Goal: Task Accomplishment & Management: Manage account settings

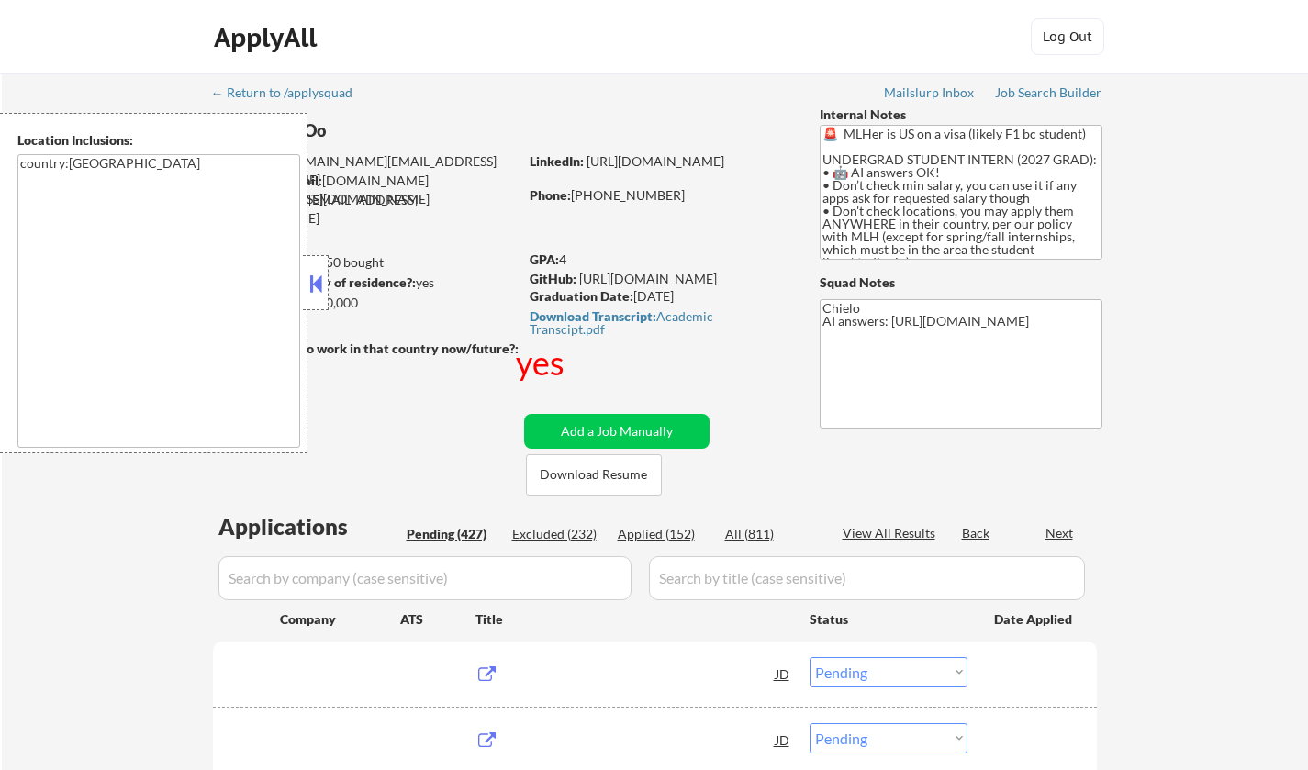
select select ""pending""
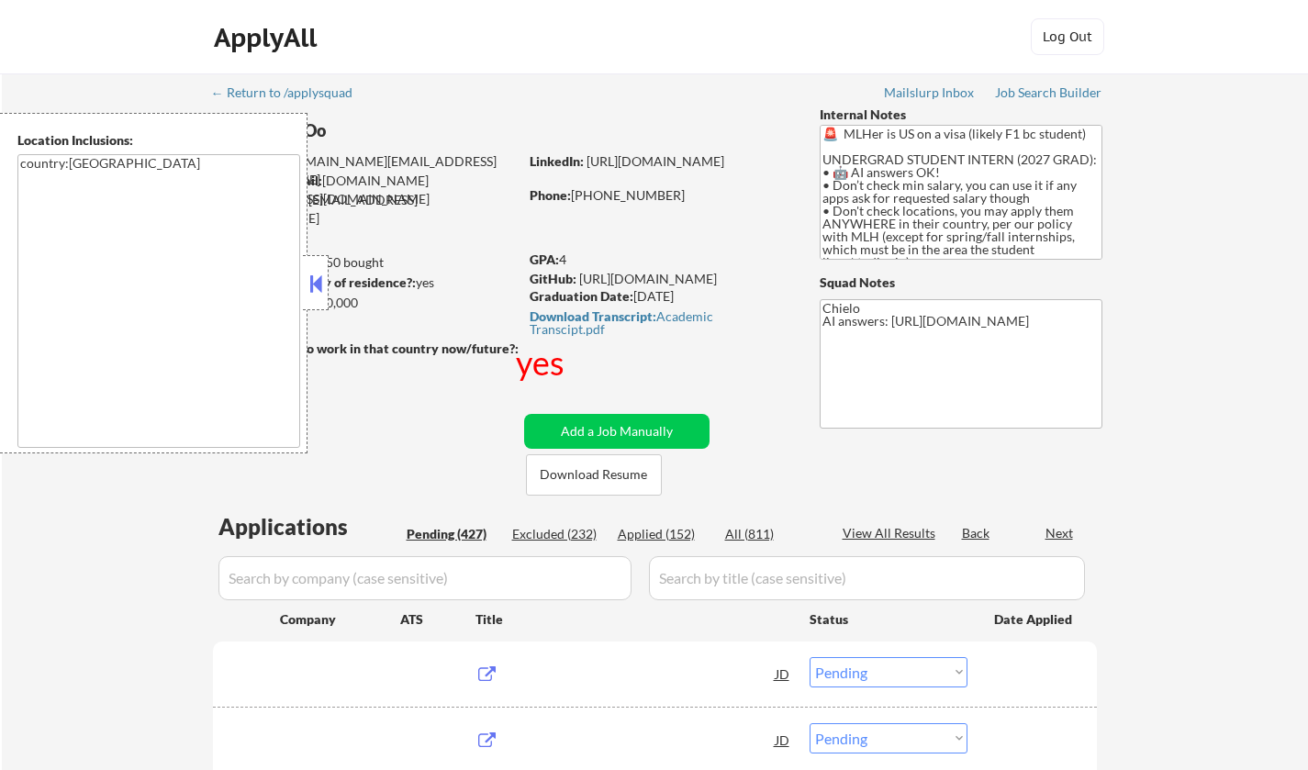
select select ""pending""
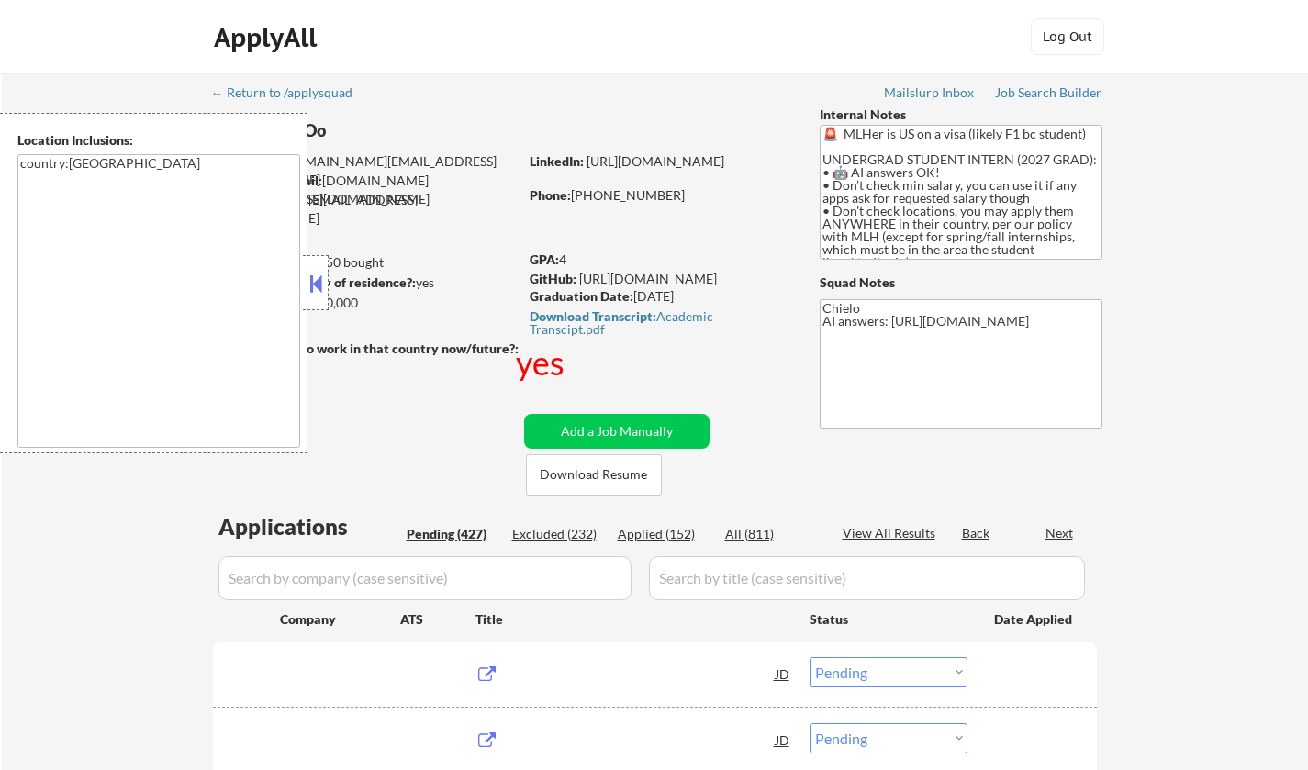
select select ""pending""
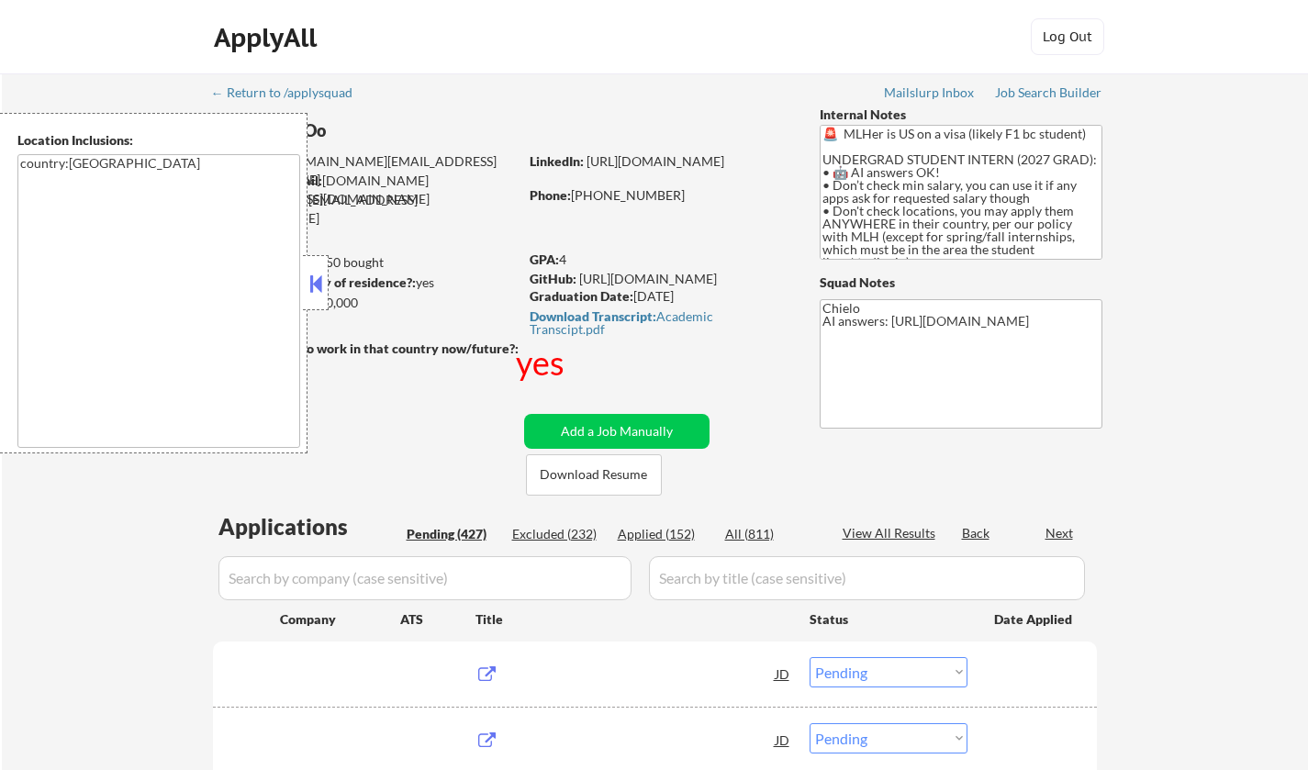
select select ""pending""
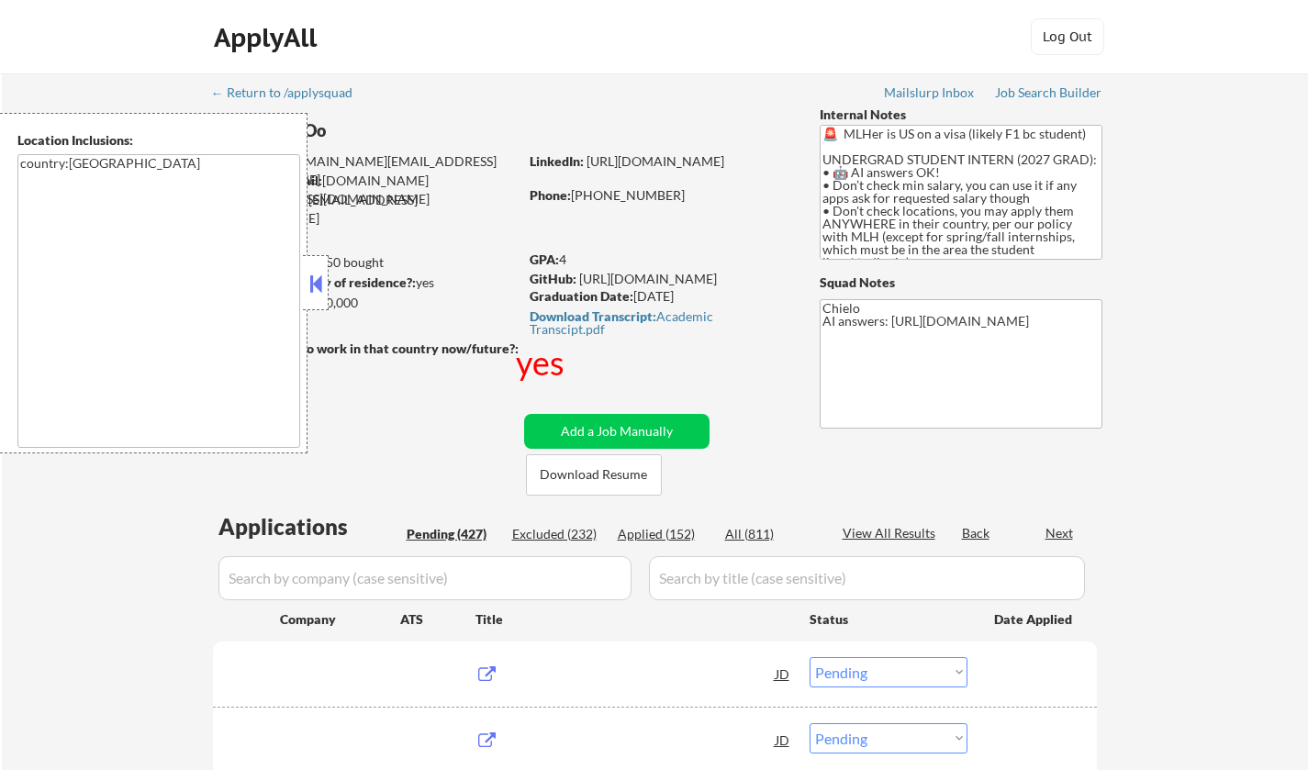
select select ""pending""
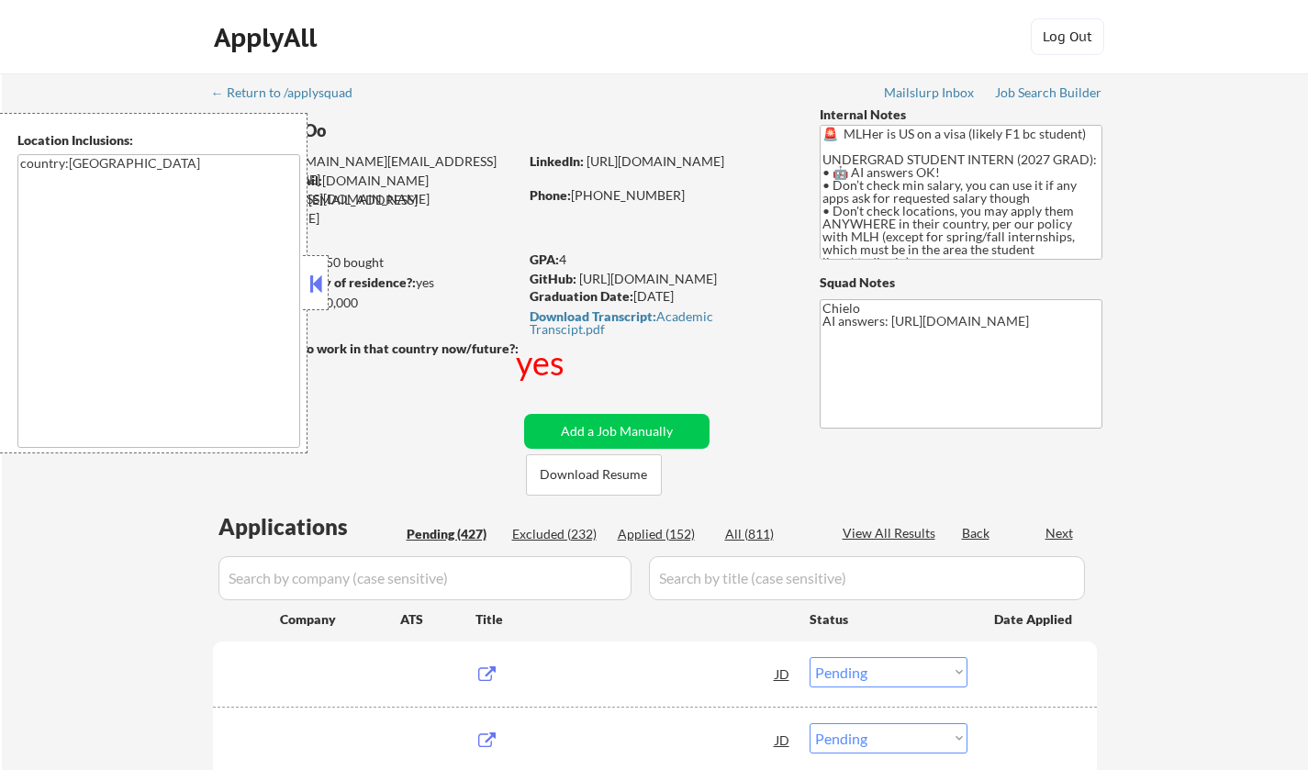
select select ""pending""
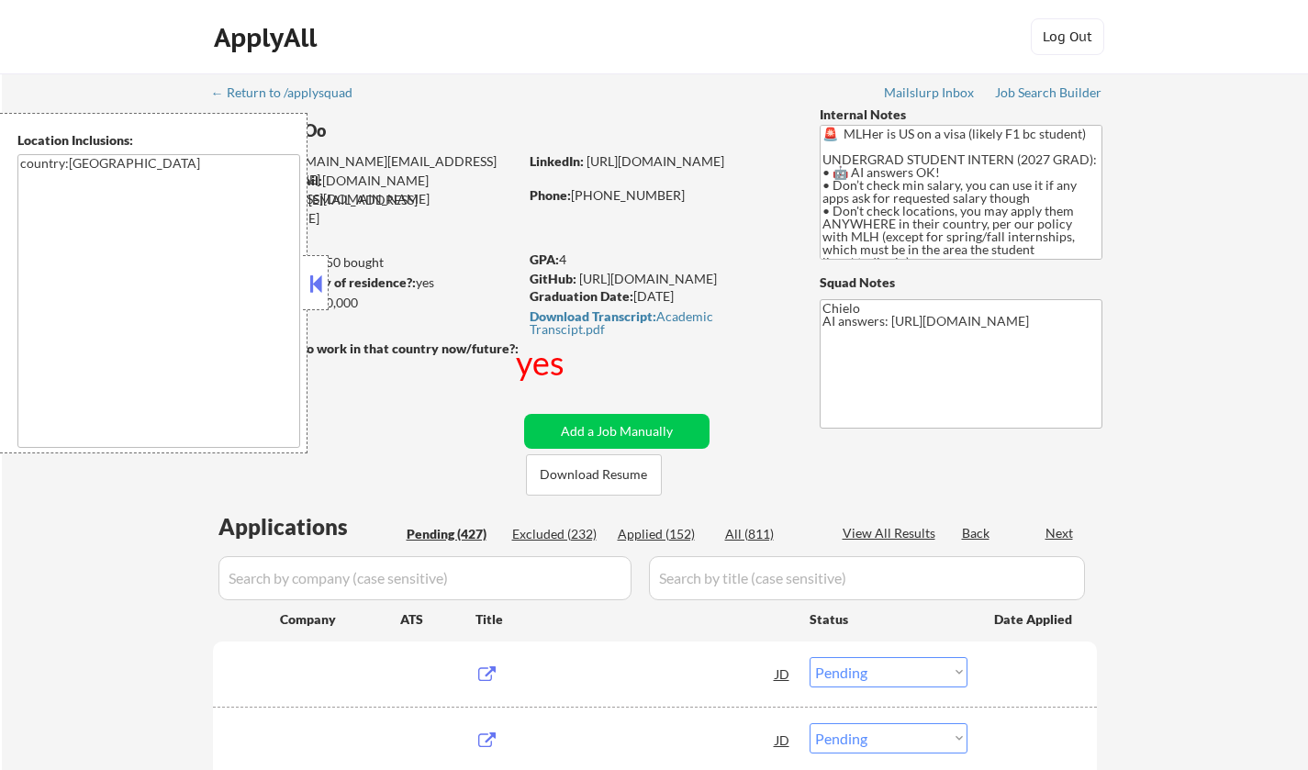
select select ""pending""
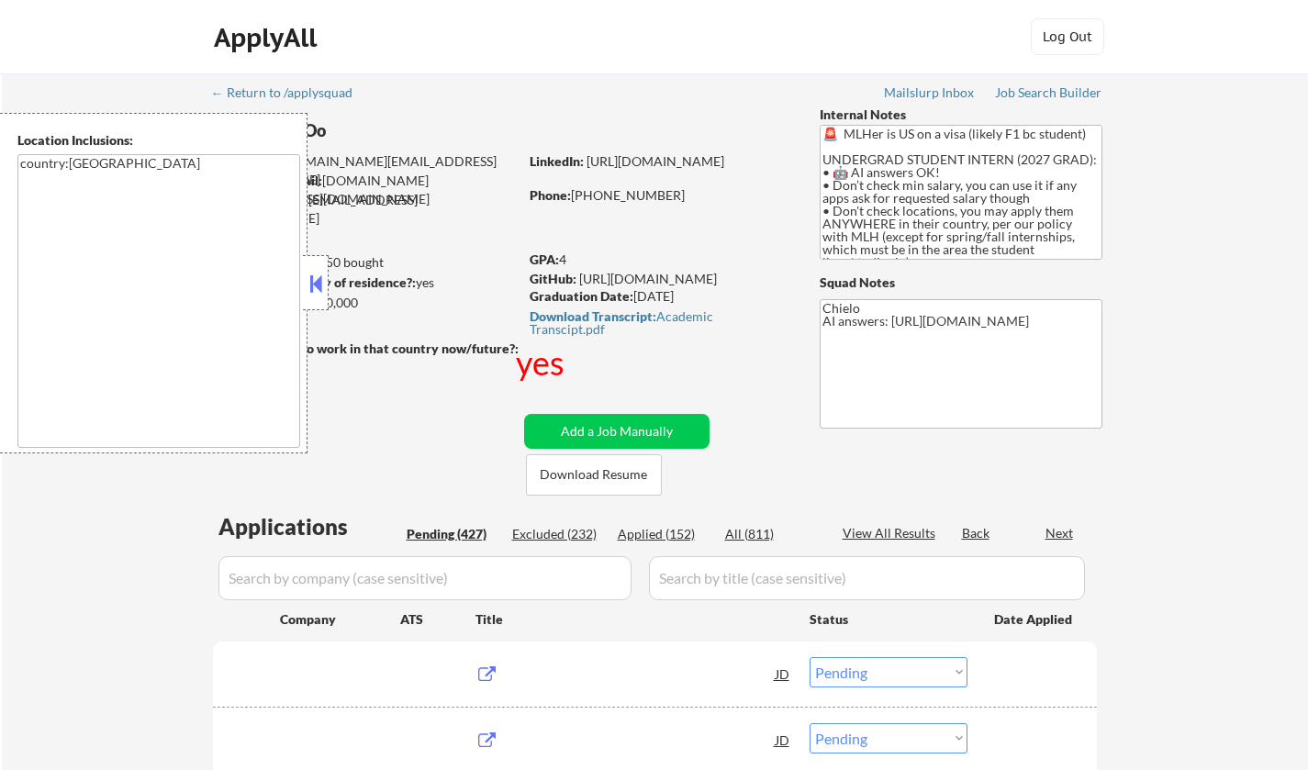
select select ""pending""
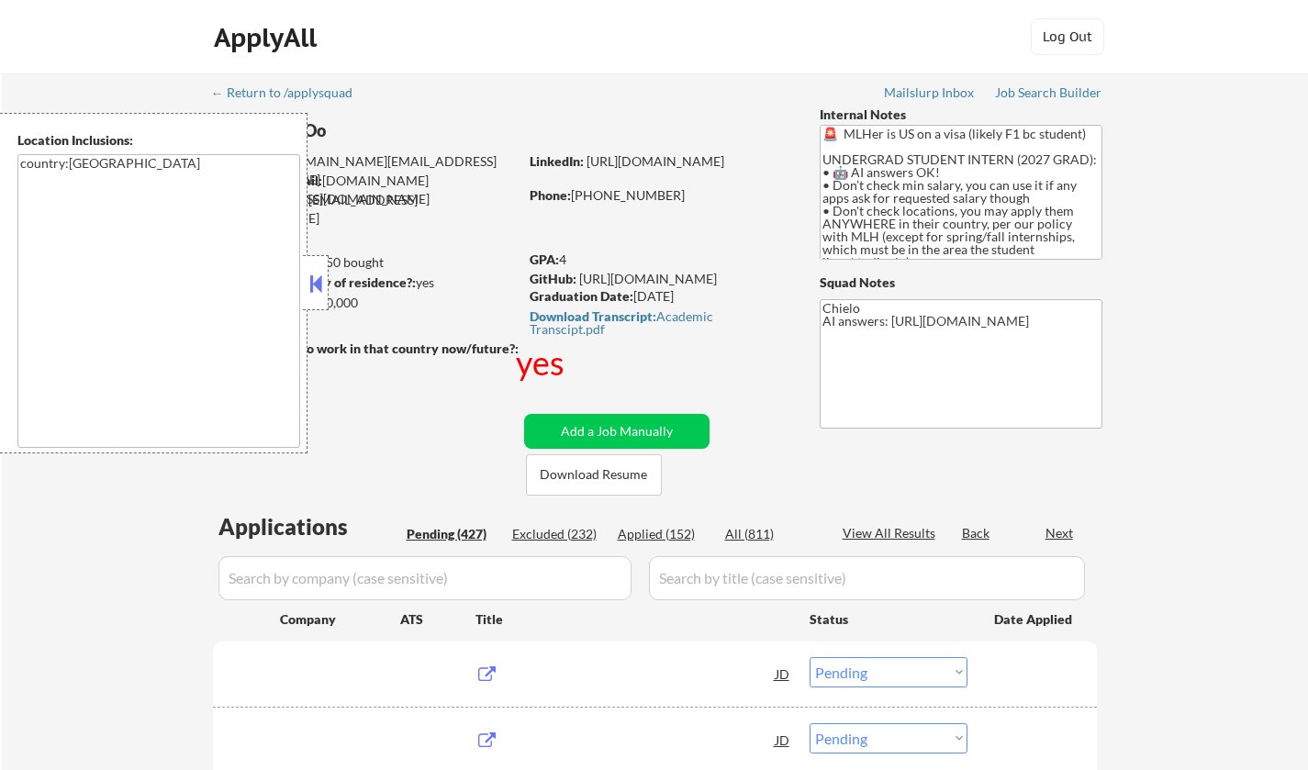
select select ""pending""
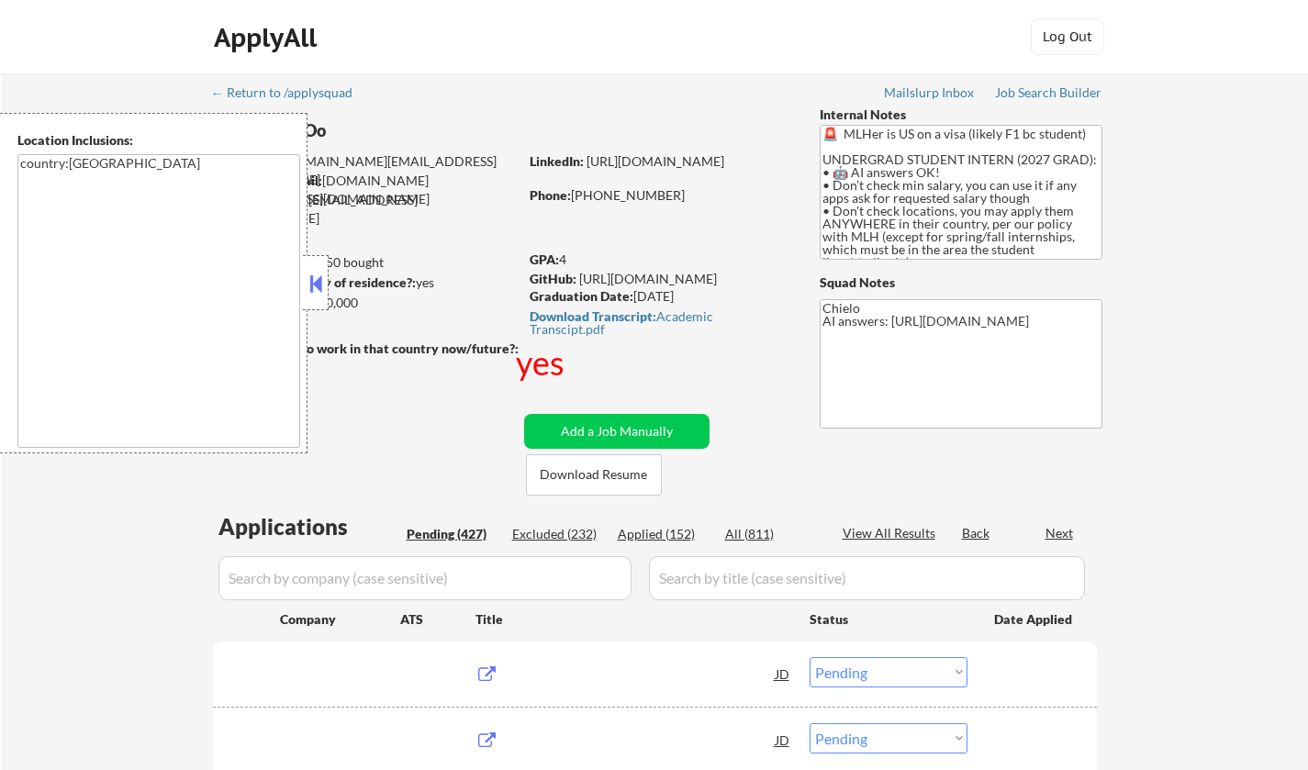
select select ""pending""
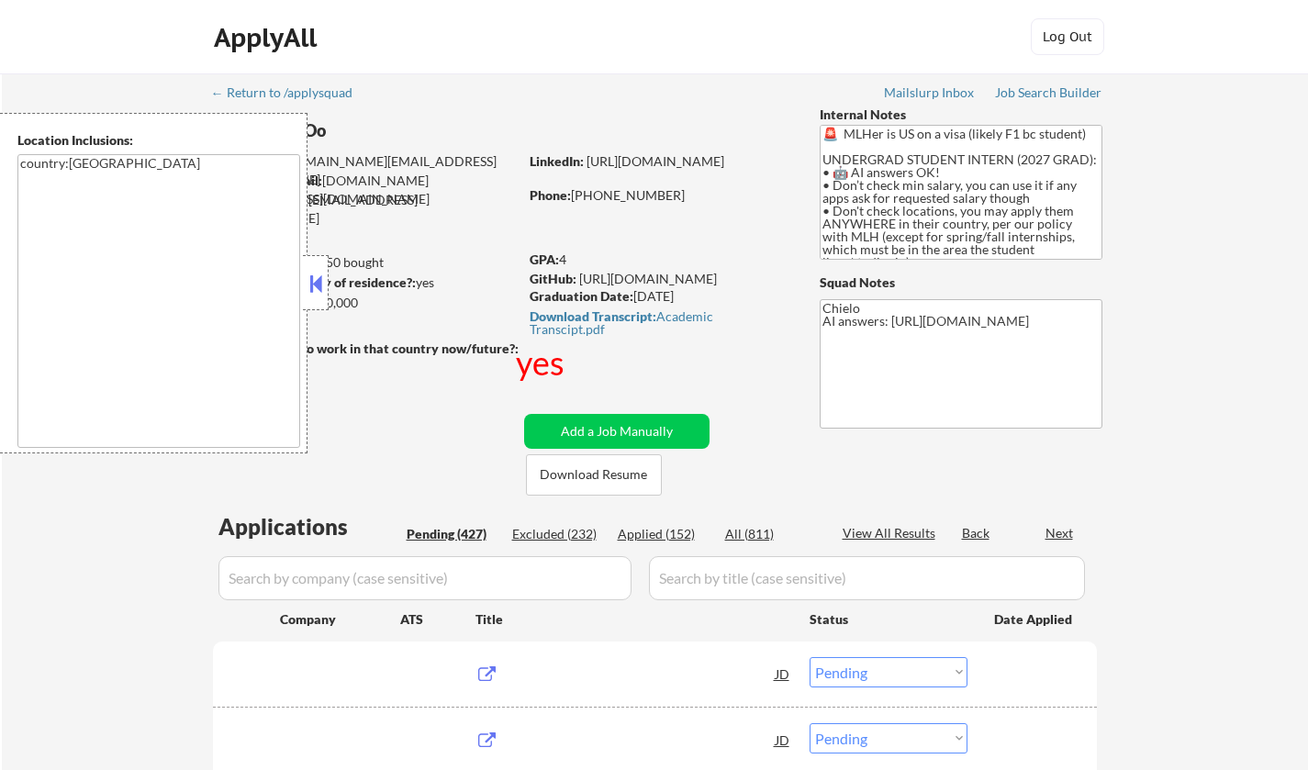
select select ""pending""
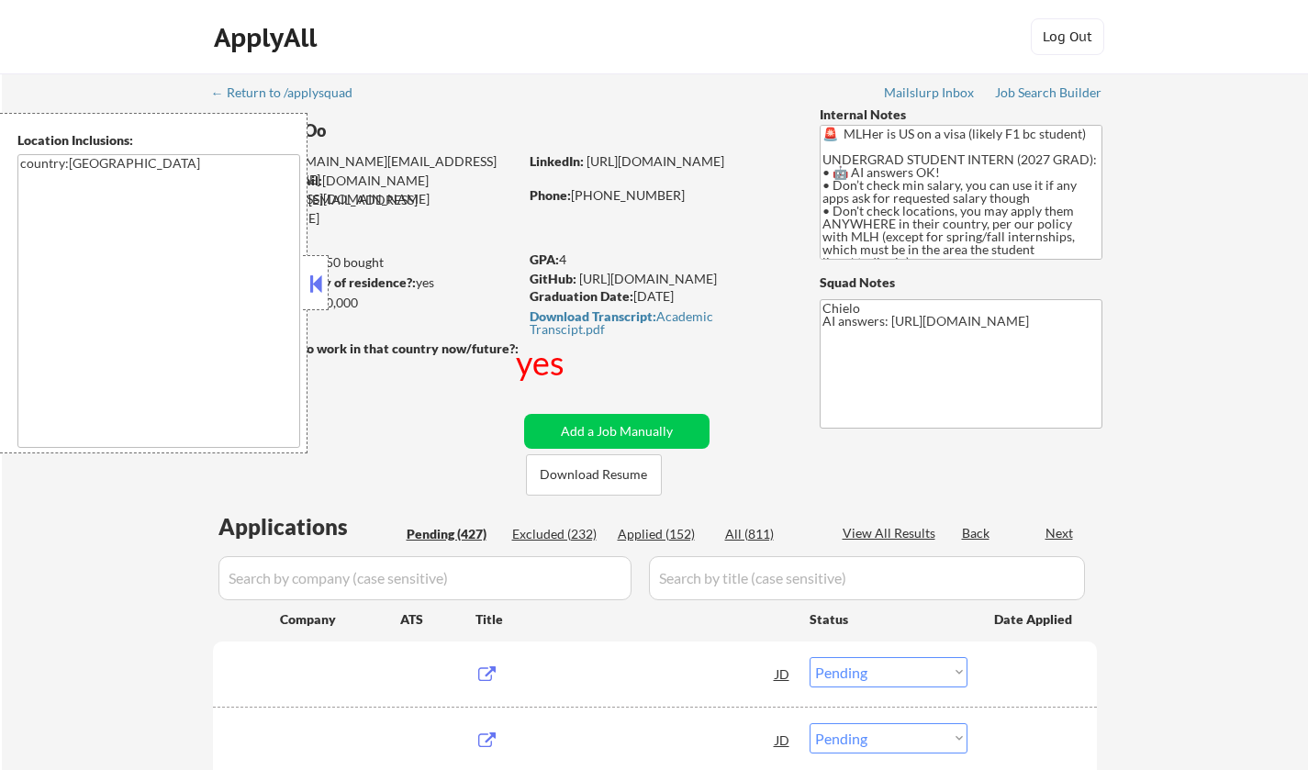
select select ""pending""
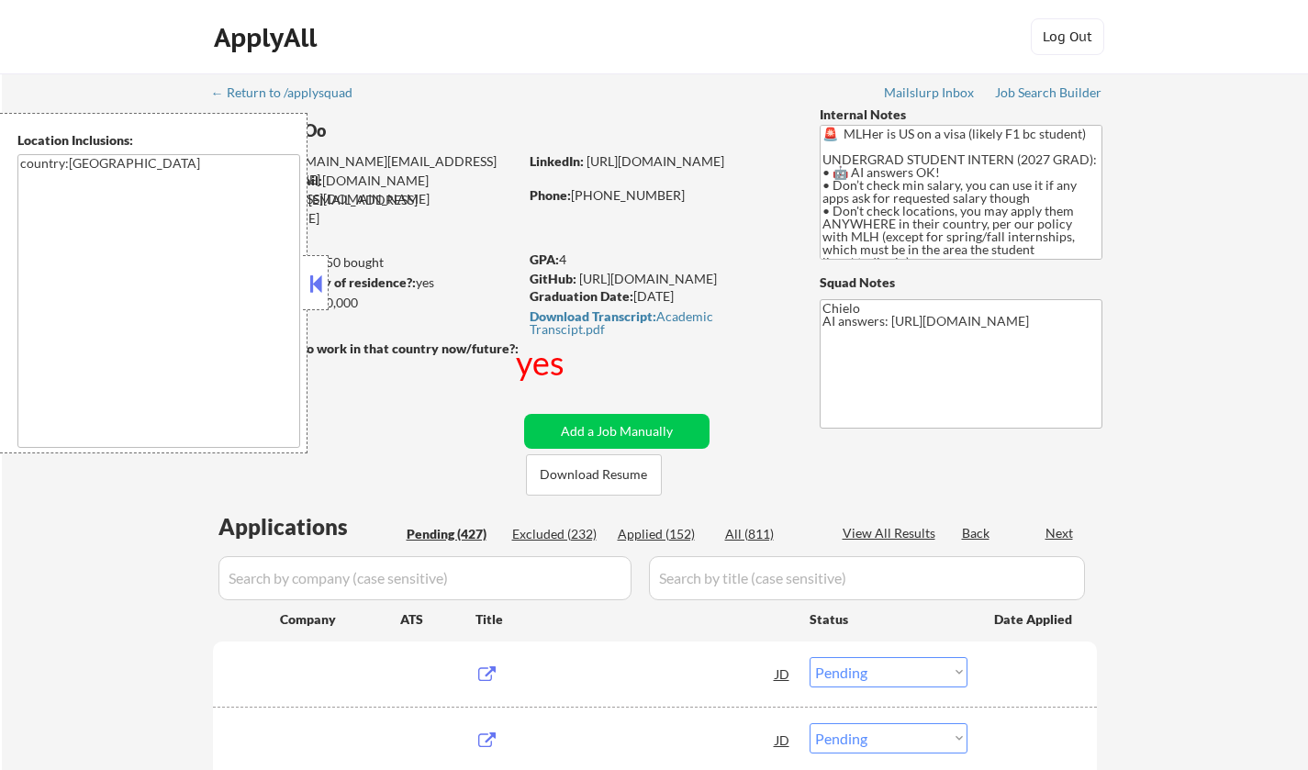
select select ""pending""
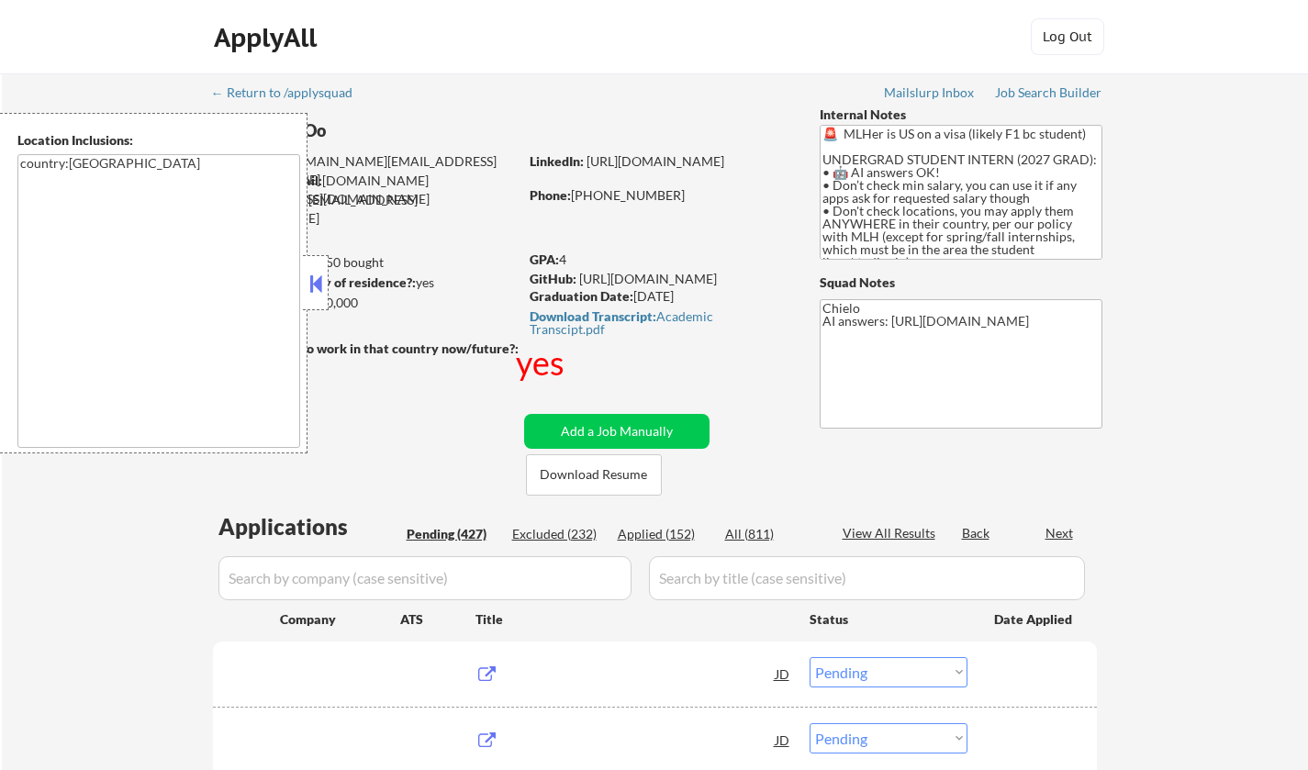
select select ""pending""
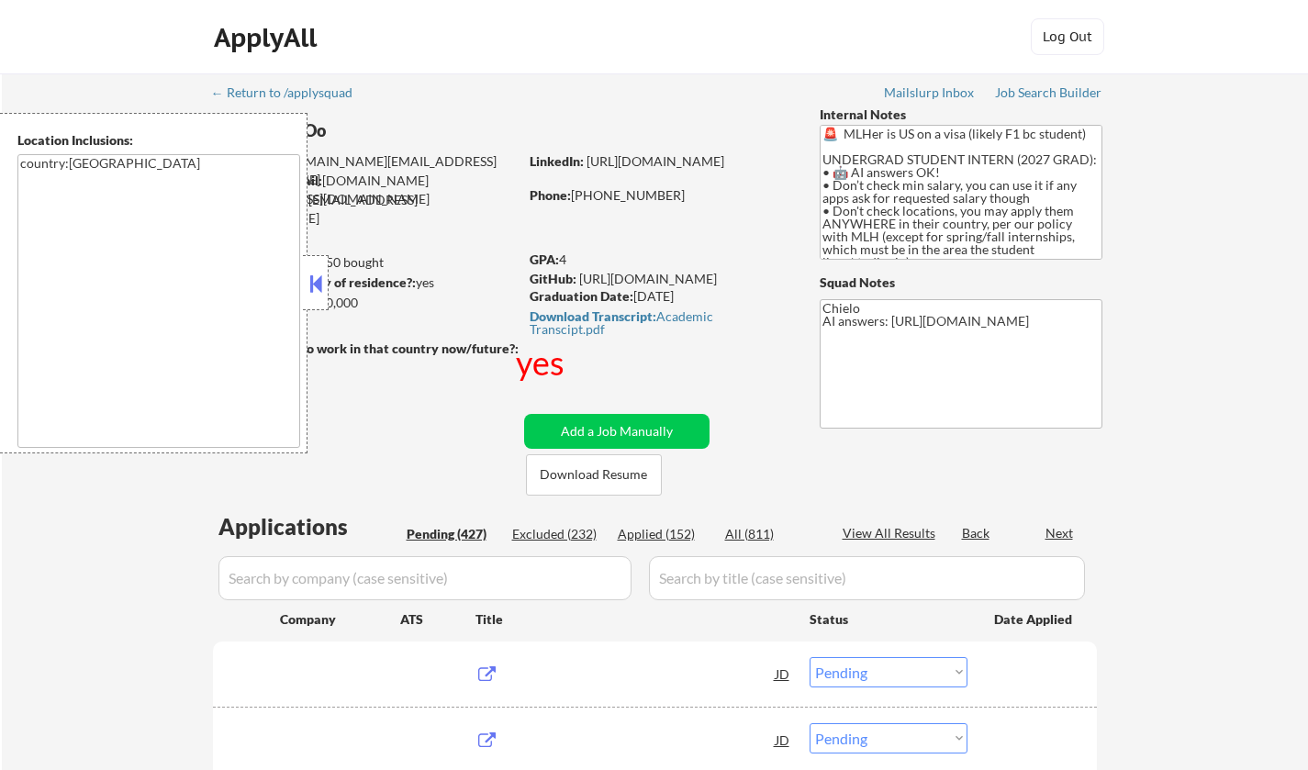
select select ""pending""
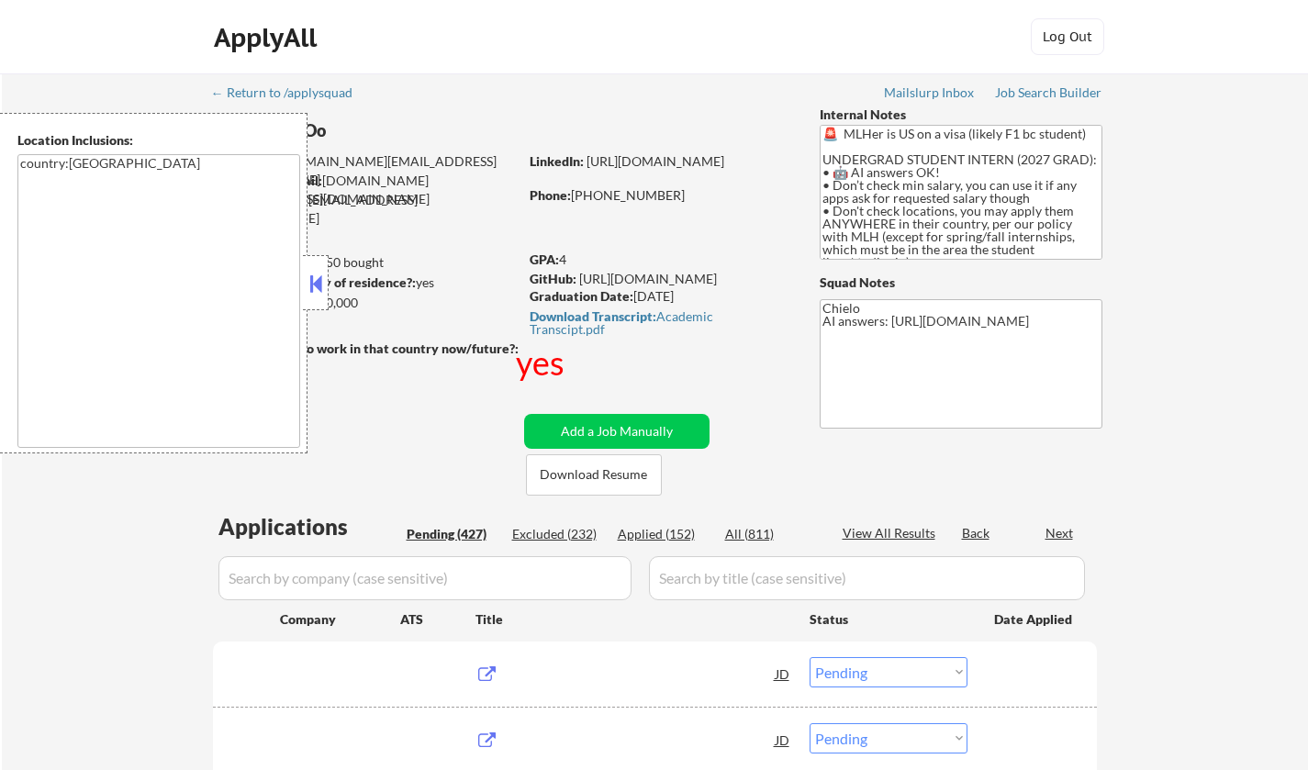
select select ""pending""
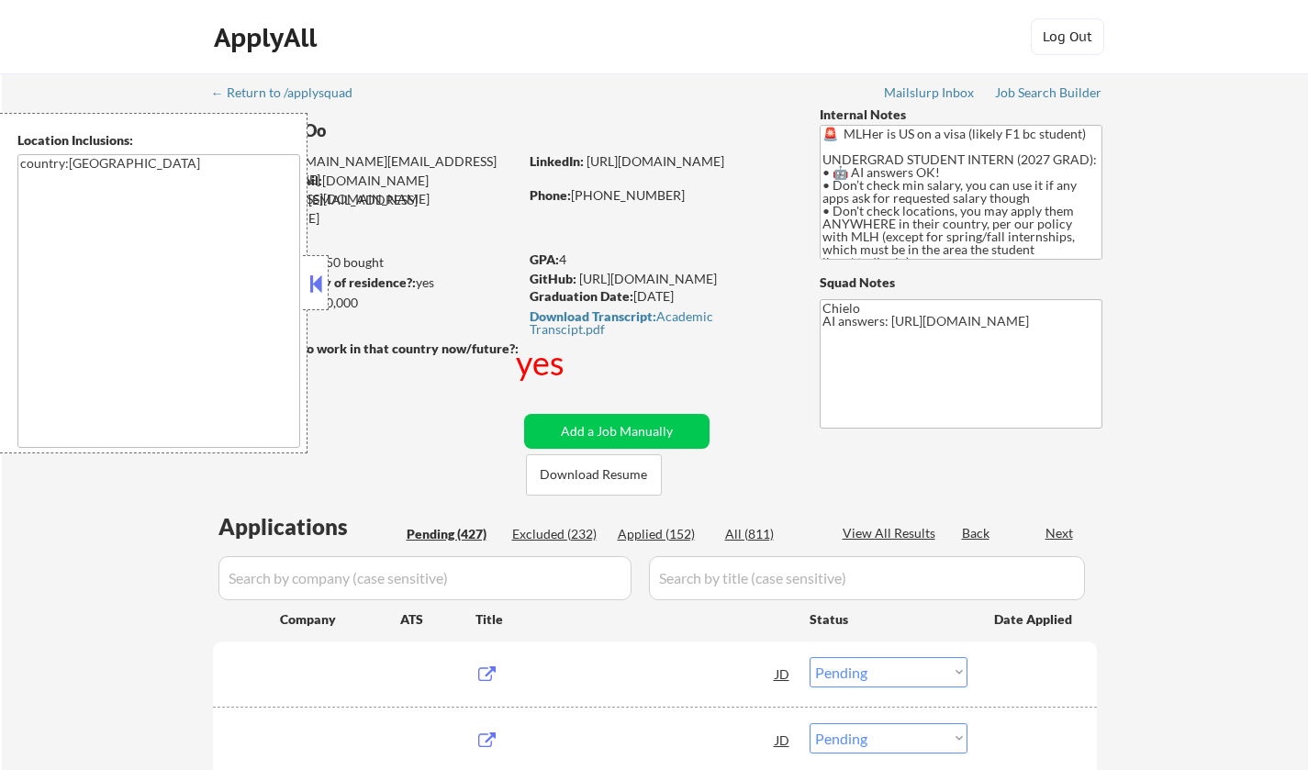
select select ""pending""
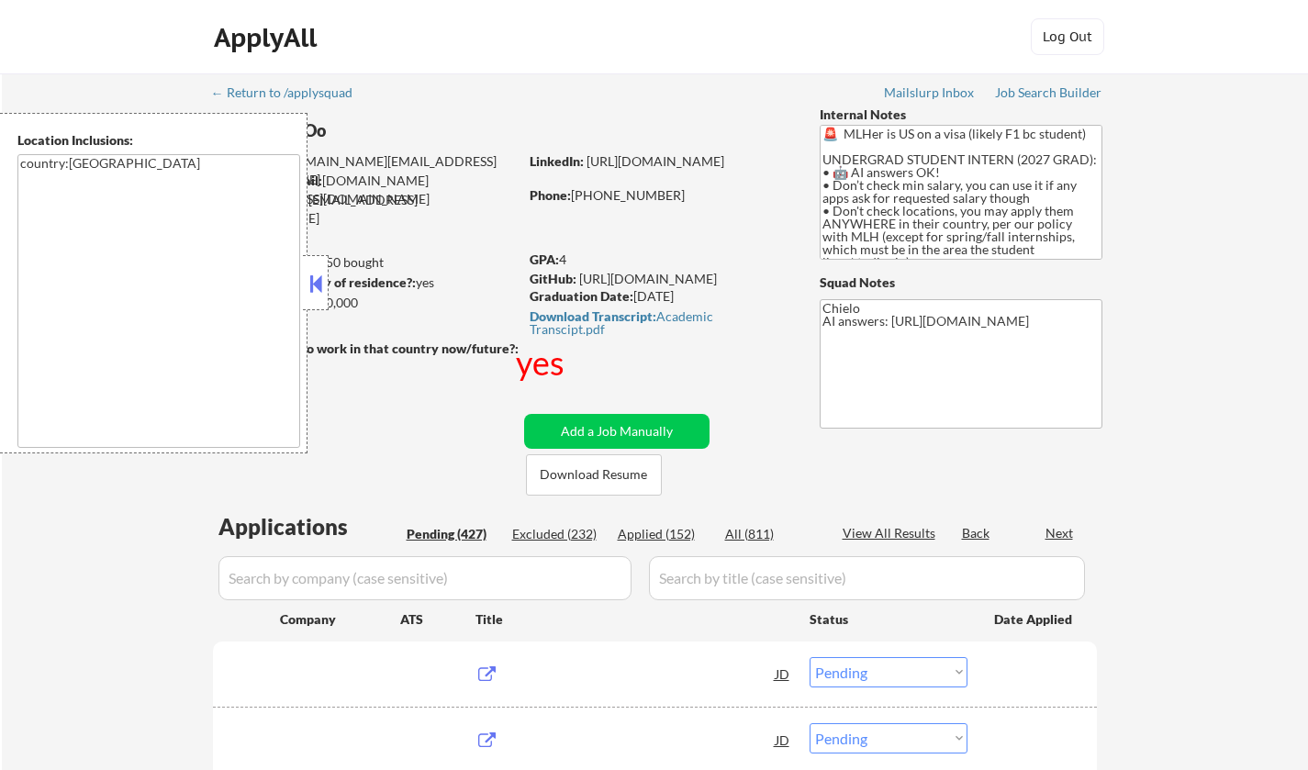
select select ""pending""
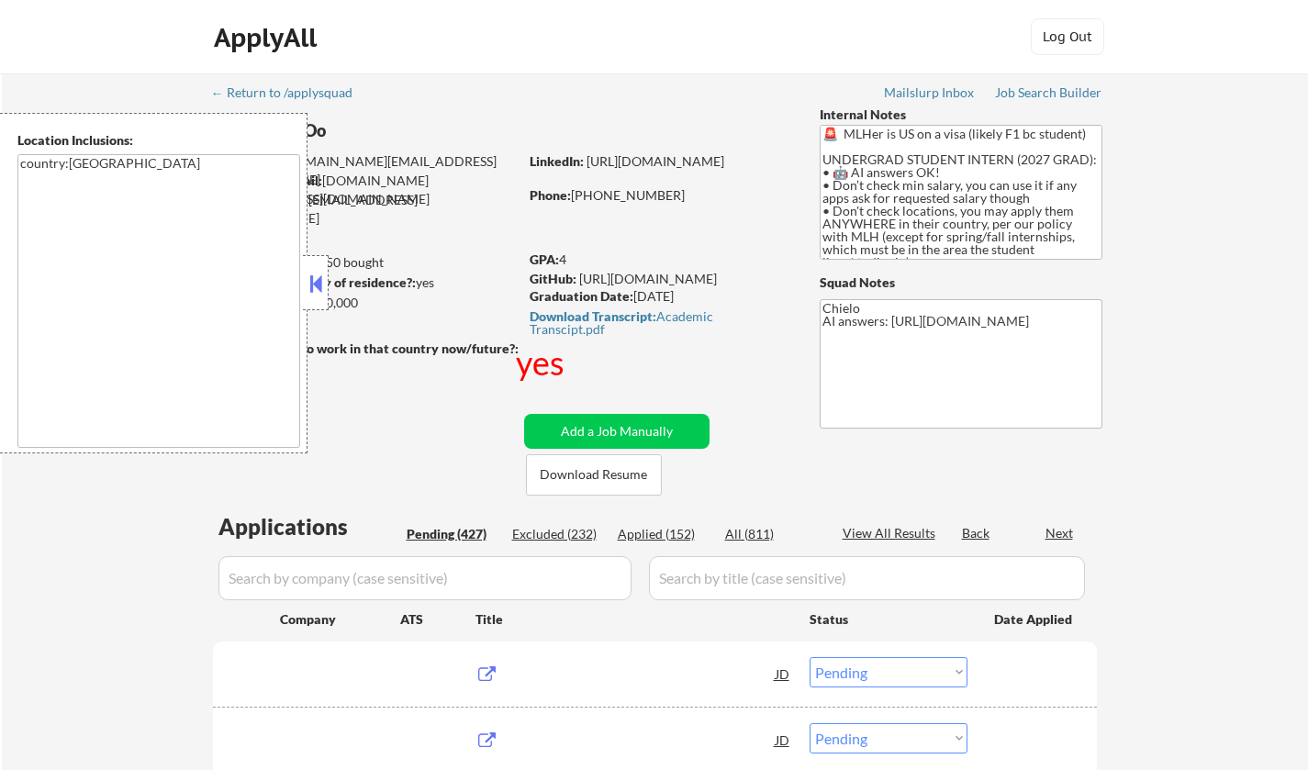
select select ""pending""
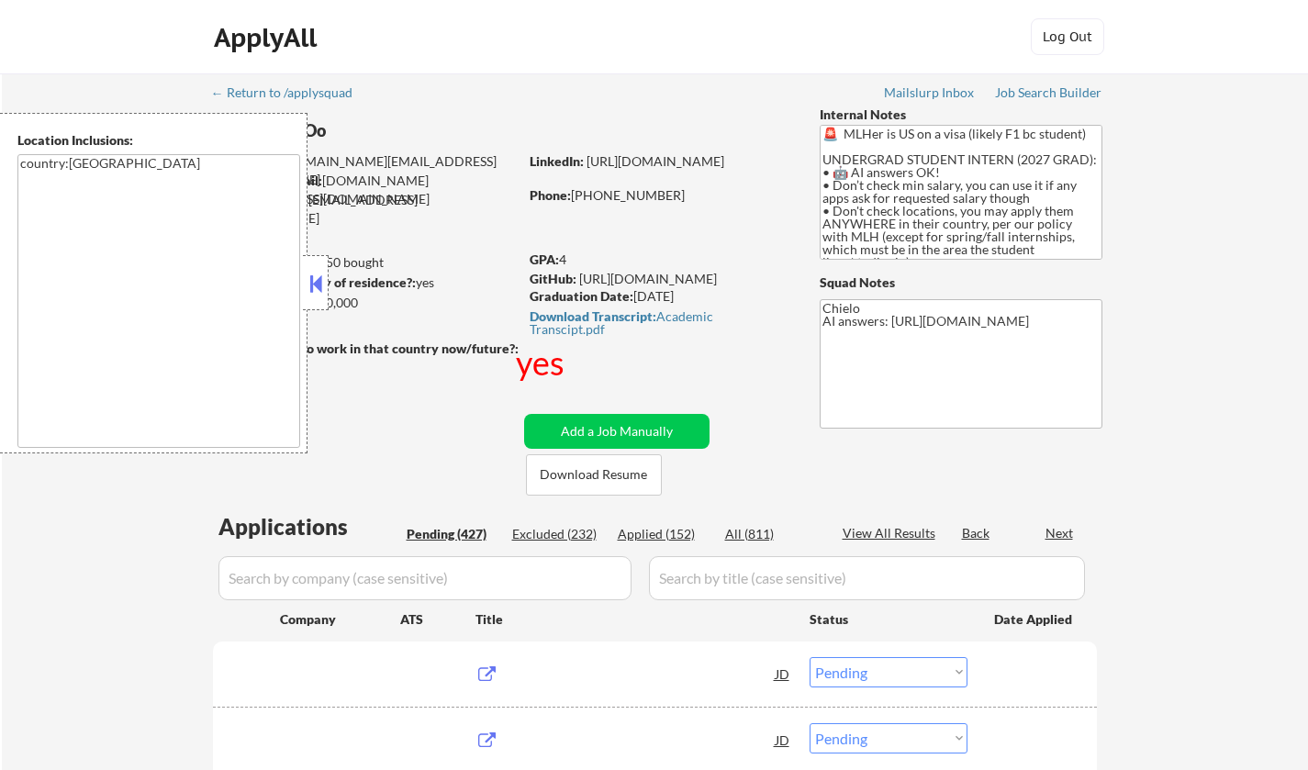
select select ""pending""
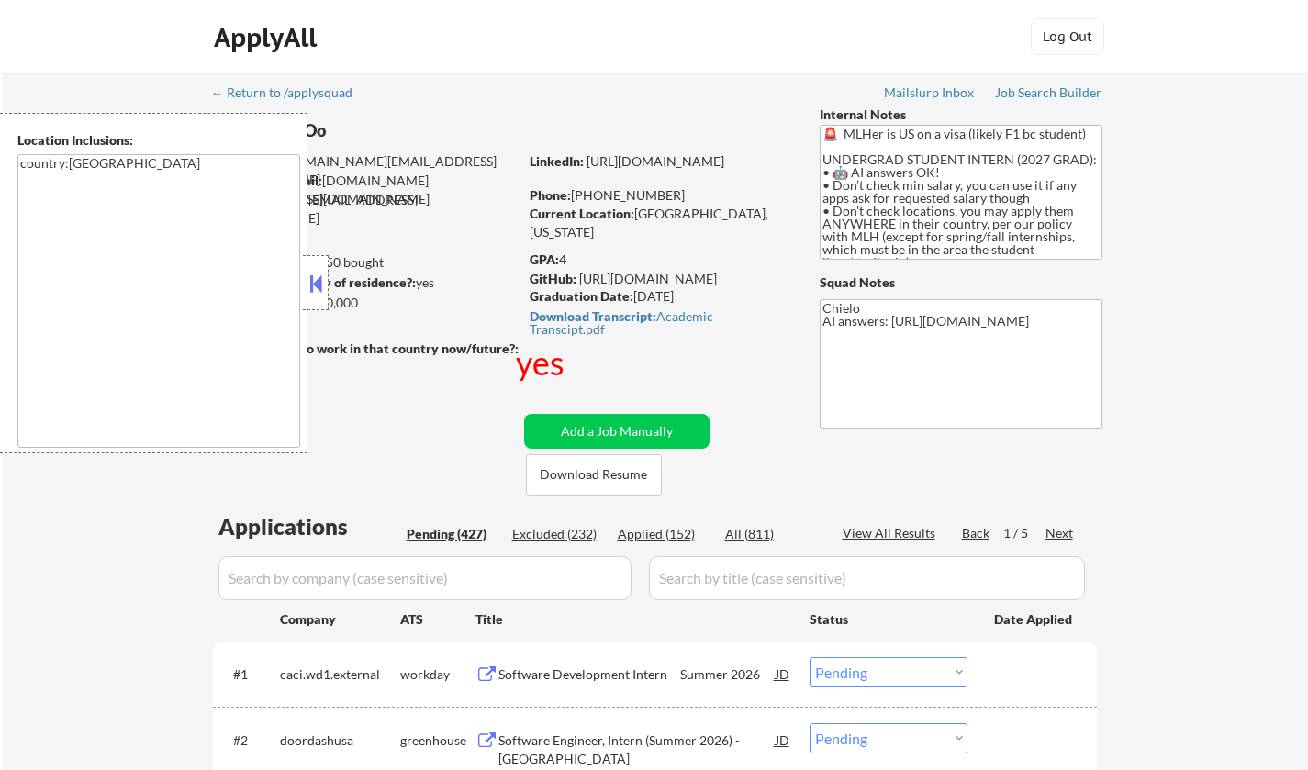
click at [314, 277] on button at bounding box center [316, 284] width 20 height 28
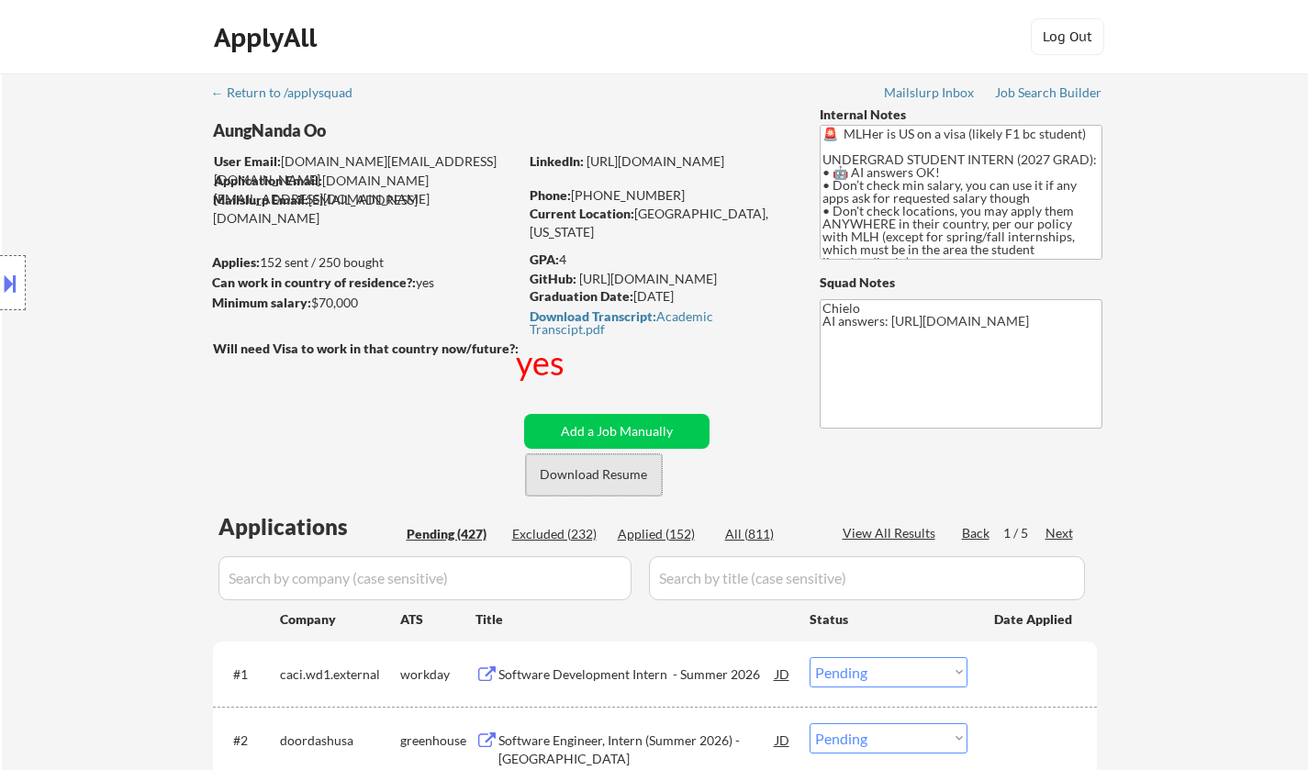
click at [580, 472] on button "Download Resume" at bounding box center [594, 474] width 136 height 41
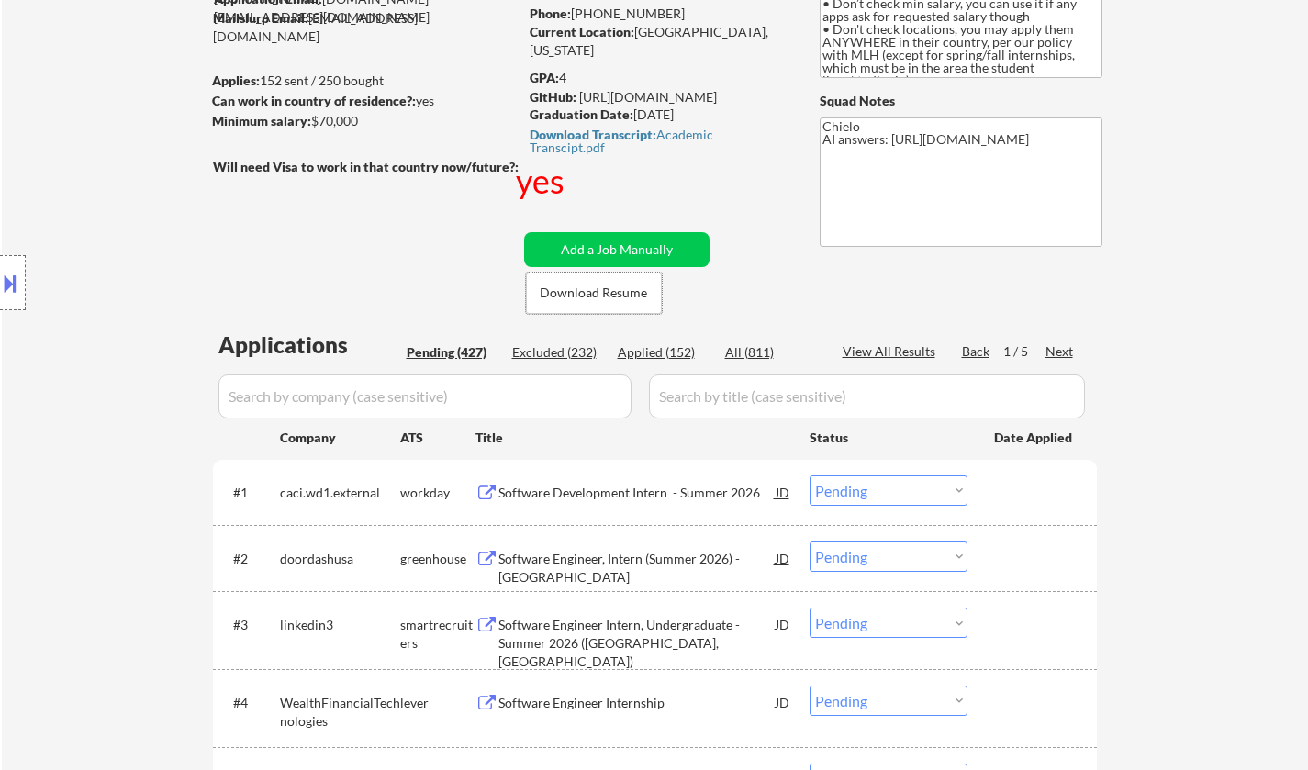
scroll to position [184, 0]
click at [635, 485] on div "Software Development Intern - Summer 2026" at bounding box center [637, 491] width 277 height 18
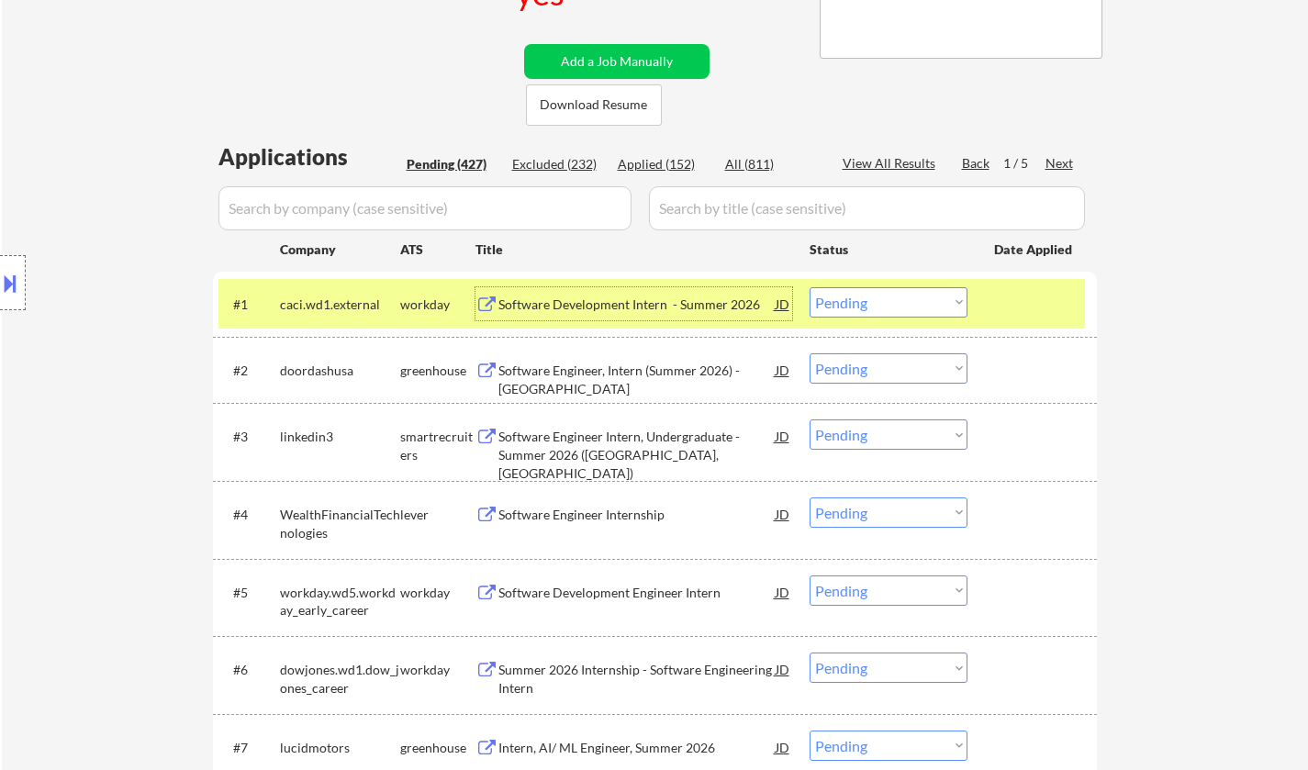
scroll to position [459, 0]
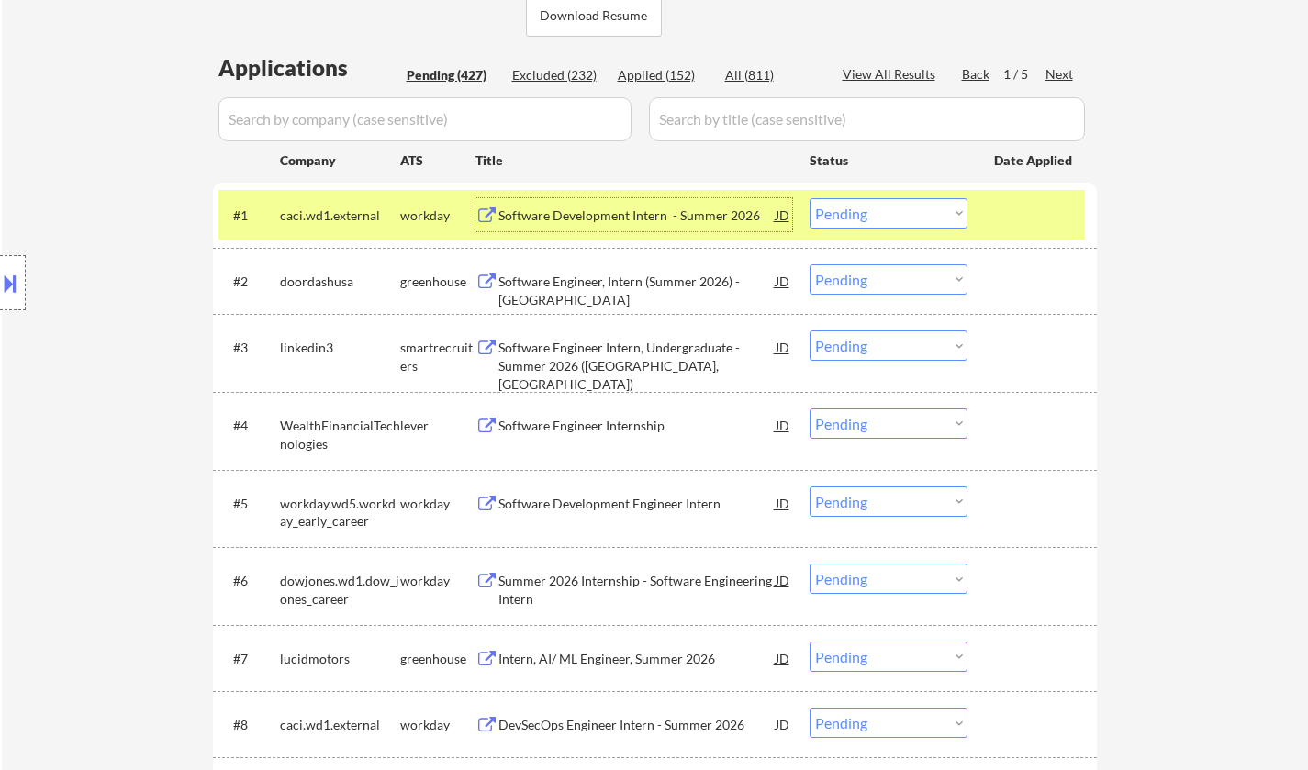
drag, startPoint x: 881, startPoint y: 205, endPoint x: 884, endPoint y: 226, distance: 21.3
click at [881, 205] on select "Choose an option... Pending Applied Excluded (Questions) Excluded (Expired) Exc…" at bounding box center [889, 213] width 158 height 30
click at [810, 198] on select "Choose an option... Pending Applied Excluded (Questions) Excluded (Expired) Exc…" at bounding box center [889, 213] width 158 height 30
click at [597, 288] on div "Software Engineer, Intern (Summer 2026) - US" at bounding box center [637, 291] width 277 height 36
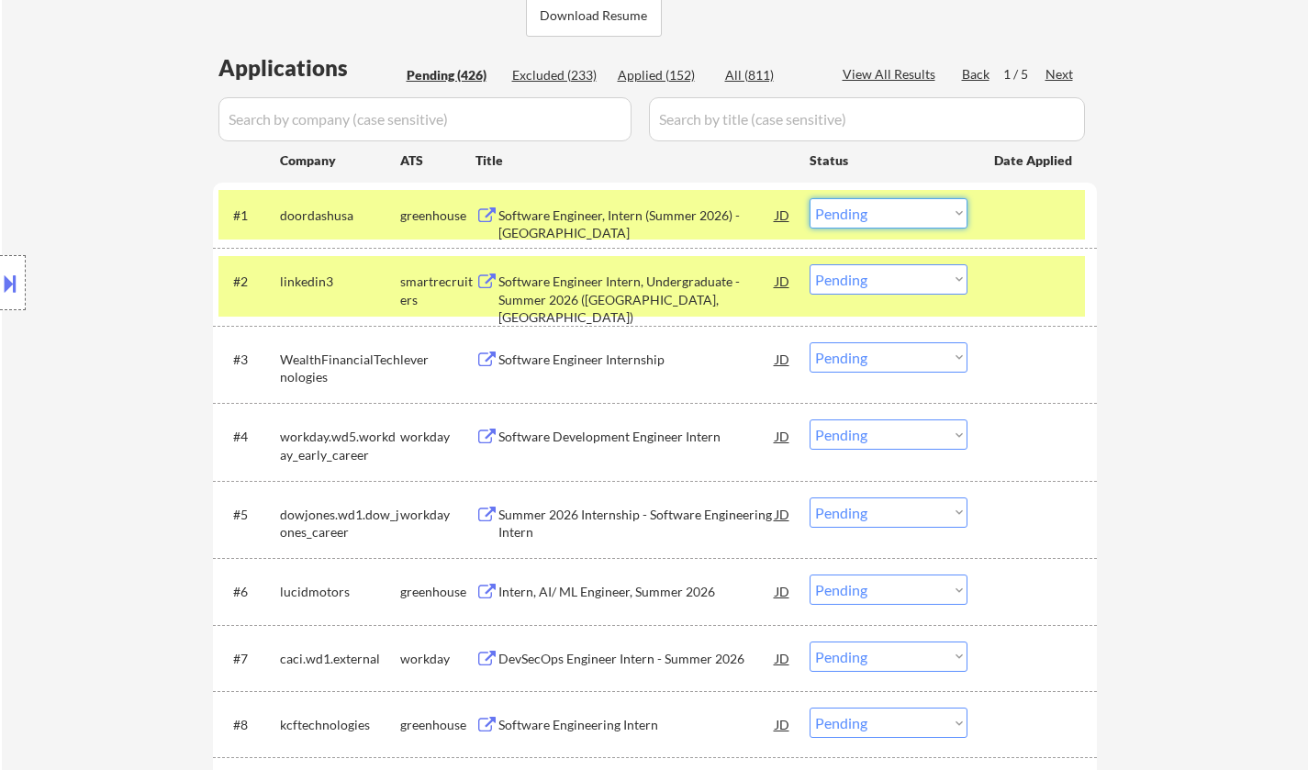
click at [883, 198] on select "Choose an option... Pending Applied Excluded (Questions) Excluded (Expired) Exc…" at bounding box center [889, 213] width 158 height 30
click at [810, 198] on select "Choose an option... Pending Applied Excluded (Questions) Excluded (Expired) Exc…" at bounding box center [889, 213] width 158 height 30
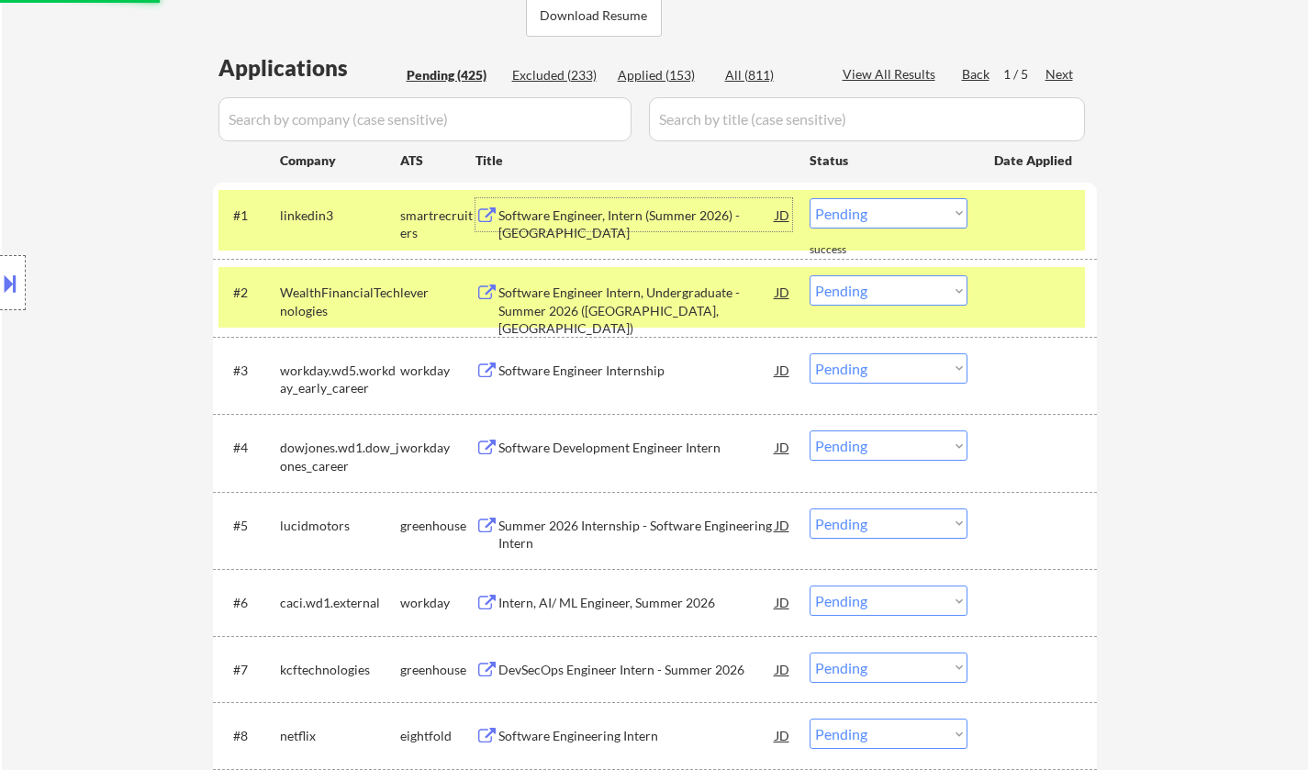
click at [589, 207] on div "Software Engineer, Intern (Summer 2026) - US" at bounding box center [637, 225] width 277 height 36
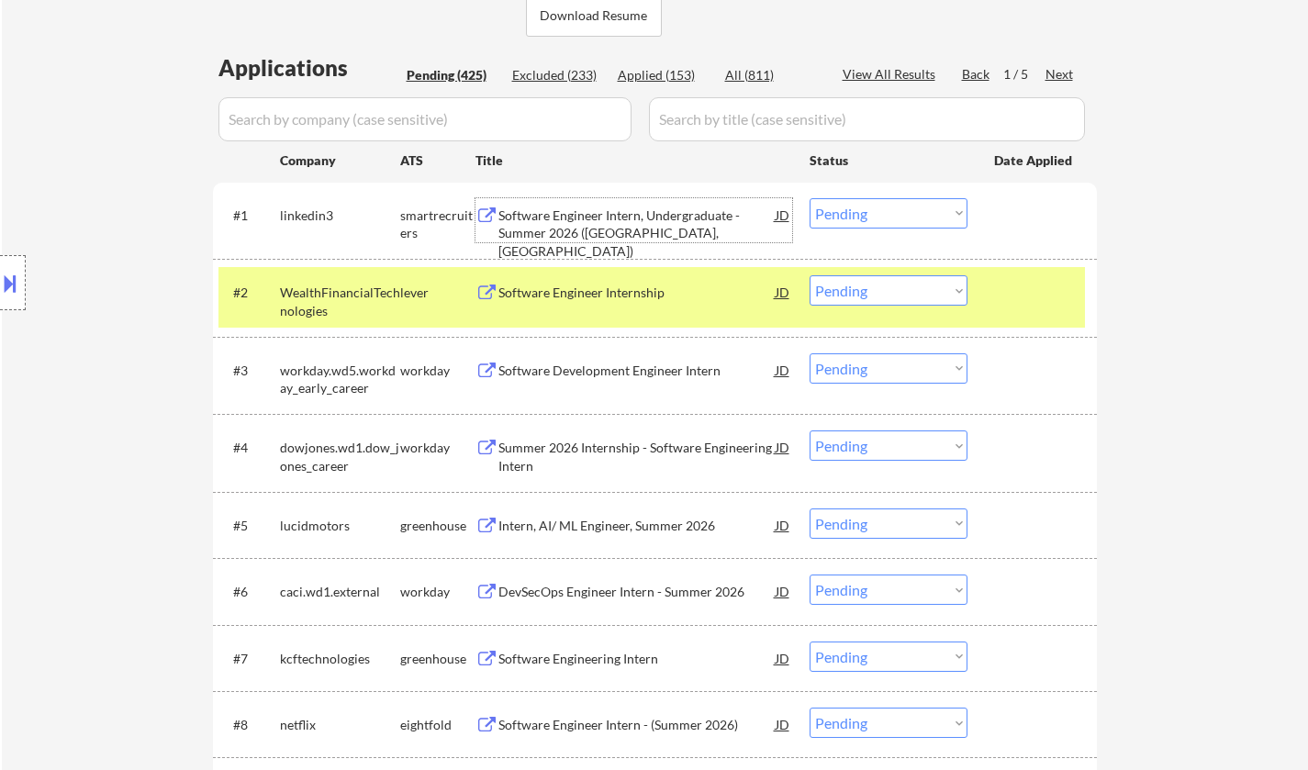
click at [927, 212] on select "Choose an option... Pending Applied Excluded (Questions) Excluded (Expired) Exc…" at bounding box center [889, 213] width 158 height 30
click at [810, 198] on select "Choose an option... Pending Applied Excluded (Questions) Excluded (Expired) Exc…" at bounding box center [889, 213] width 158 height 30
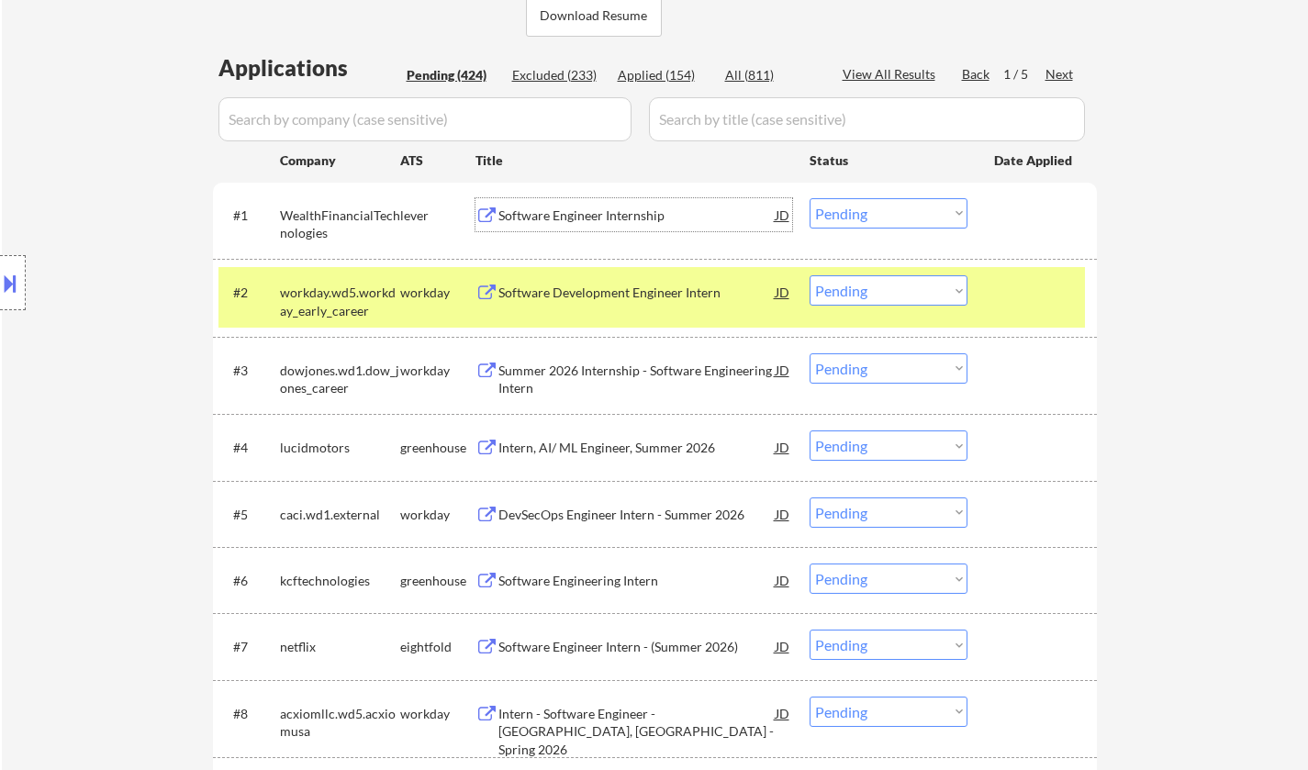
click at [576, 213] on div "Software Engineer Internship" at bounding box center [637, 216] width 277 height 18
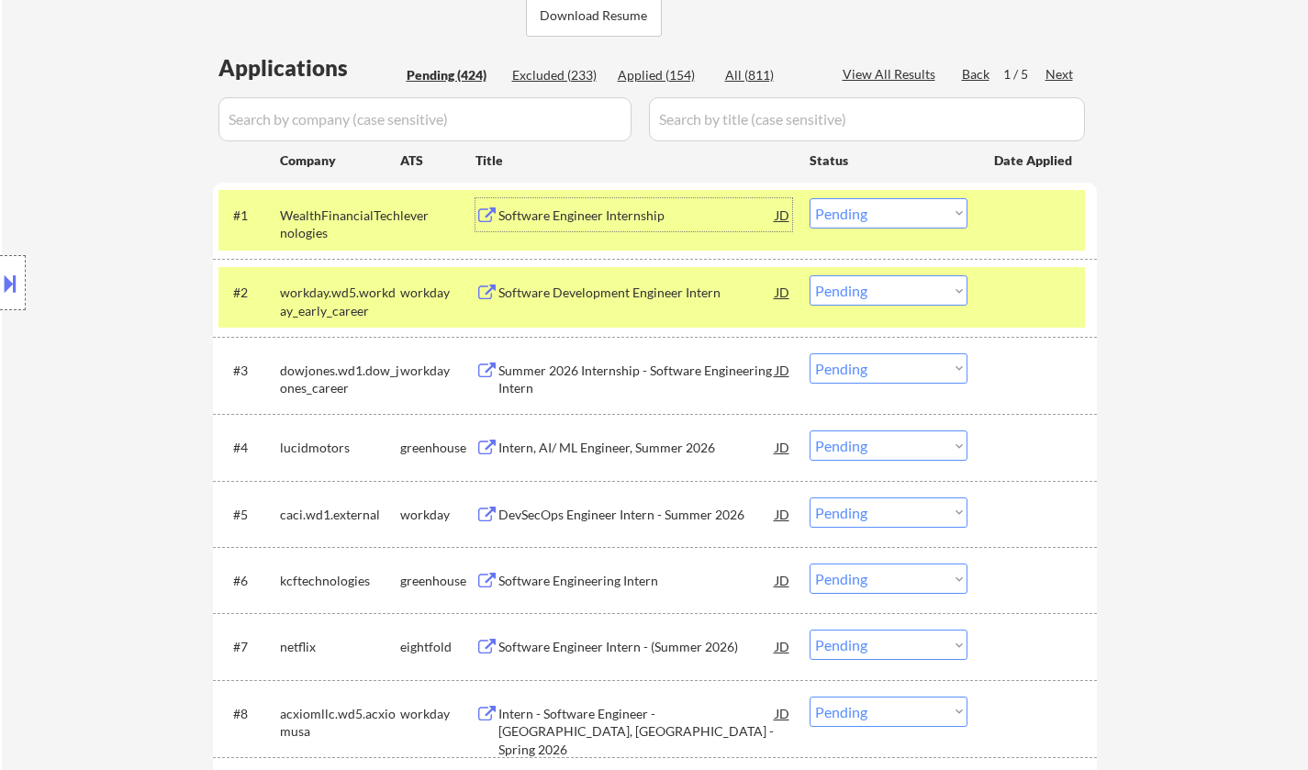
drag, startPoint x: 901, startPoint y: 210, endPoint x: 896, endPoint y: 225, distance: 15.4
click at [900, 210] on select "Choose an option... Pending Applied Excluded (Questions) Excluded (Expired) Exc…" at bounding box center [889, 213] width 158 height 30
click at [810, 198] on select "Choose an option... Pending Applied Excluded (Questions) Excluded (Expired) Exc…" at bounding box center [889, 213] width 158 height 30
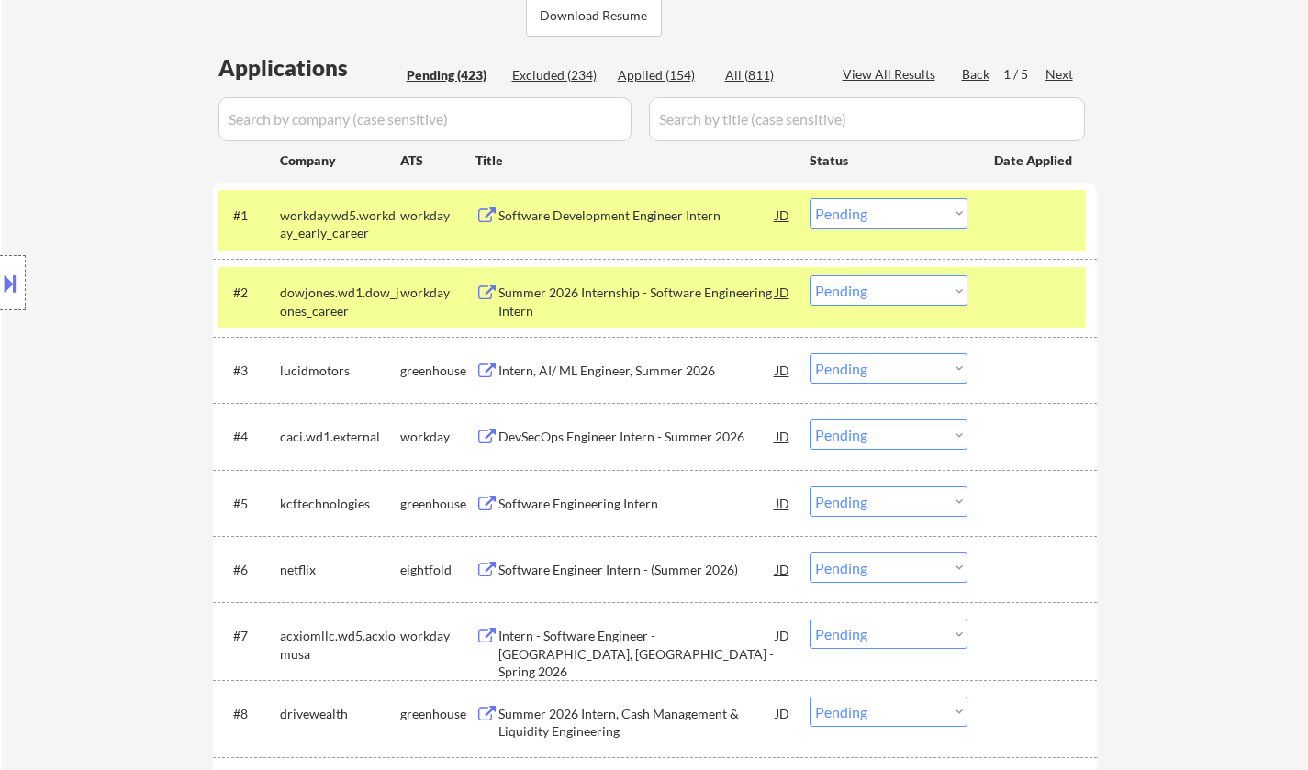
click at [890, 219] on select "Choose an option... Pending Applied Excluded (Questions) Excluded (Expired) Exc…" at bounding box center [889, 213] width 158 height 30
click at [810, 198] on select "Choose an option... Pending Applied Excluded (Questions) Excluded (Expired) Exc…" at bounding box center [889, 213] width 158 height 30
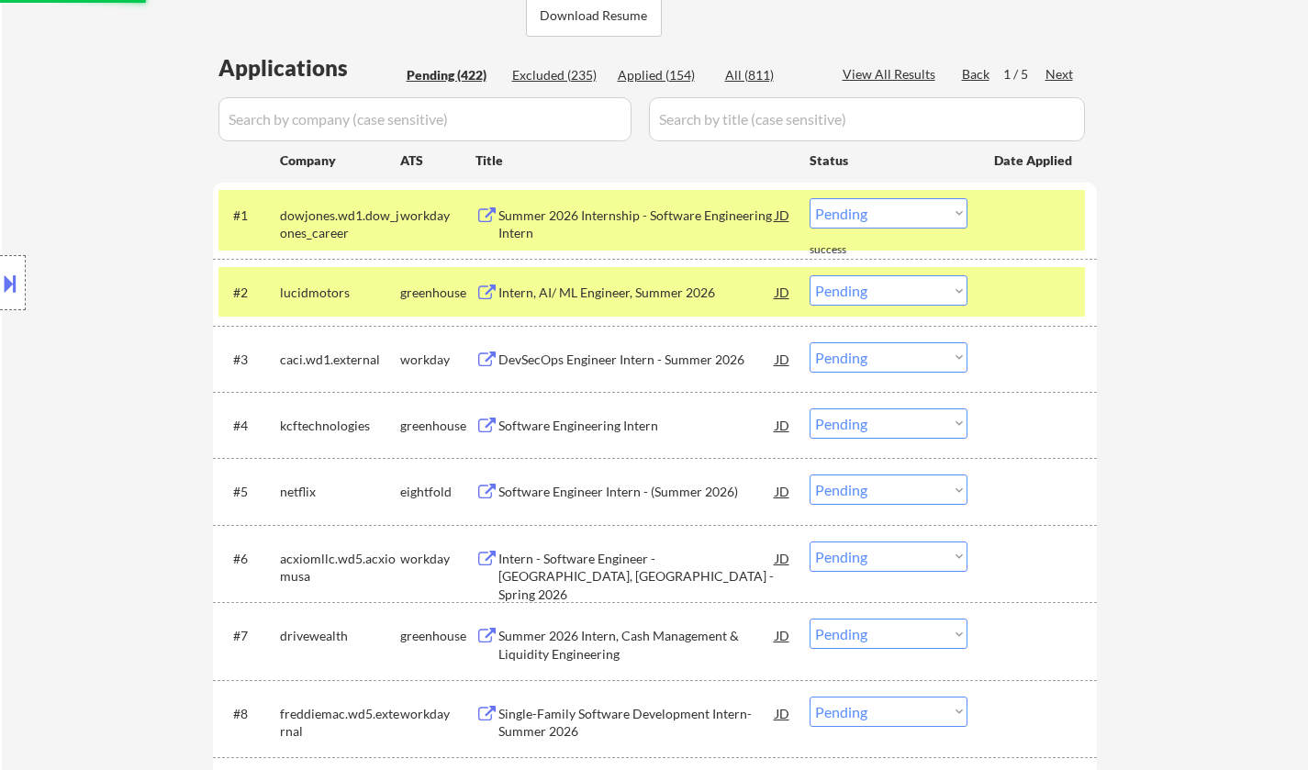
click at [597, 225] on div "Summer 2026 Internship - Software Engineering Intern" at bounding box center [637, 225] width 277 height 36
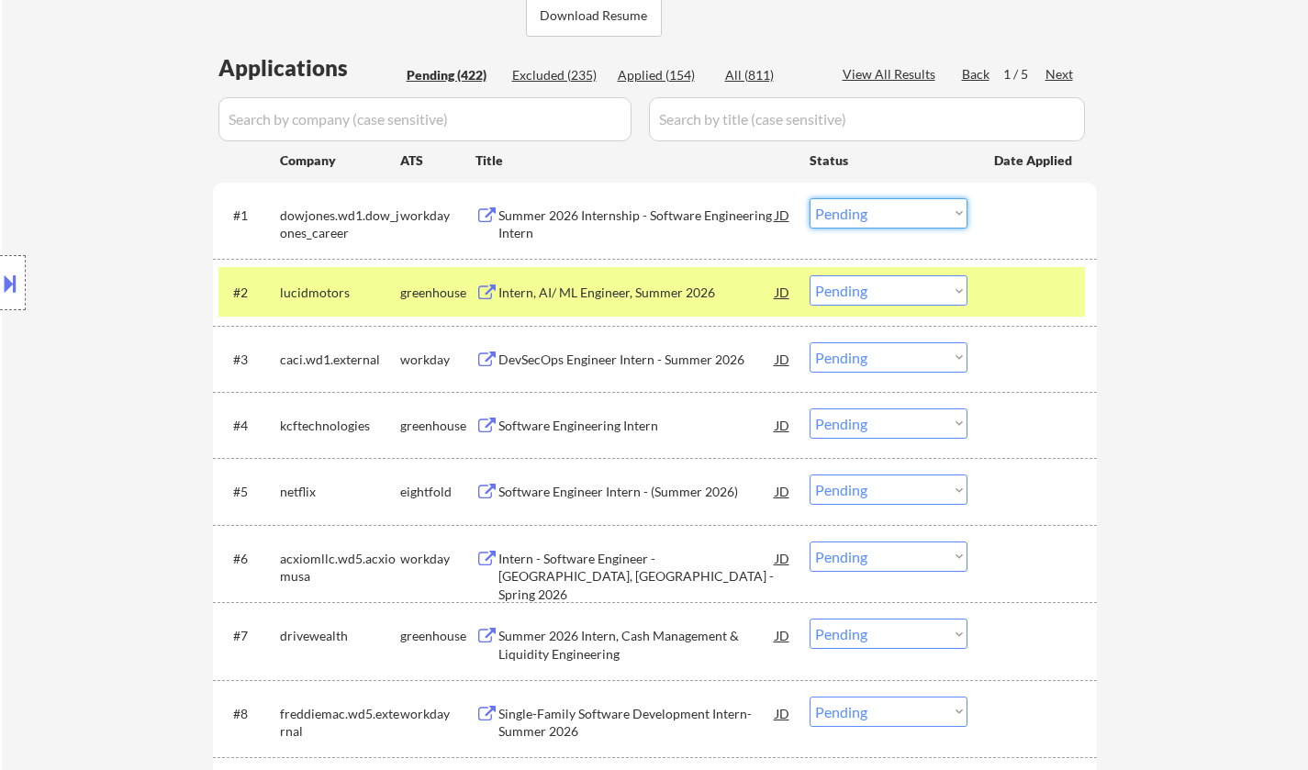
click at [851, 212] on select "Choose an option... Pending Applied Excluded (Questions) Excluded (Expired) Exc…" at bounding box center [889, 213] width 158 height 30
click at [810, 198] on select "Choose an option... Pending Applied Excluded (Questions) Excluded (Expired) Exc…" at bounding box center [889, 213] width 158 height 30
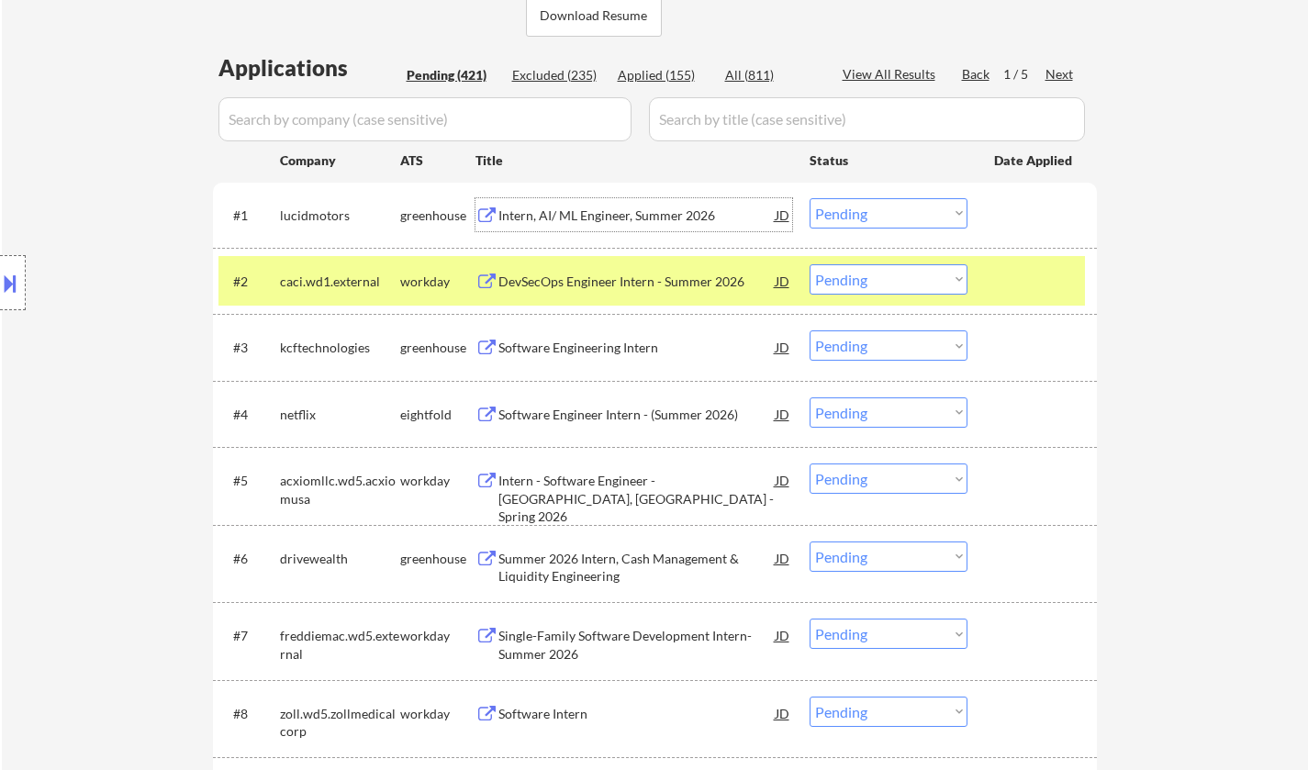
click at [570, 209] on div "Intern, AI/ ML Engineer, Summer 2026" at bounding box center [637, 216] width 277 height 18
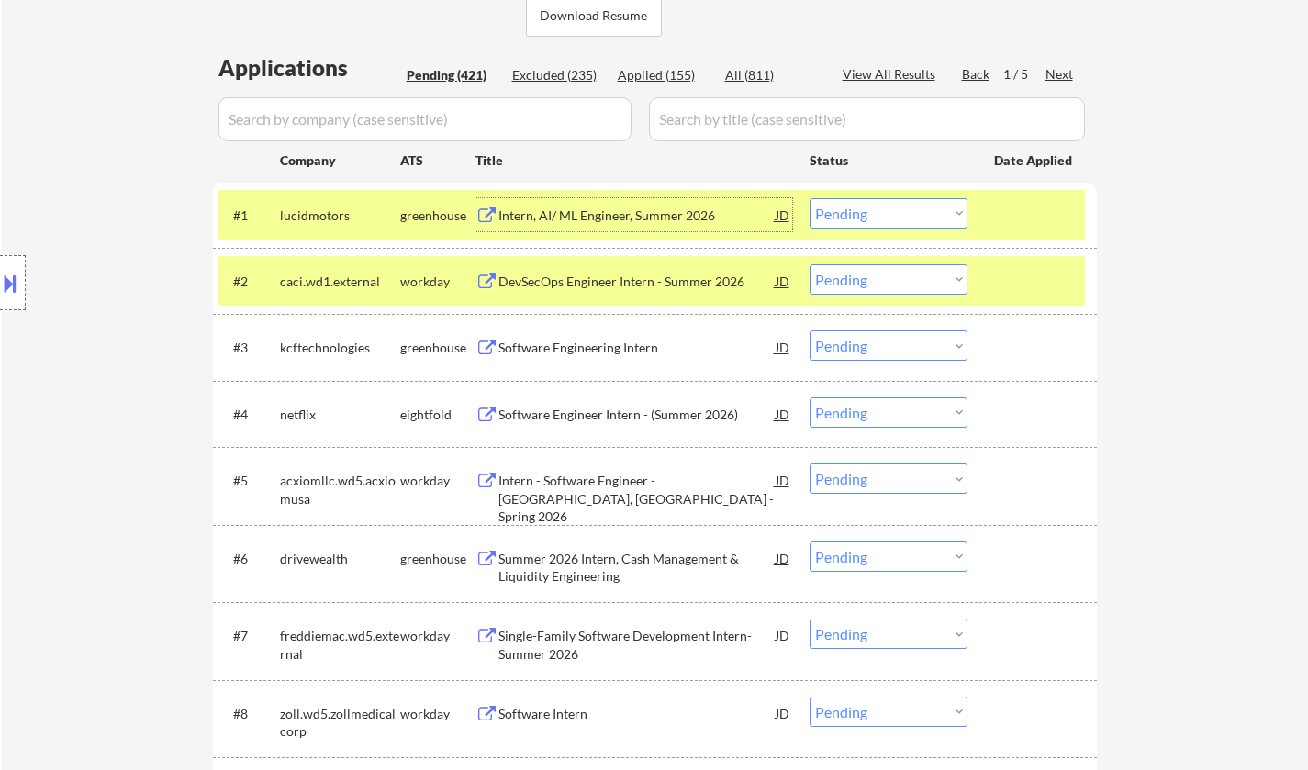
click at [920, 212] on select "Choose an option... Pending Applied Excluded (Questions) Excluded (Expired) Exc…" at bounding box center [889, 213] width 158 height 30
click at [810, 198] on select "Choose an option... Pending Applied Excluded (Questions) Excluded (Expired) Exc…" at bounding box center [889, 213] width 158 height 30
select select ""pending""
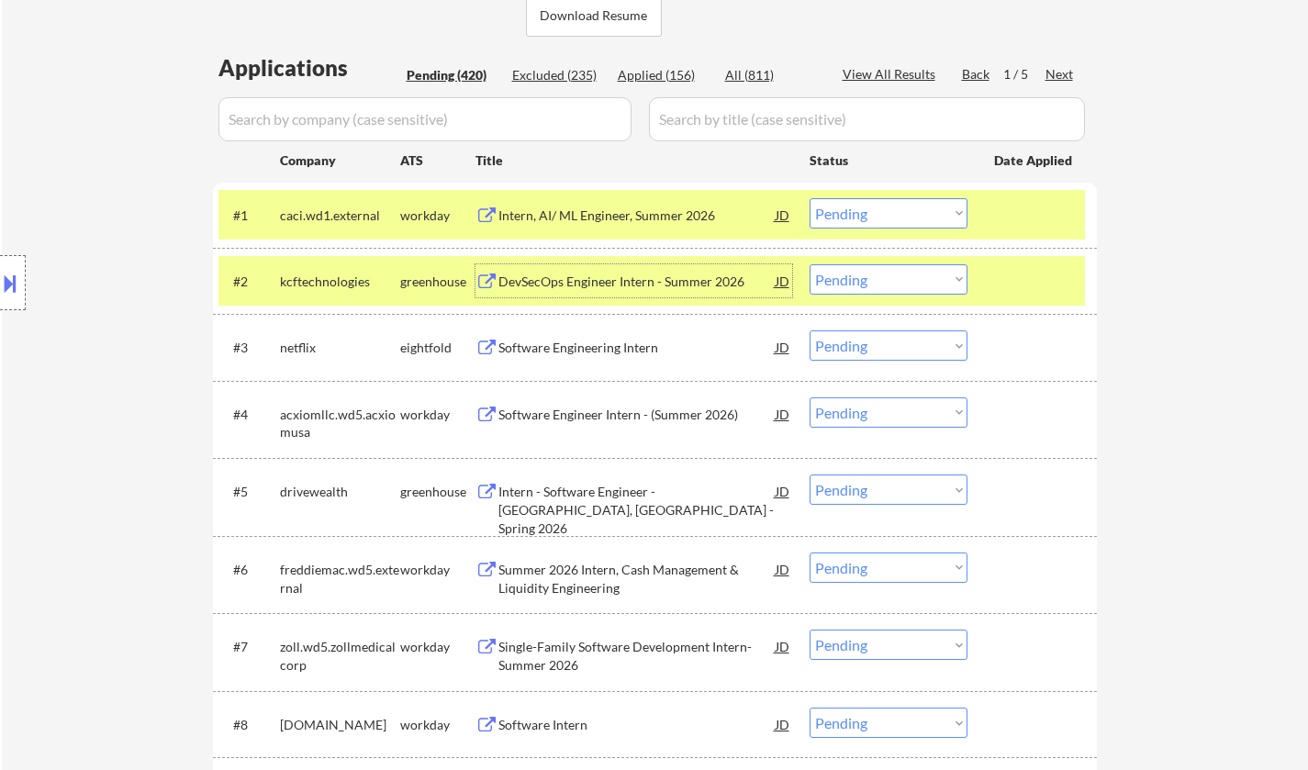
click at [563, 277] on div "DevSecOps Engineer Intern - Summer 2026" at bounding box center [637, 282] width 277 height 18
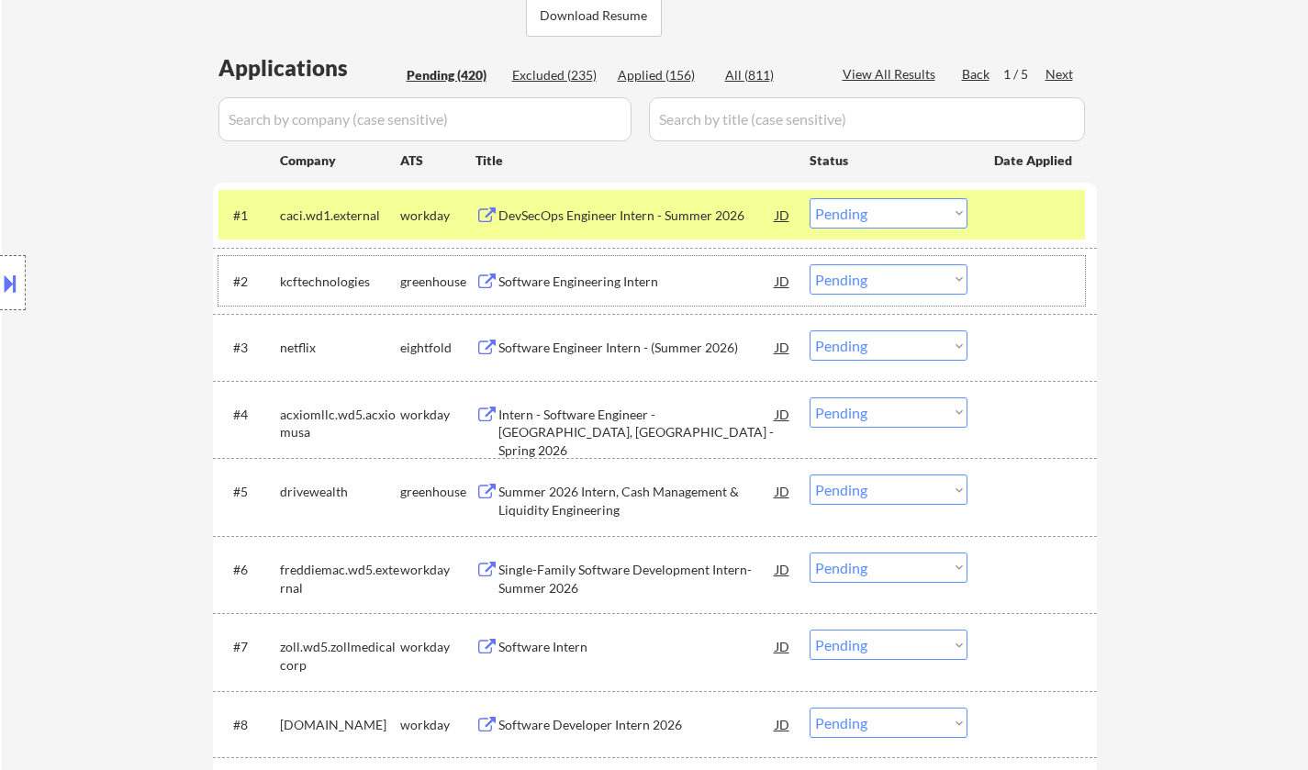
click at [865, 257] on div "#2 kcftechnologies greenhouse Software Engineering Intern JD Choose an option..…" at bounding box center [652, 281] width 867 height 50
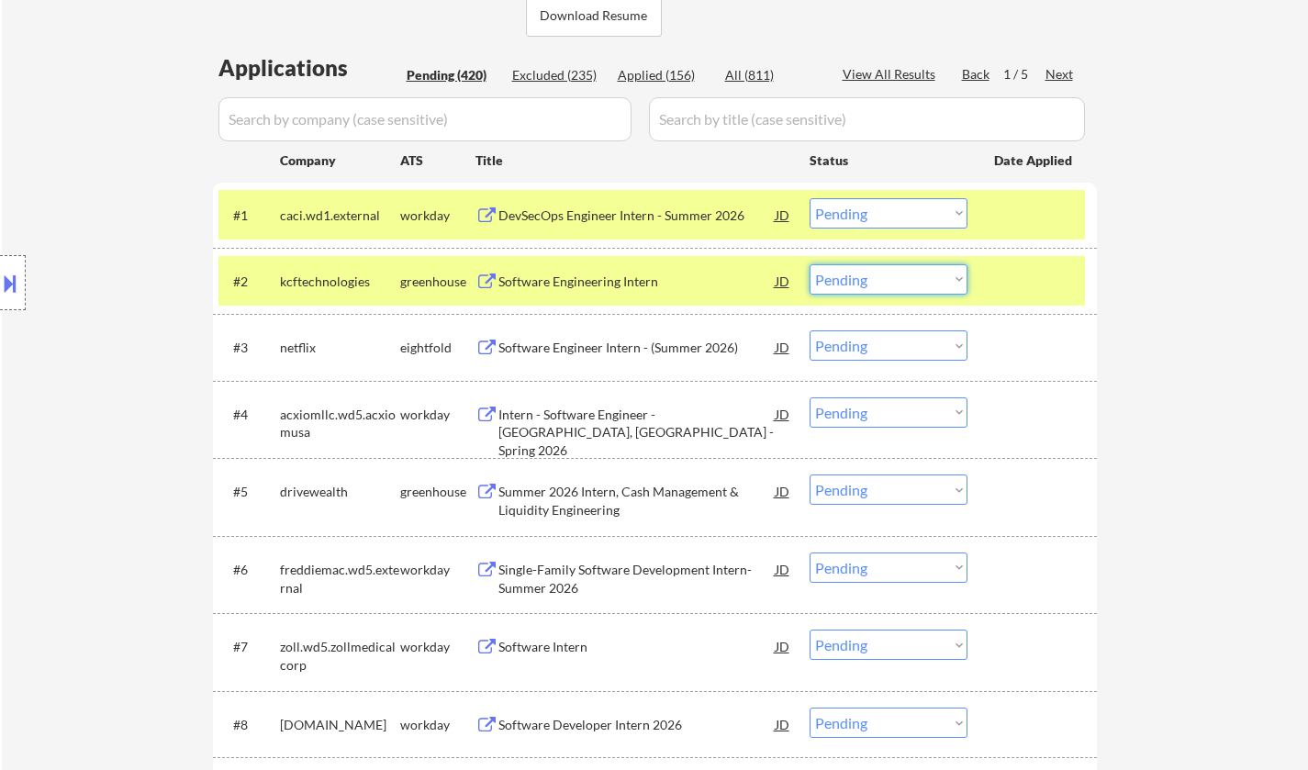
click at [869, 276] on select "Choose an option... Pending Applied Excluded (Questions) Excluded (Expired) Exc…" at bounding box center [889, 279] width 158 height 30
click at [810, 264] on select "Choose an option... Pending Applied Excluded (Questions) Excluded (Expired) Exc…" at bounding box center [889, 279] width 158 height 30
select select ""pending""
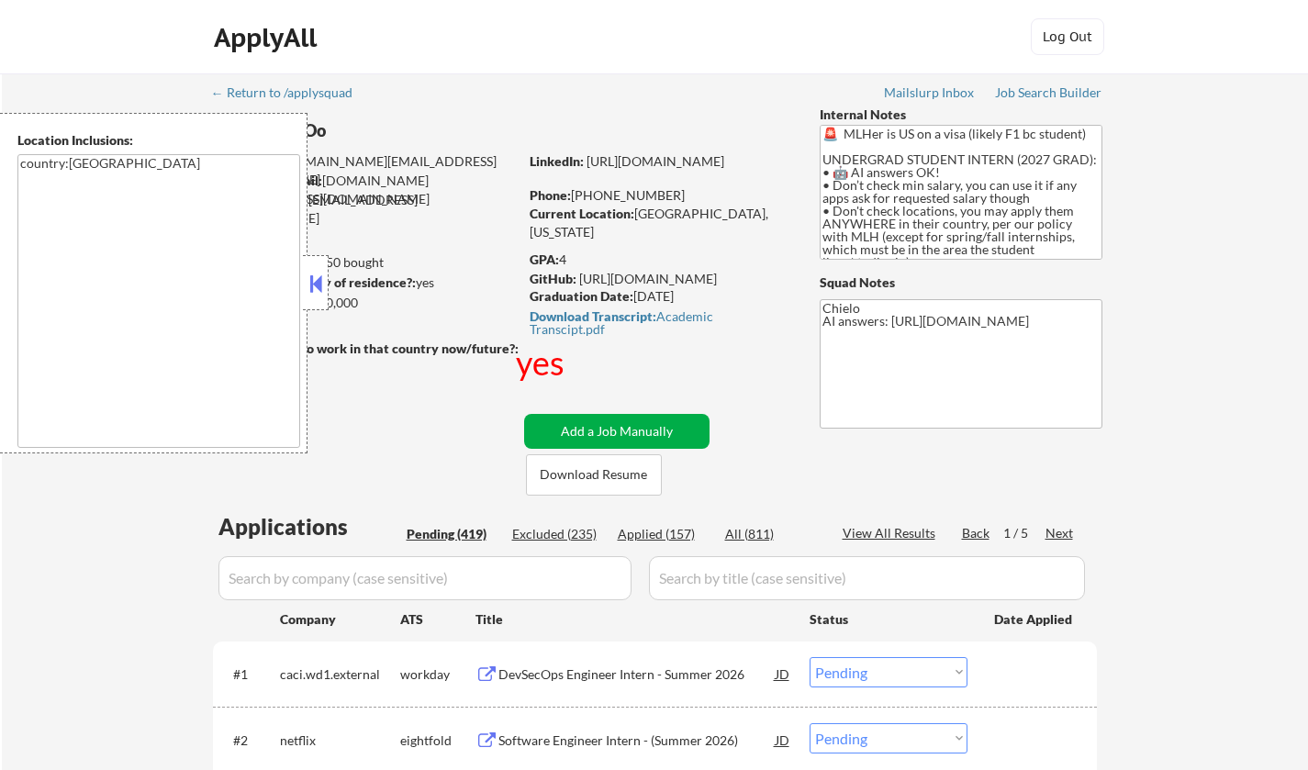
select select ""pending""
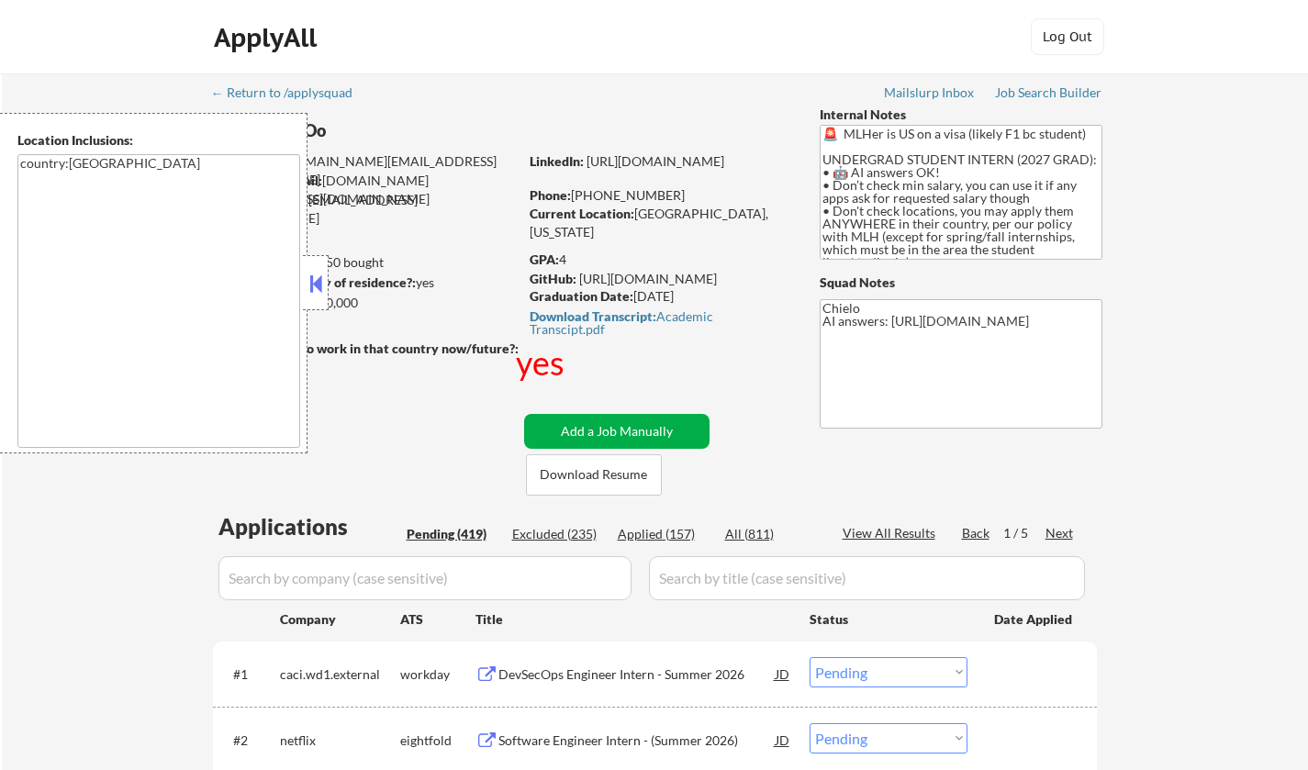
select select ""pending""
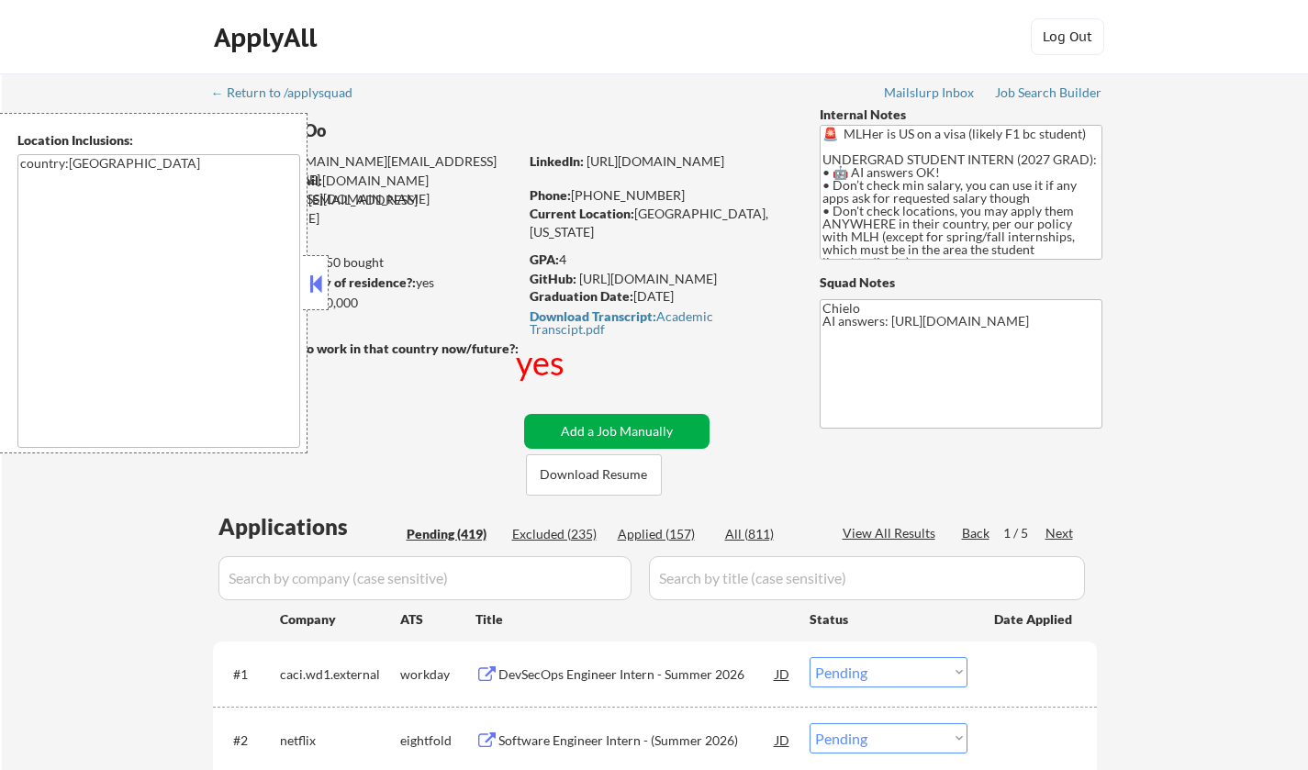
select select ""pending""
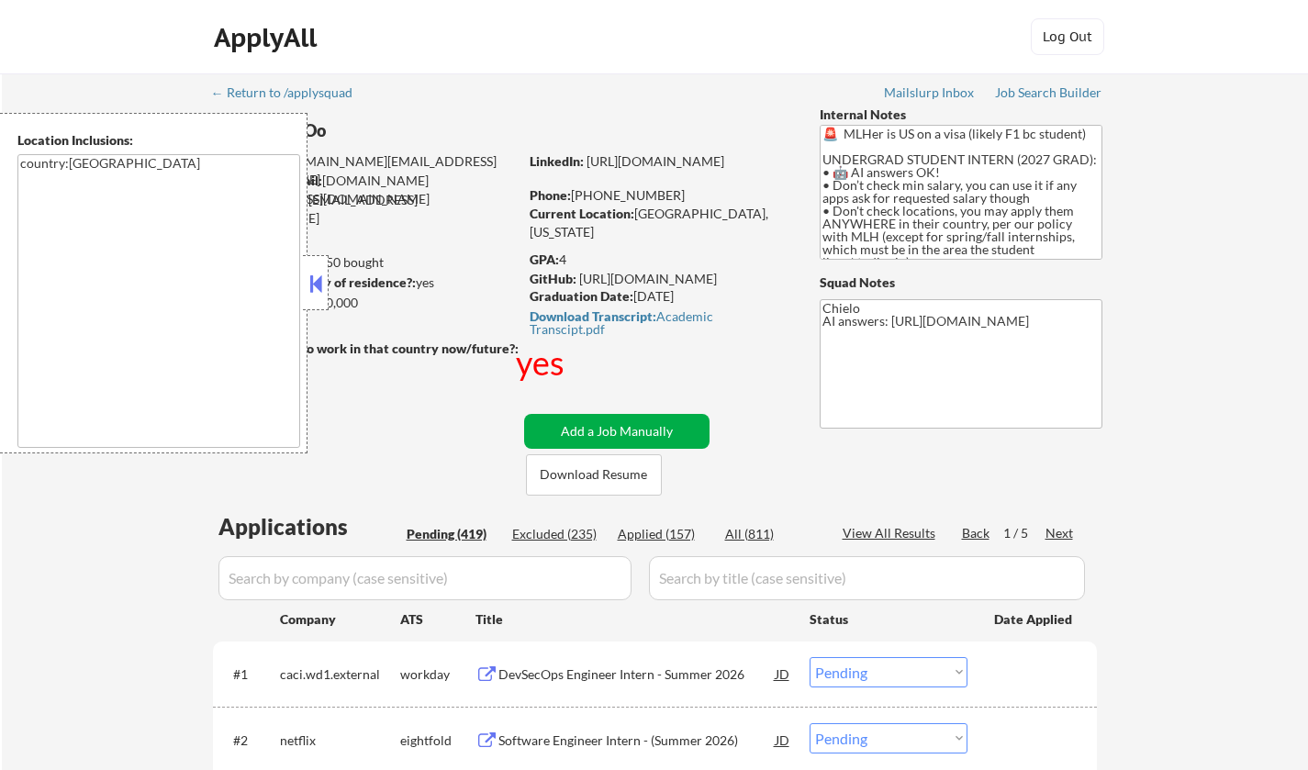
select select ""pending""
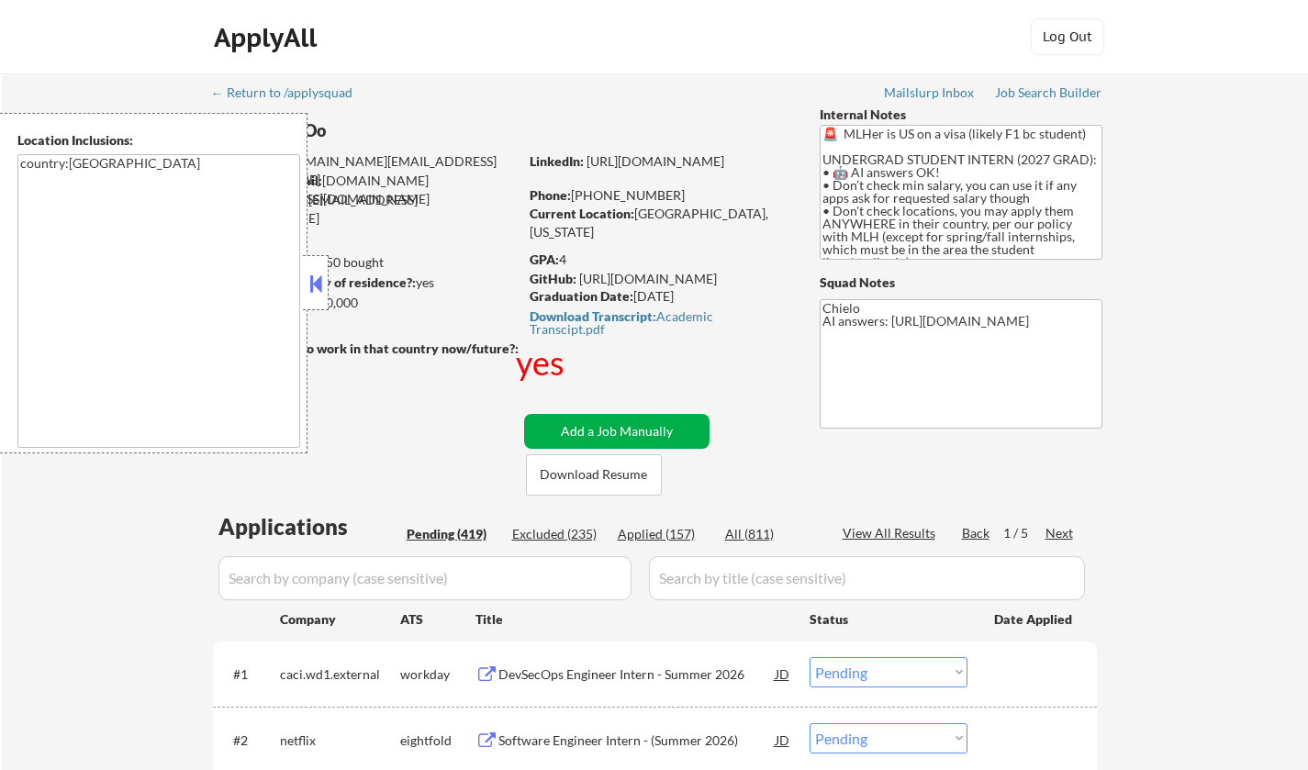
select select ""pending""
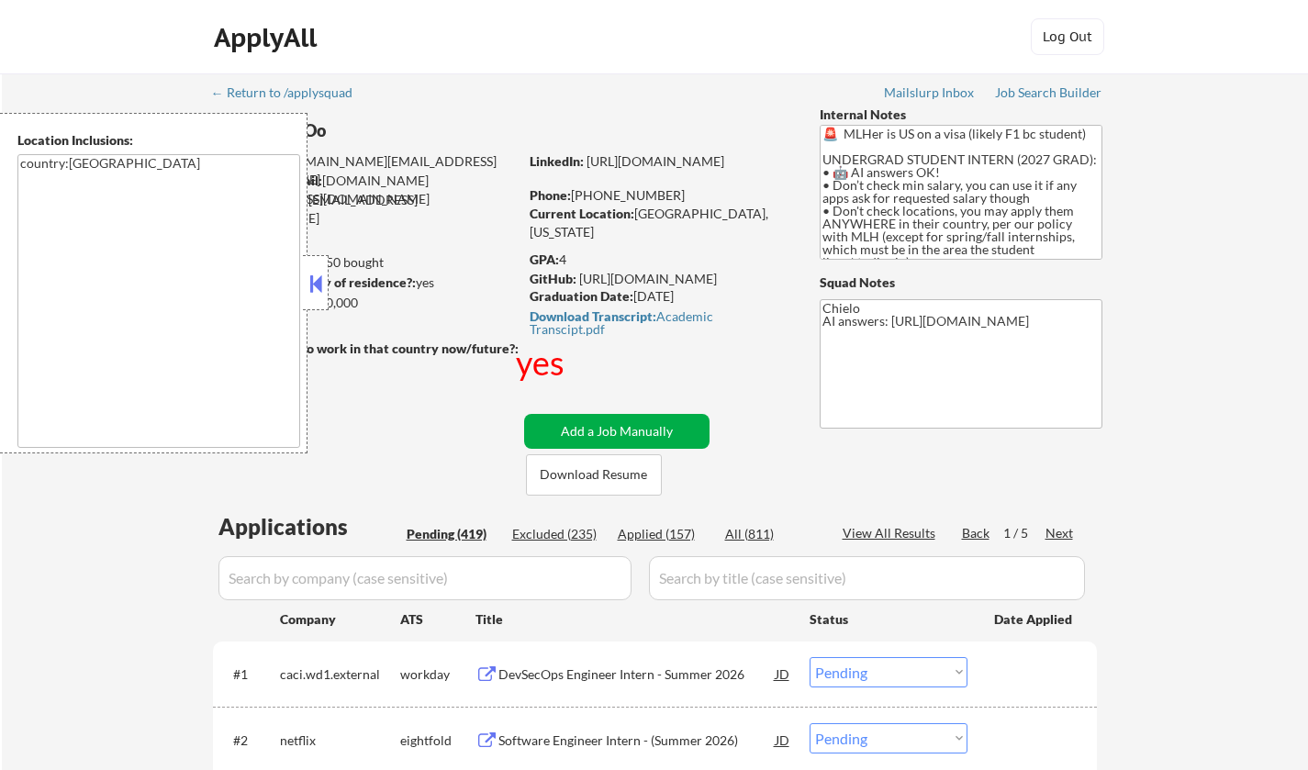
select select ""pending""
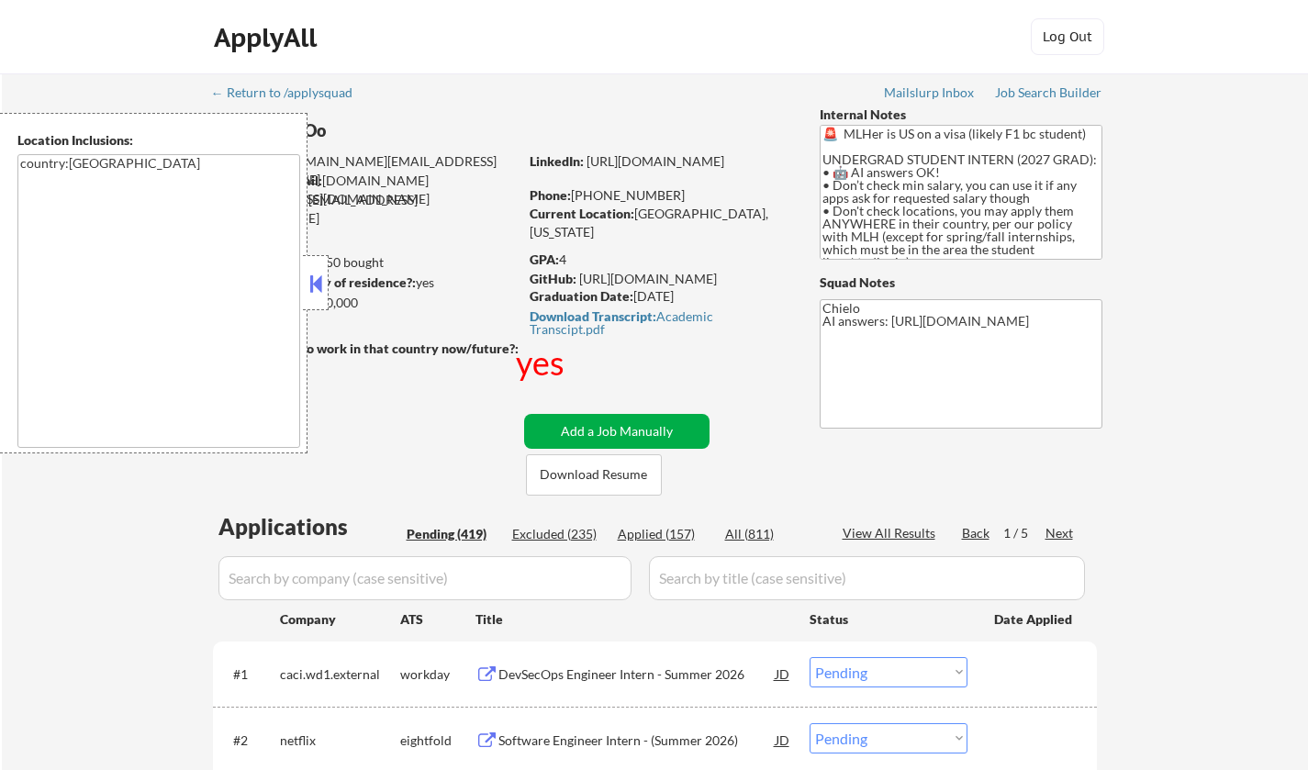
select select ""pending""
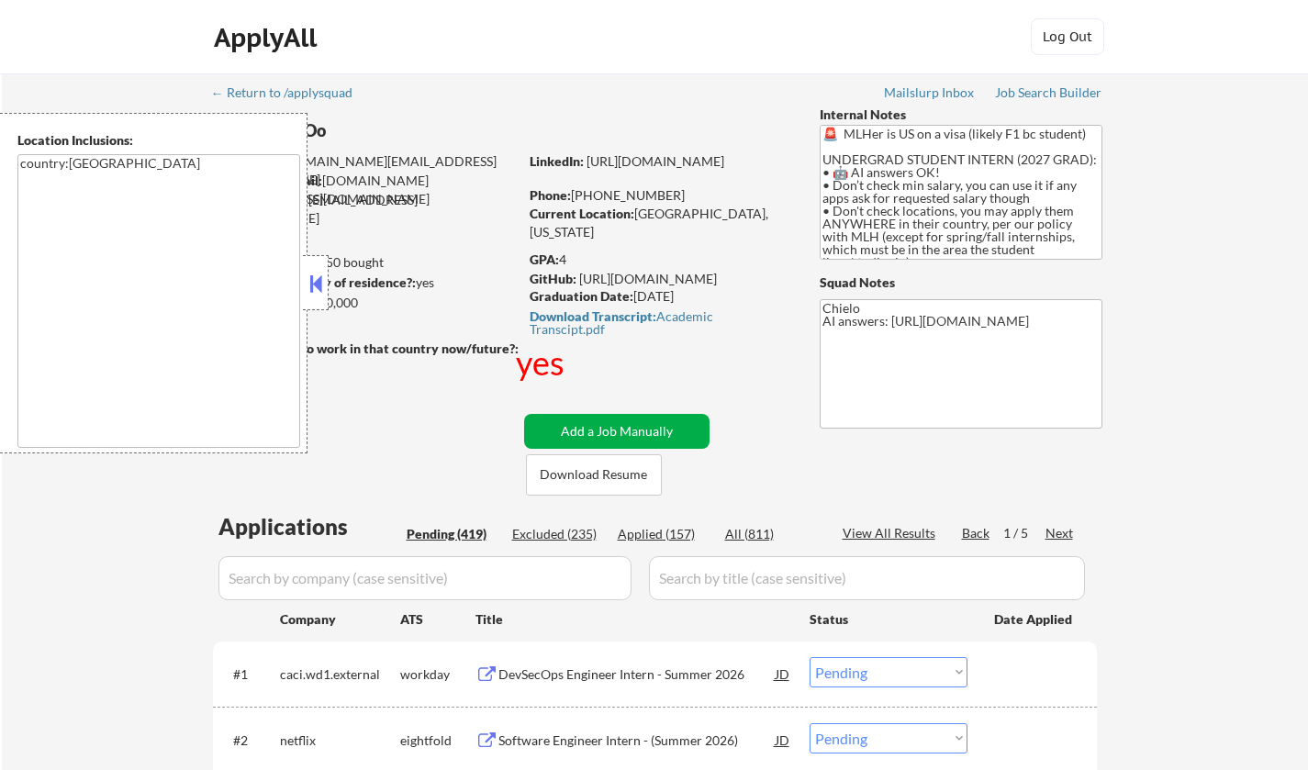
select select ""pending""
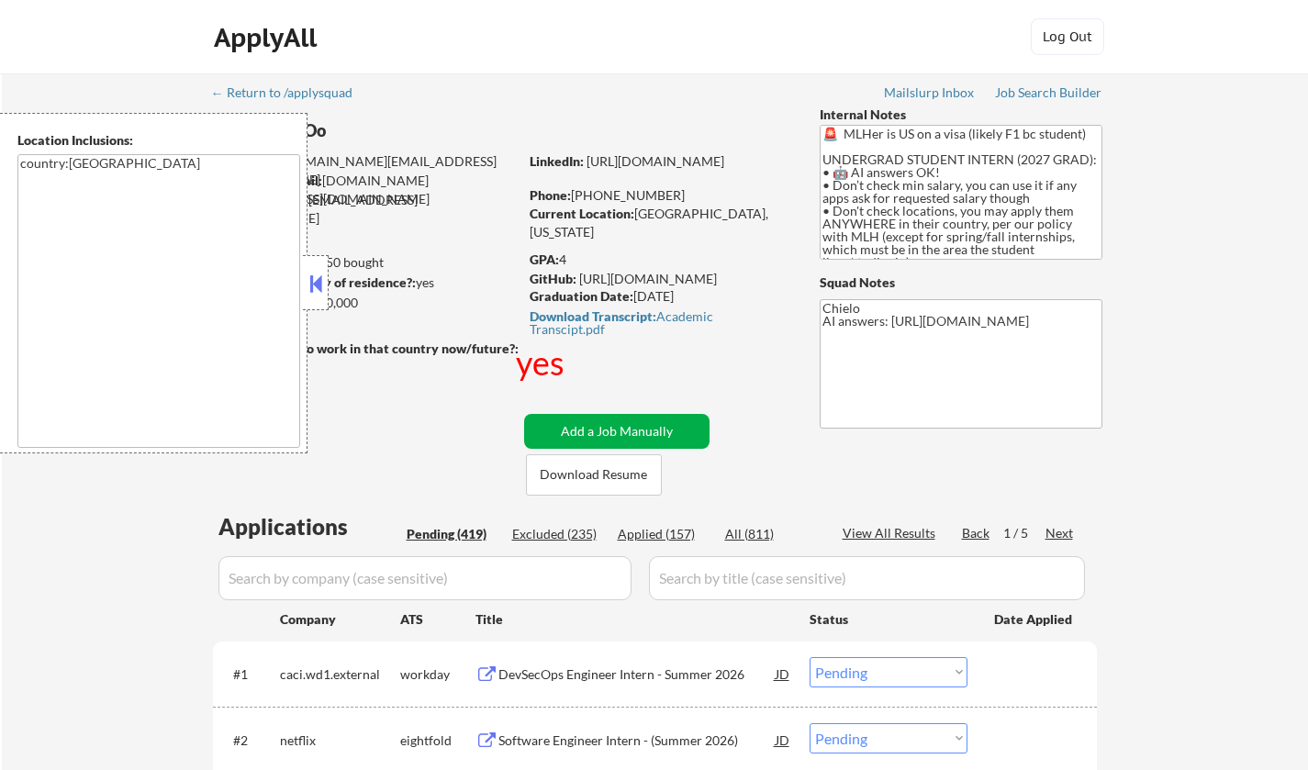
select select ""pending""
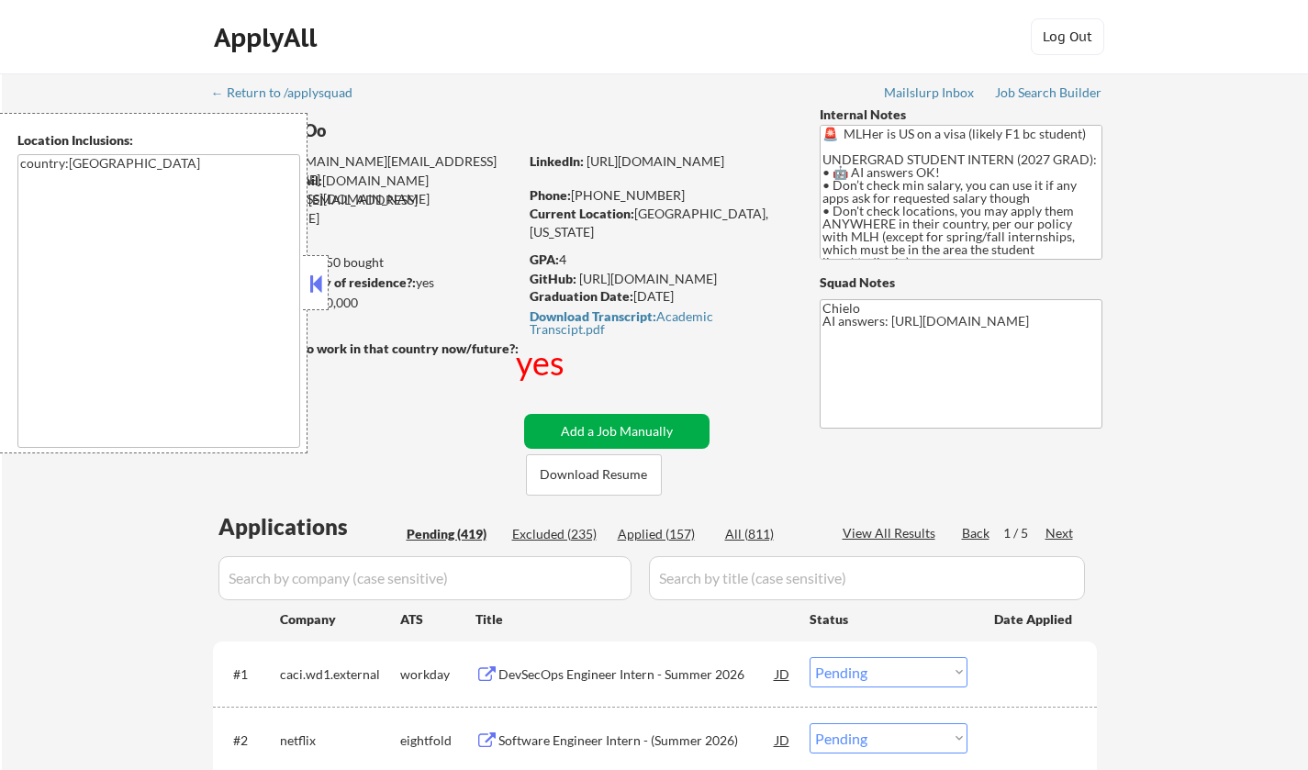
select select ""pending""
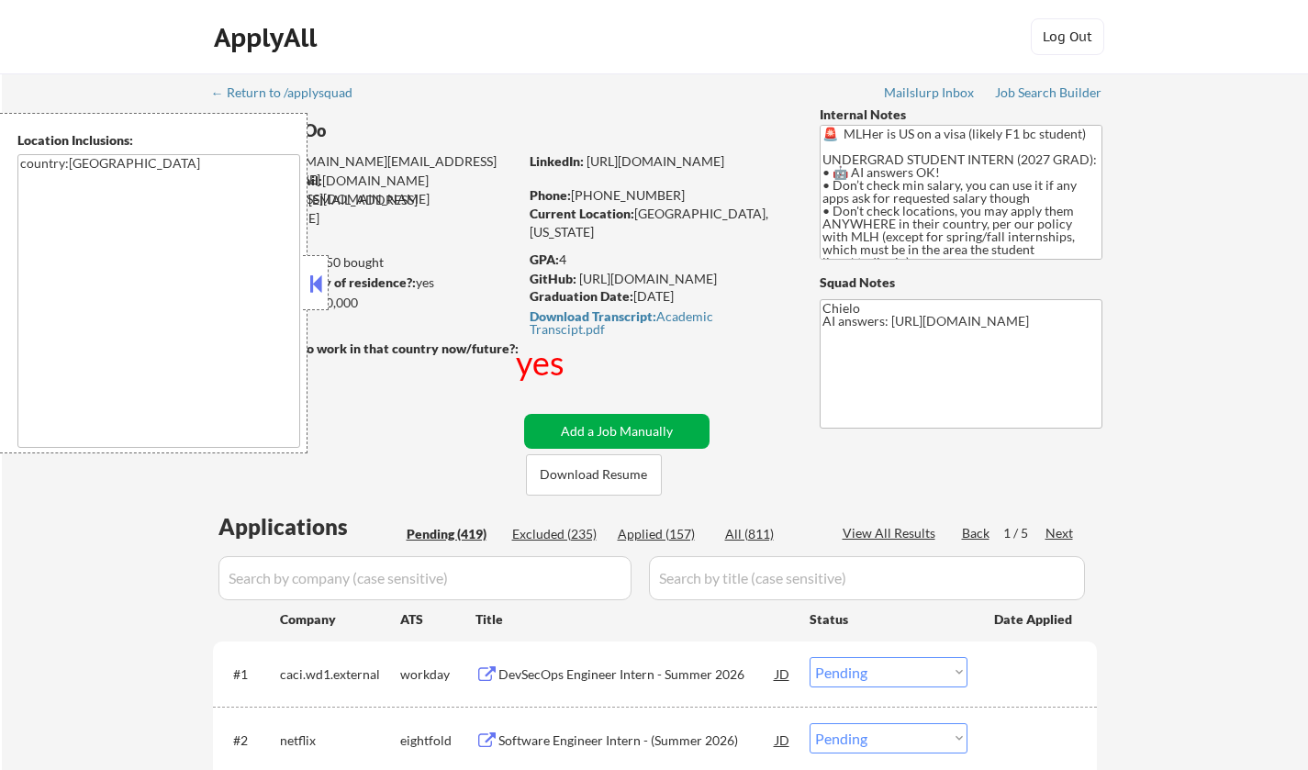
select select ""pending""
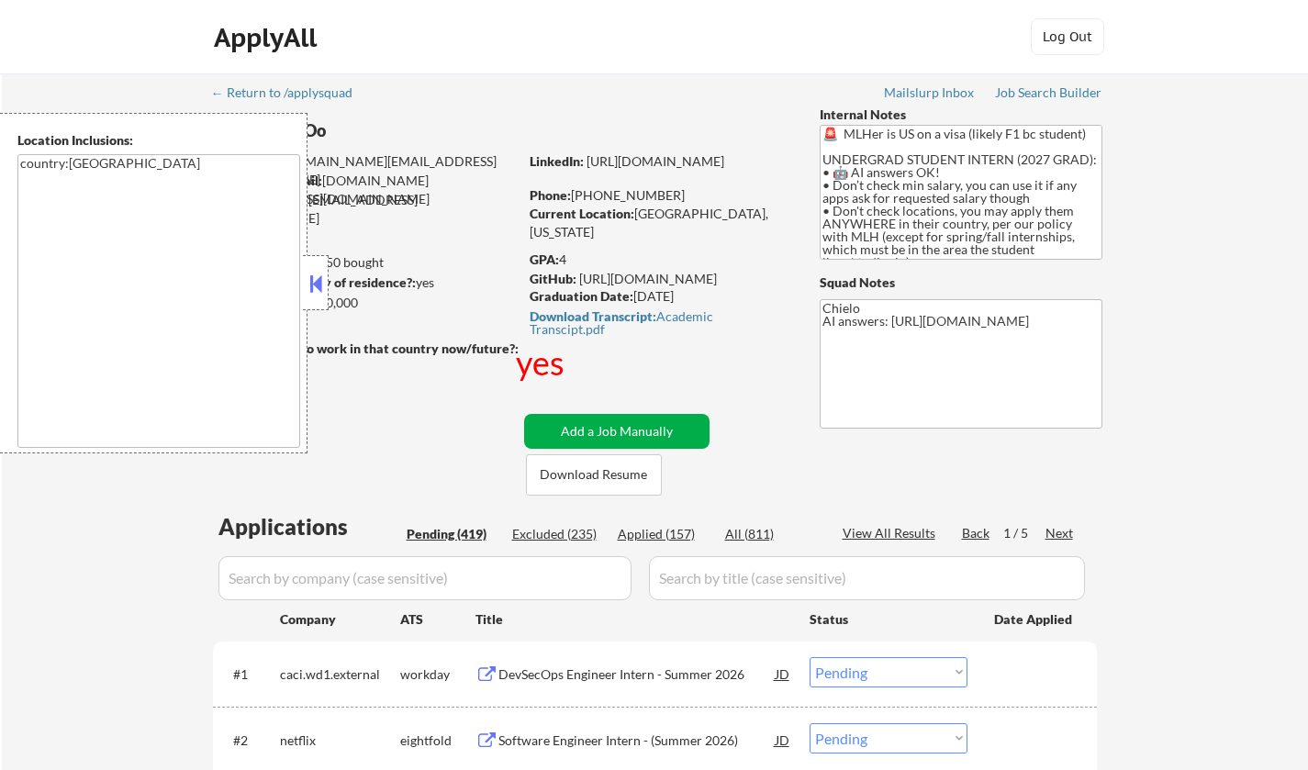
select select ""pending""
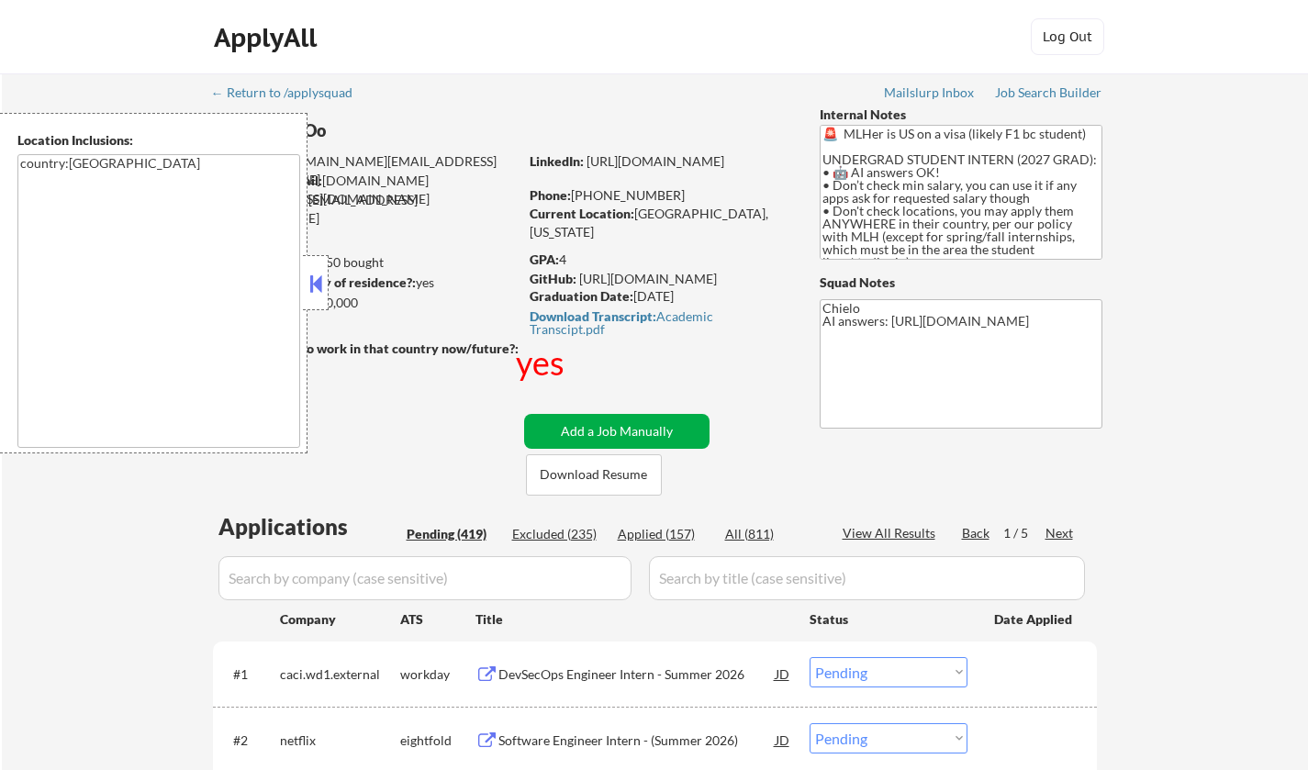
select select ""pending""
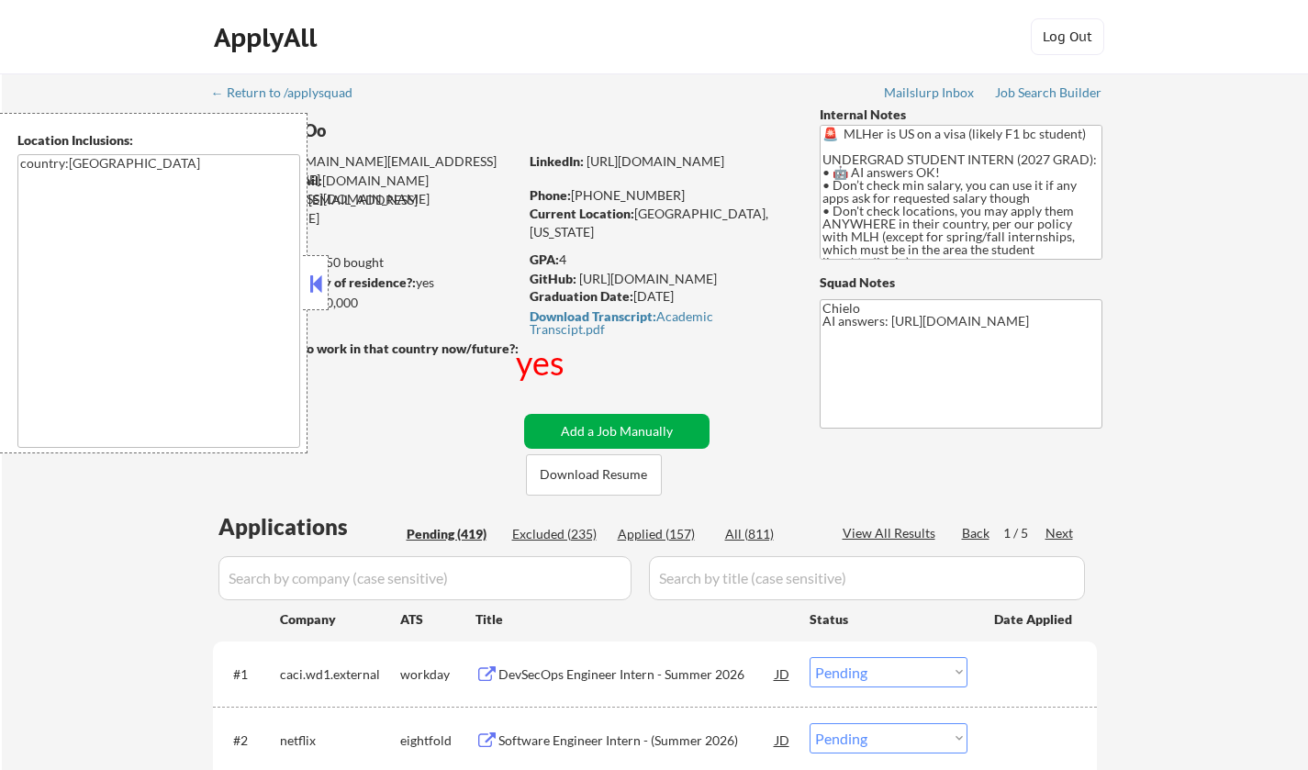
select select ""pending""
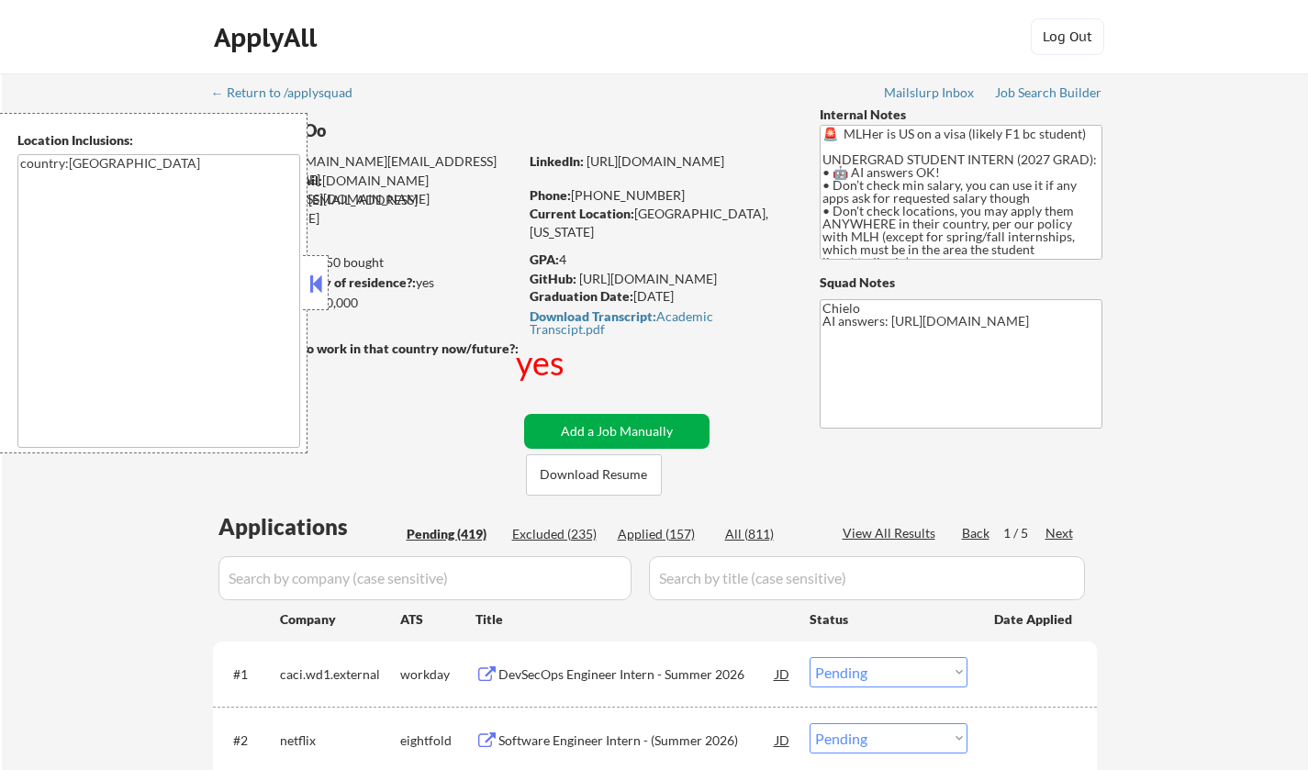
select select ""pending""
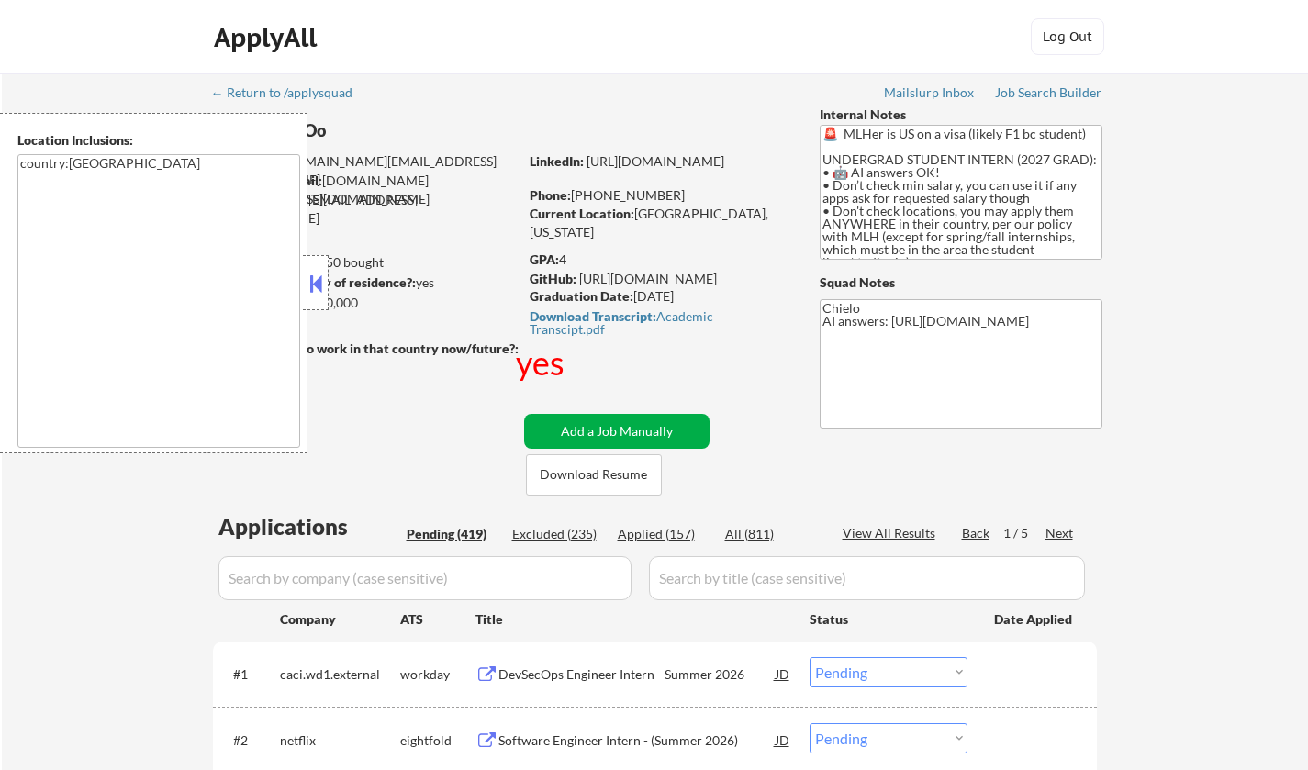
select select ""pending""
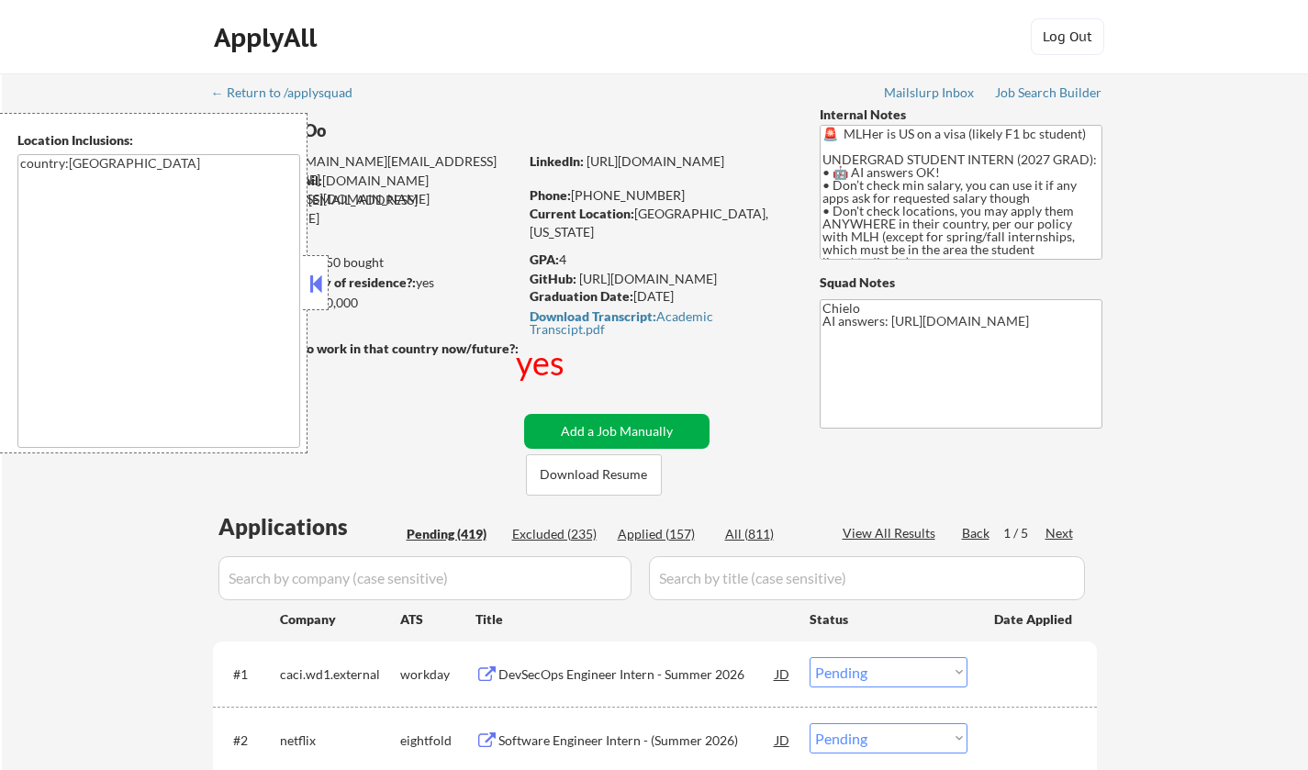
select select ""pending""
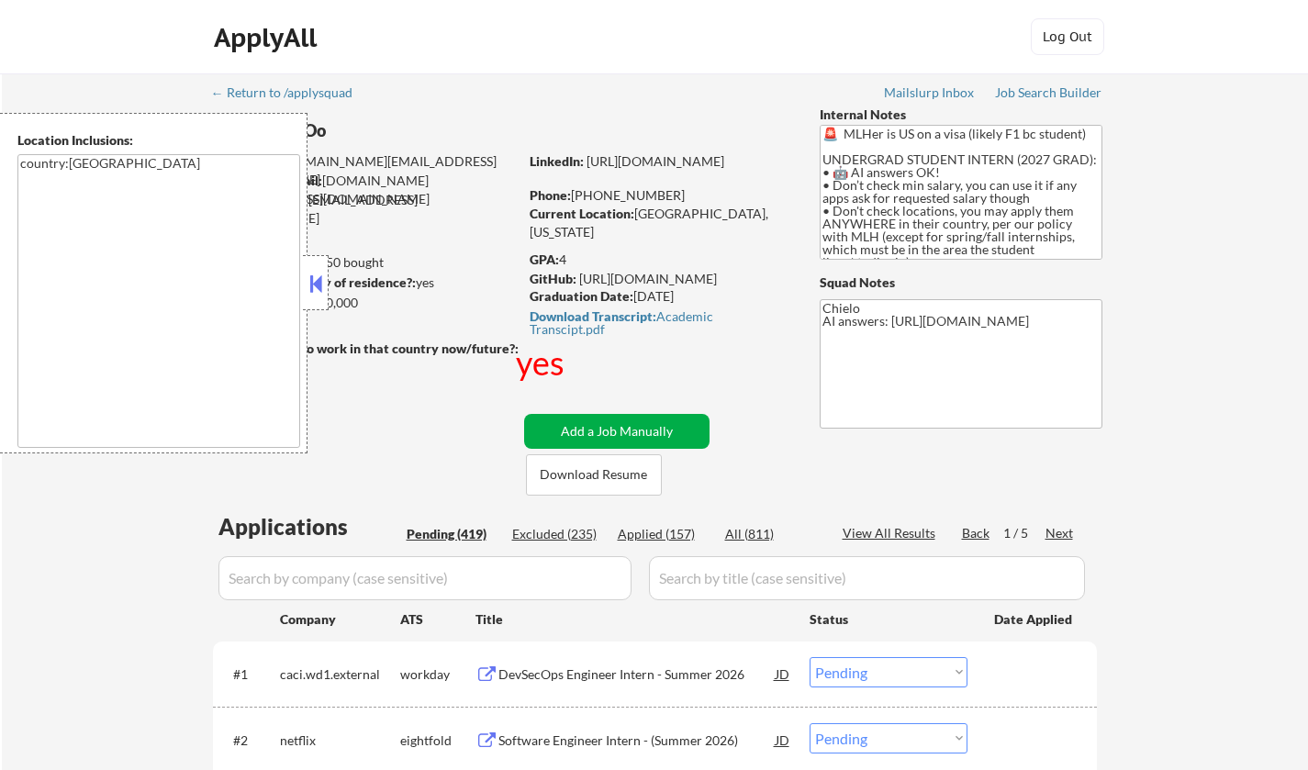
select select ""pending""
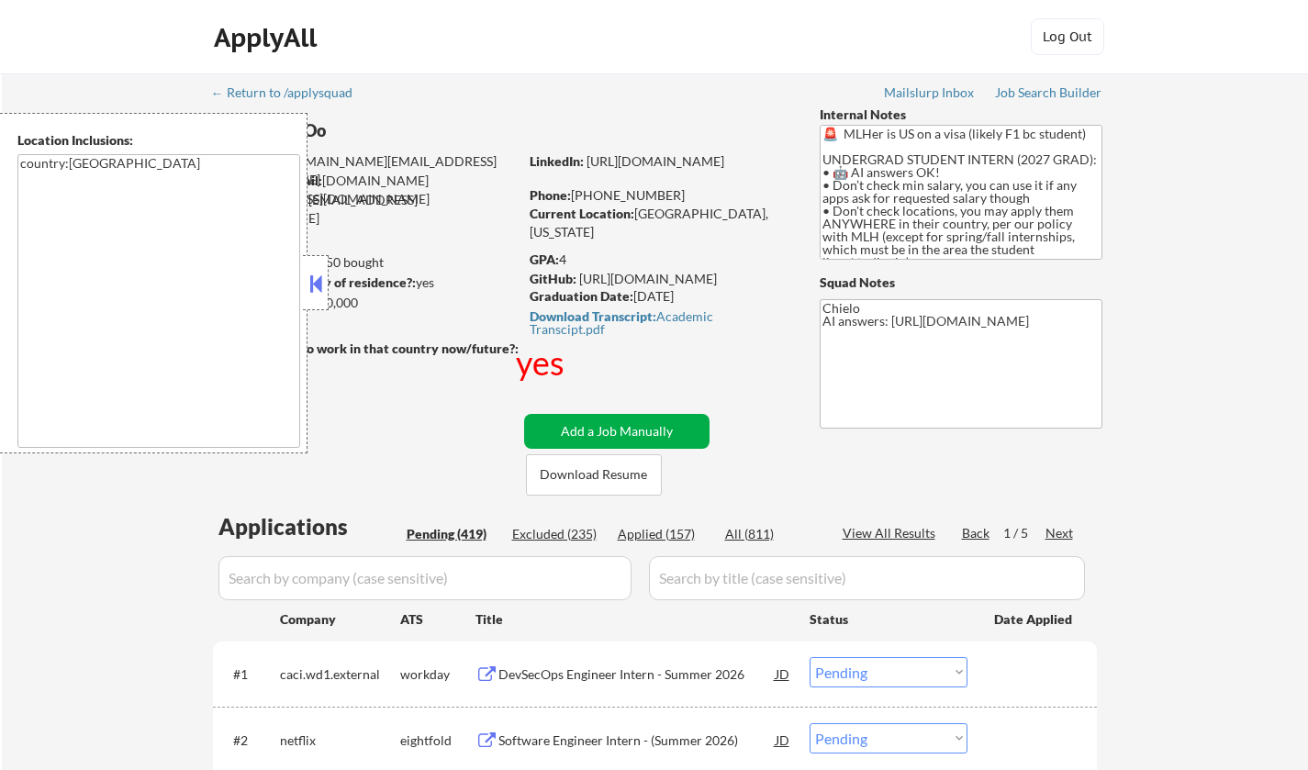
select select ""pending""
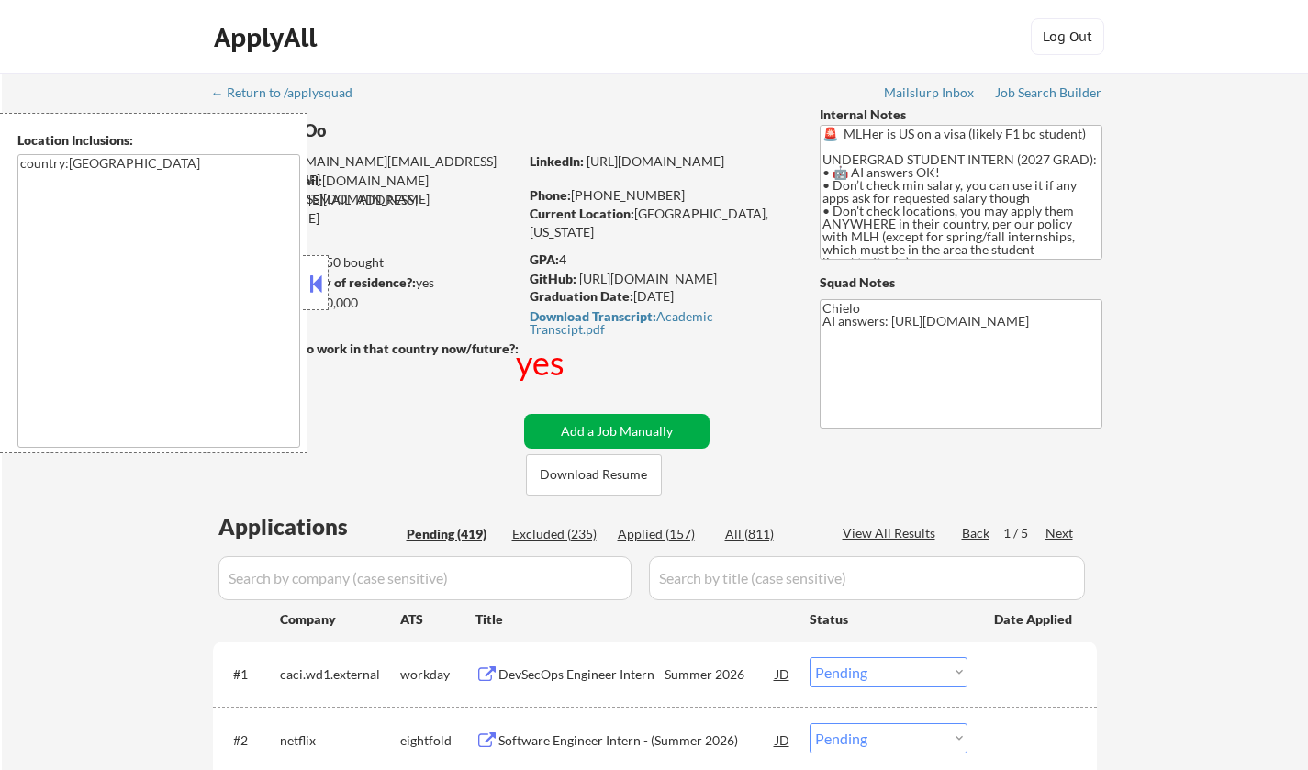
select select ""pending""
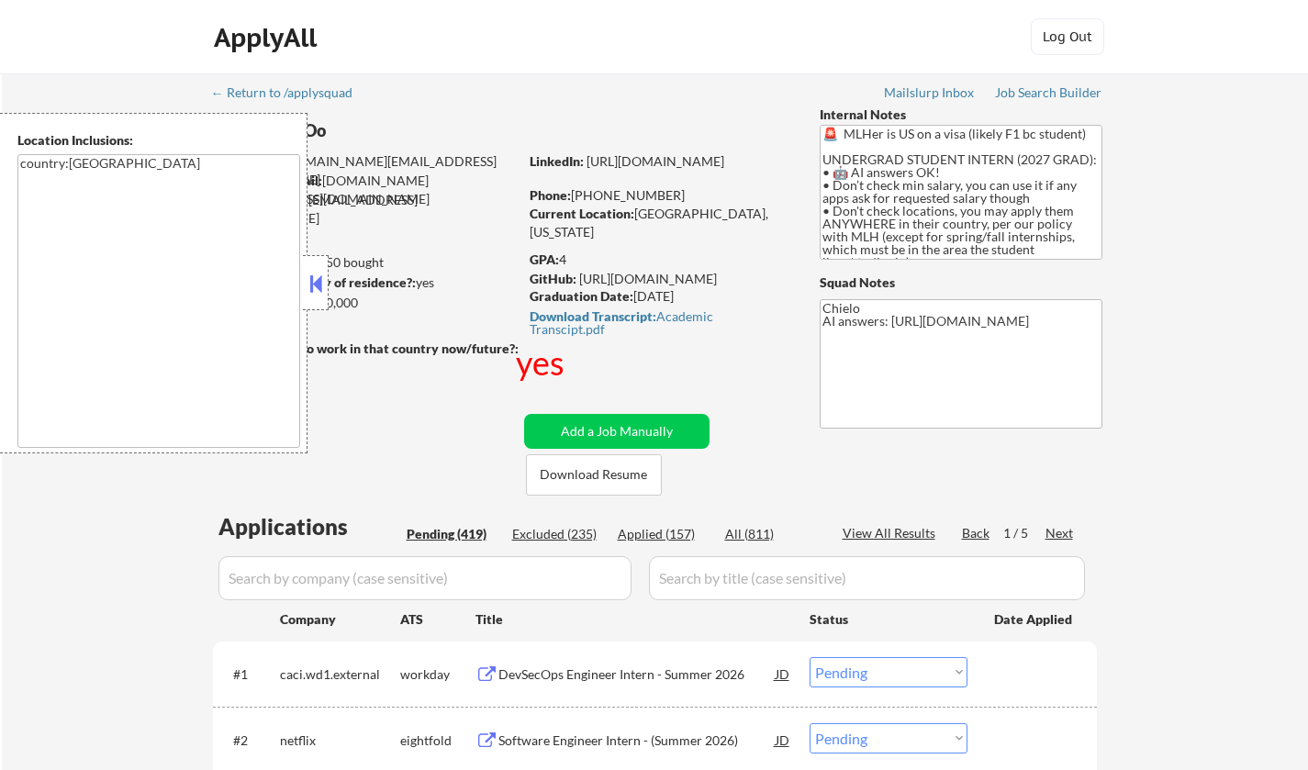
drag, startPoint x: 309, startPoint y: 263, endPoint x: 319, endPoint y: 266, distance: 9.6
click at [311, 264] on div at bounding box center [316, 282] width 26 height 55
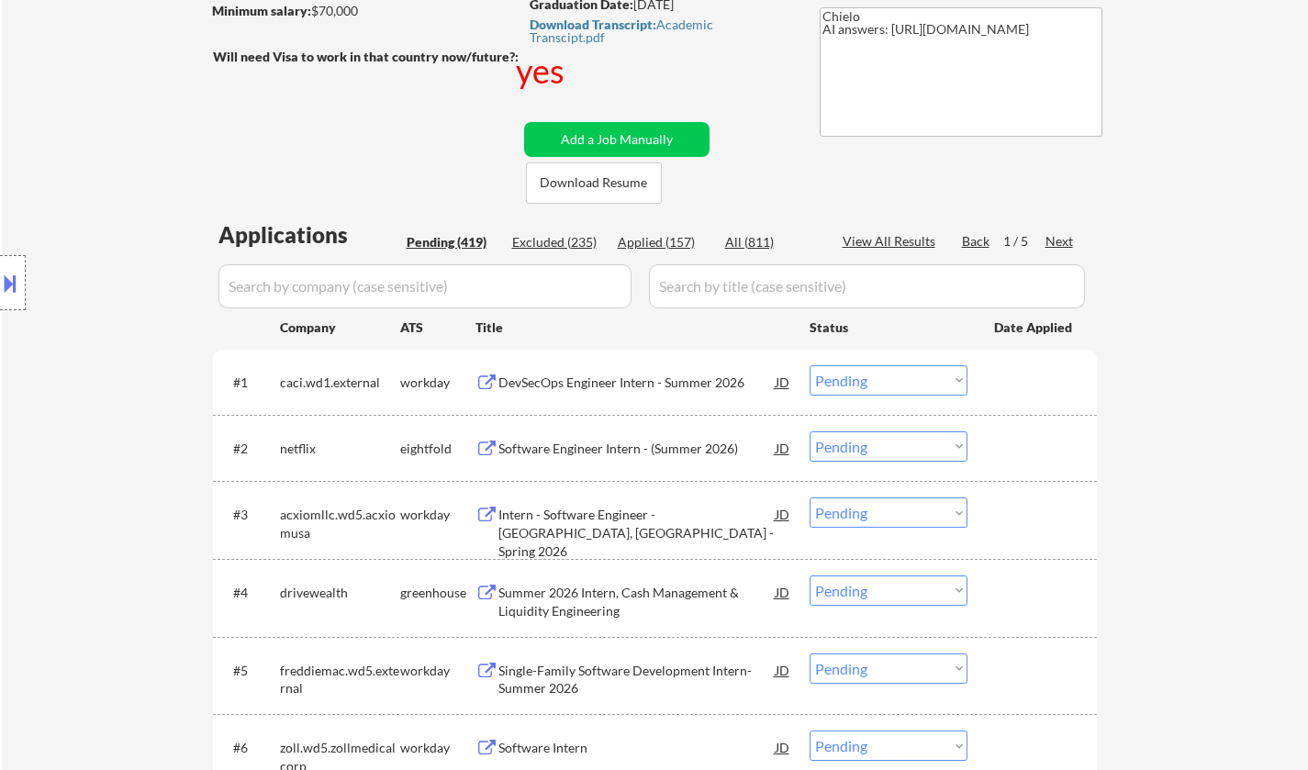
scroll to position [459, 0]
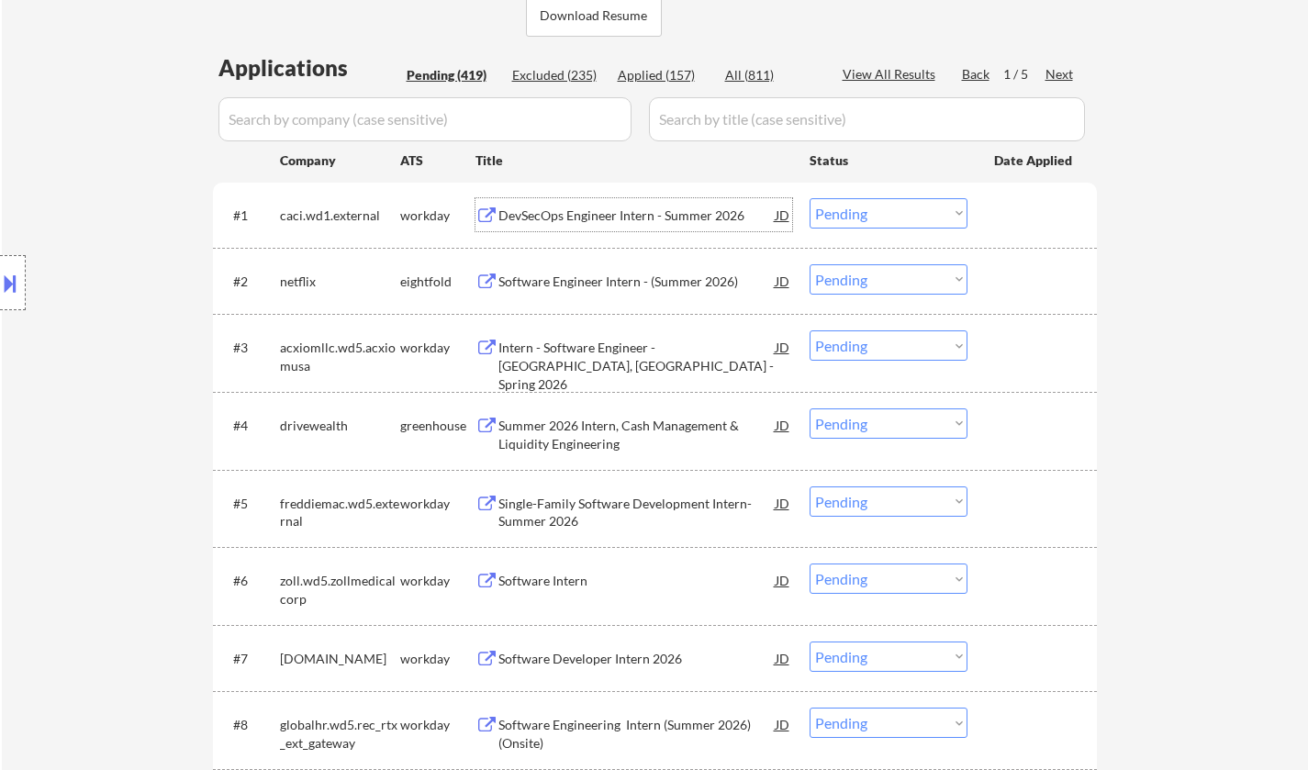
click at [662, 219] on div "DevSecOps Engineer Intern - Summer 2026" at bounding box center [637, 216] width 277 height 18
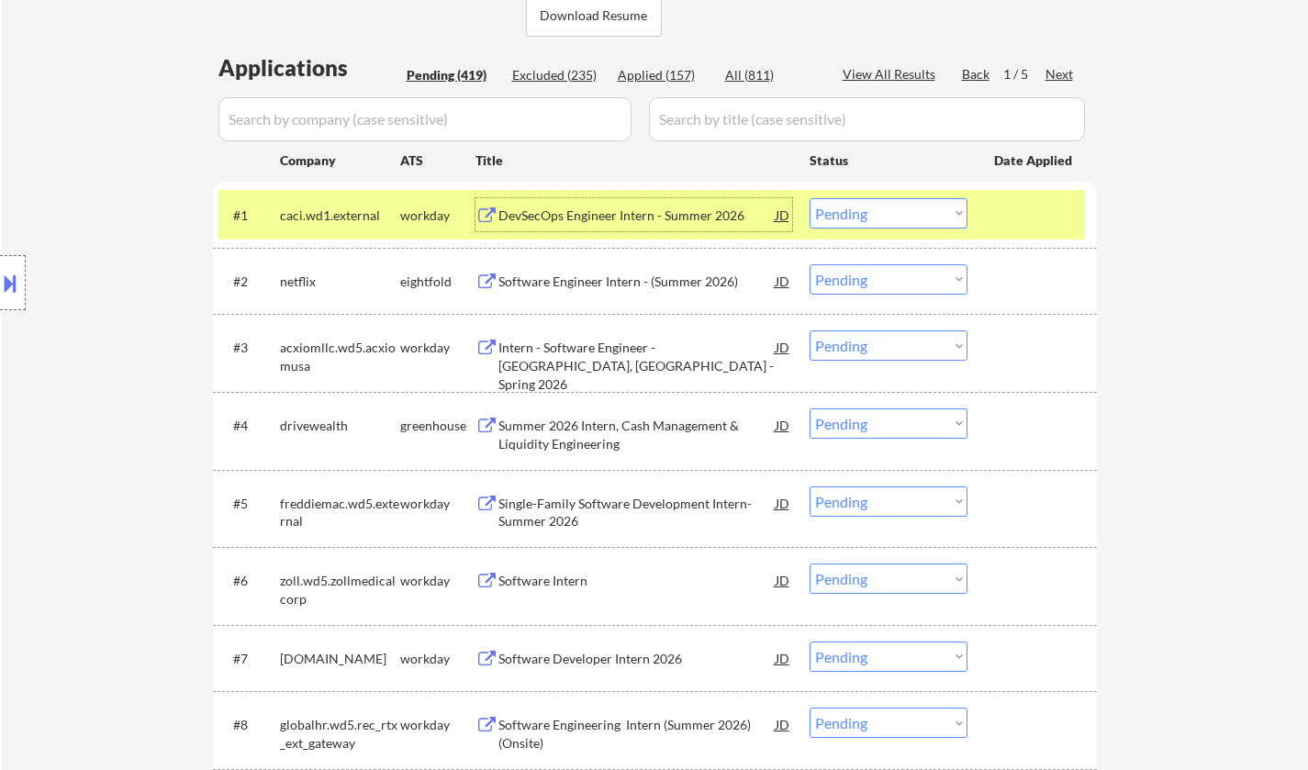
click at [865, 213] on select "Choose an option... Pending Applied Excluded (Questions) Excluded (Expired) Exc…" at bounding box center [889, 213] width 158 height 30
click at [810, 198] on select "Choose an option... Pending Applied Excluded (Questions) Excluded (Expired) Exc…" at bounding box center [889, 213] width 158 height 30
select select ""pending""
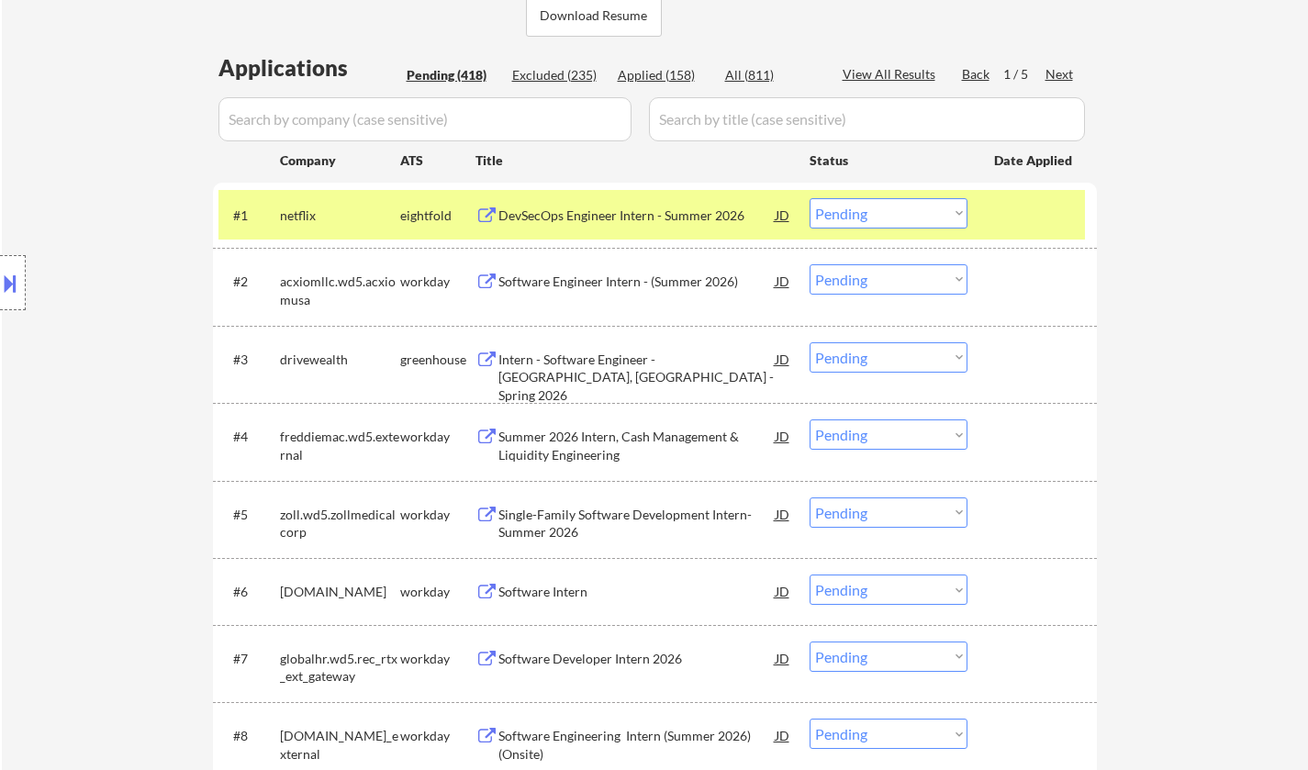
scroll to position [551, 0]
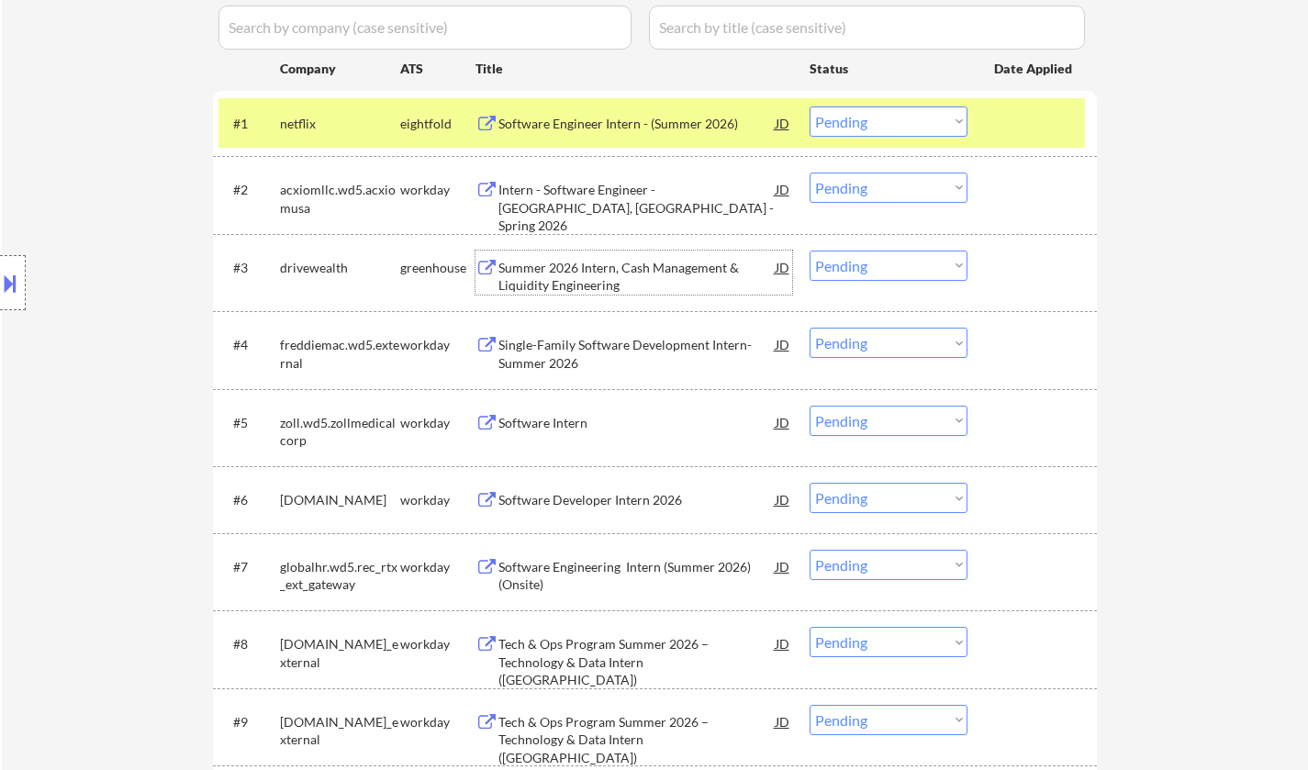
click at [591, 271] on div "Summer 2026 Intern, Cash Management & Liquidity Engineering" at bounding box center [637, 277] width 277 height 36
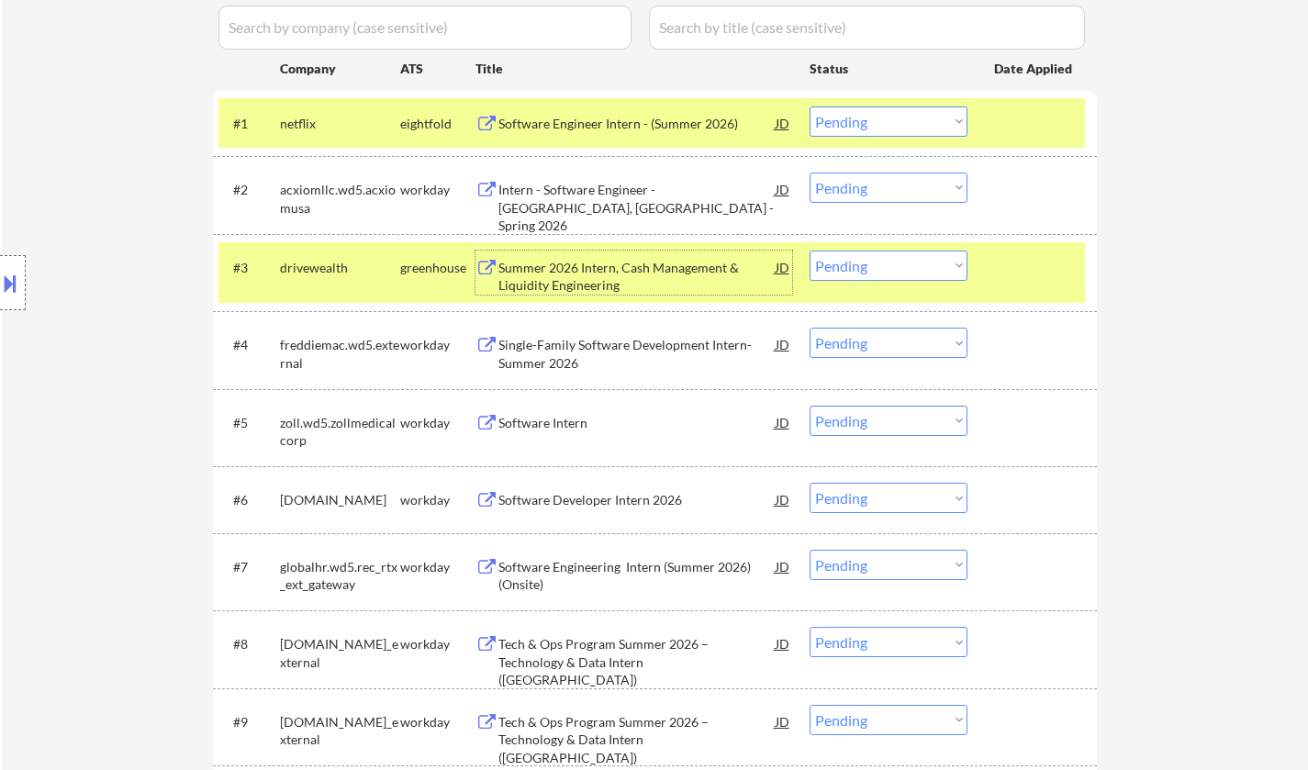
click at [896, 259] on select "Choose an option... Pending Applied Excluded (Questions) Excluded (Expired) Exc…" at bounding box center [889, 266] width 158 height 30
click at [810, 251] on select "Choose an option... Pending Applied Excluded (Questions) Excluded (Expired) Exc…" at bounding box center [889, 266] width 158 height 30
select select ""pending""
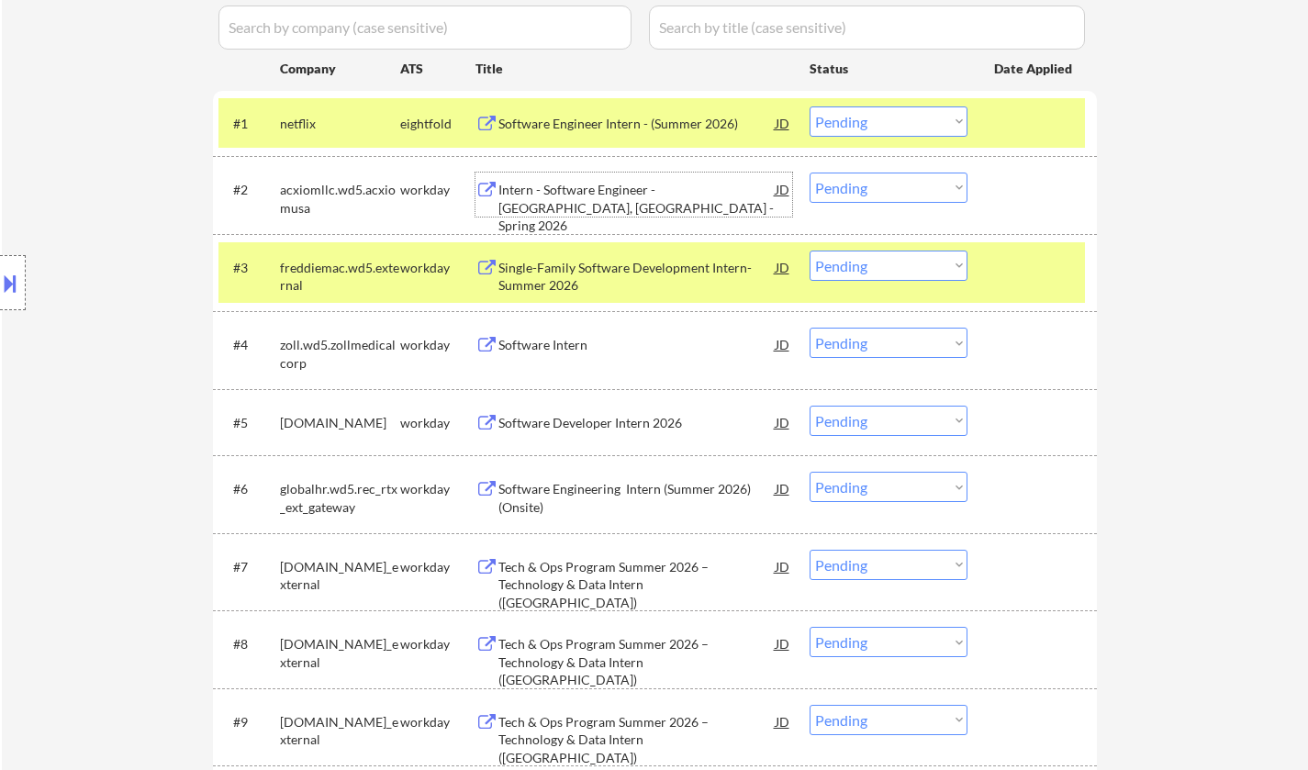
click at [558, 191] on div "Intern - Software Engineer - Conway, AR - Spring 2026" at bounding box center [637, 208] width 277 height 54
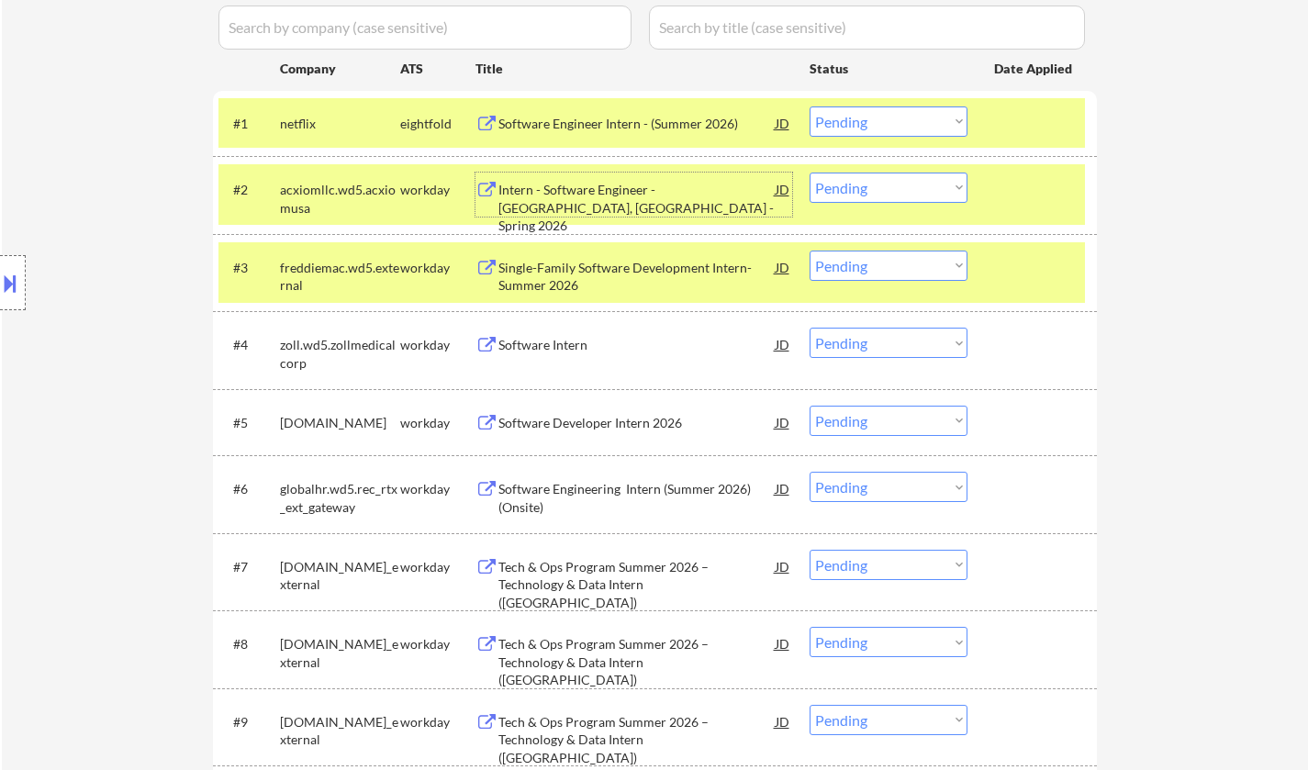
drag, startPoint x: 906, startPoint y: 182, endPoint x: 905, endPoint y: 199, distance: 17.5
click at [905, 181] on select "Choose an option... Pending Applied Excluded (Questions) Excluded (Expired) Exc…" at bounding box center [889, 188] width 158 height 30
click at [810, 173] on select "Choose an option... Pending Applied Excluded (Questions) Excluded (Expired) Exc…" at bounding box center [889, 188] width 158 height 30
select select ""pending""
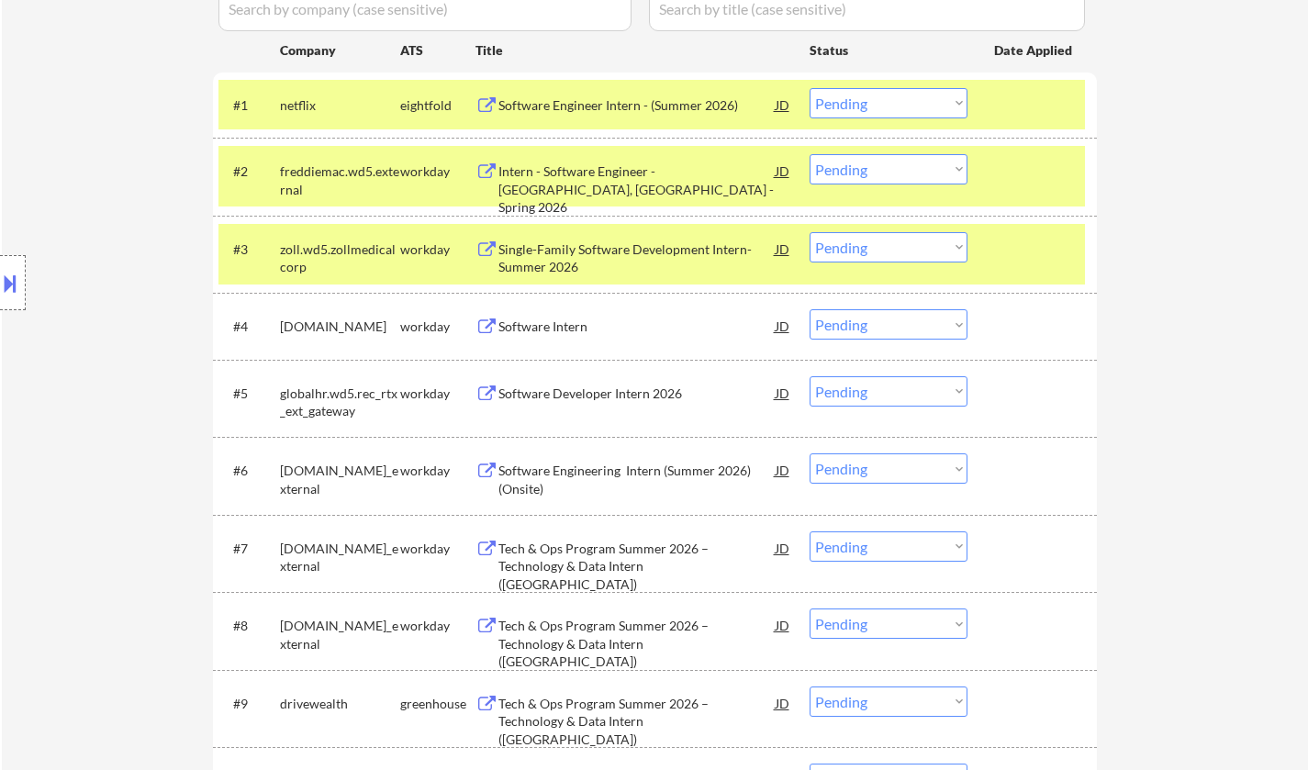
scroll to position [643, 0]
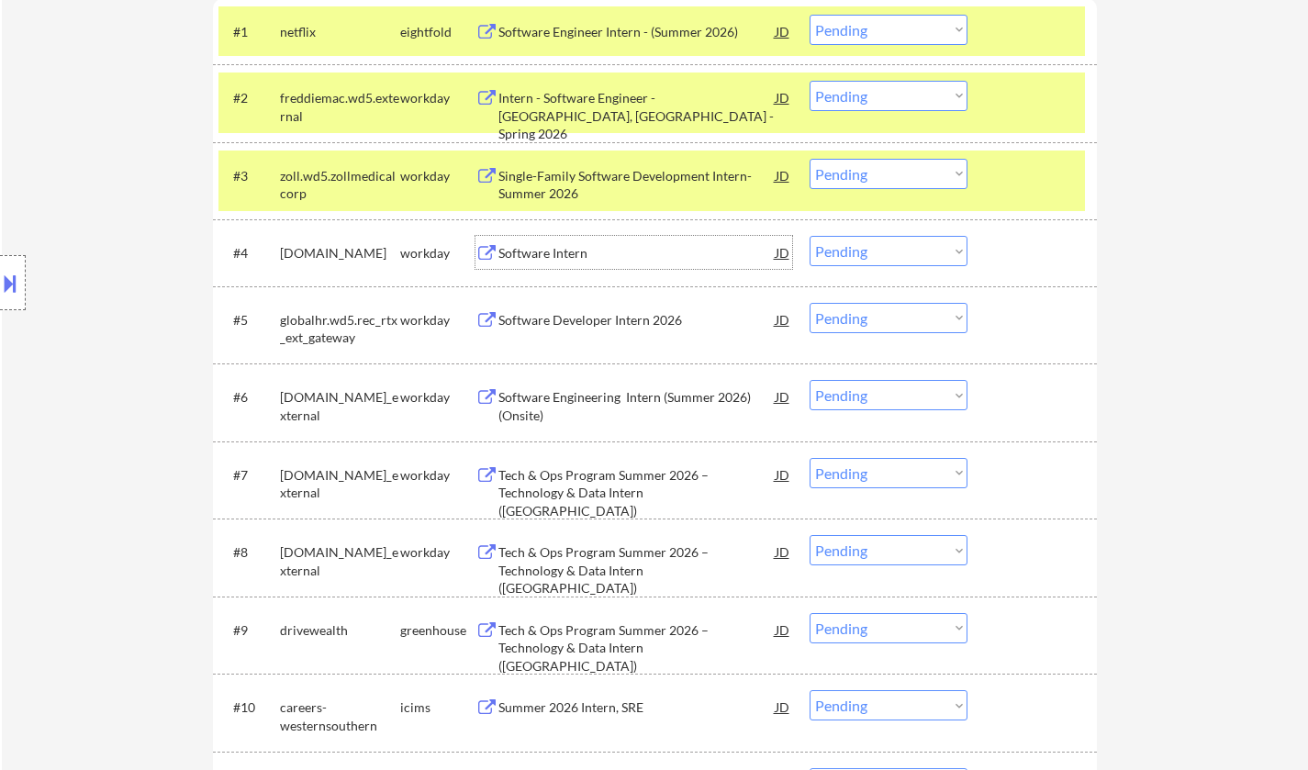
click at [558, 260] on div "Software Intern" at bounding box center [637, 253] width 277 height 18
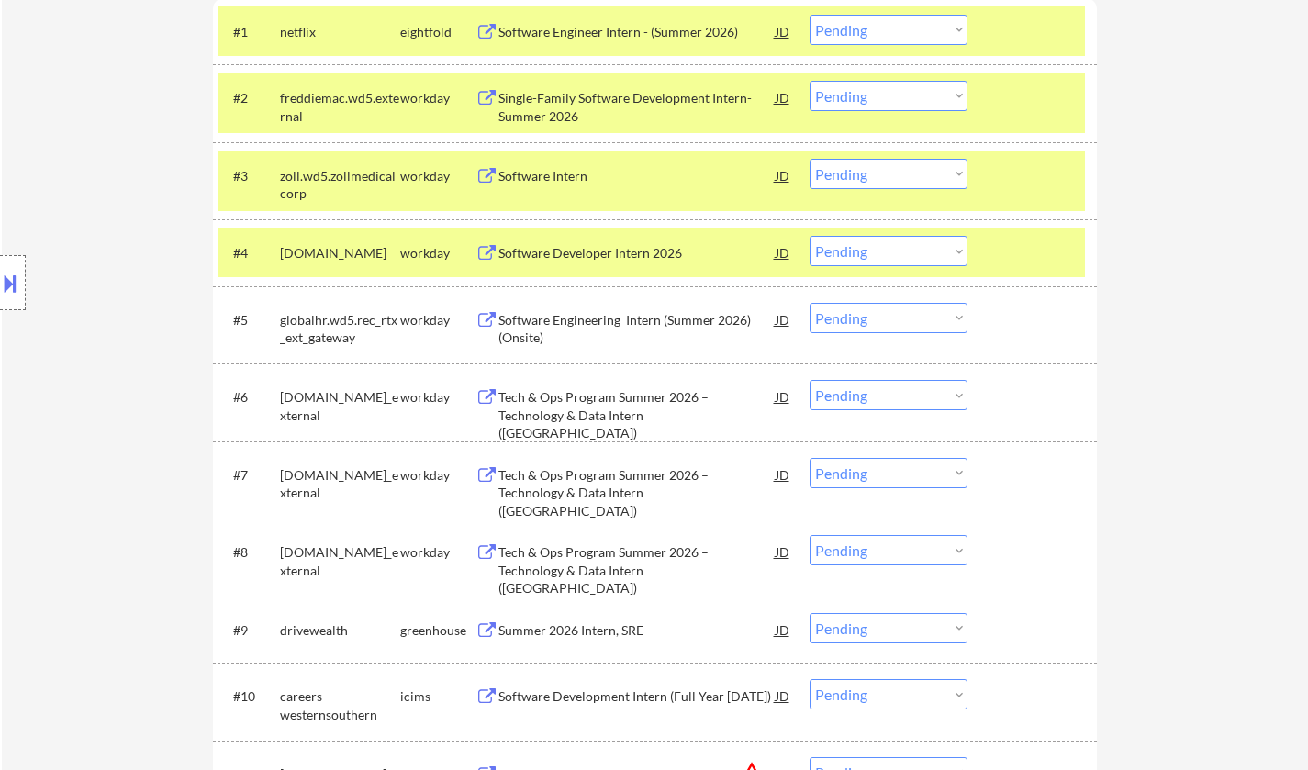
select select ""pending""
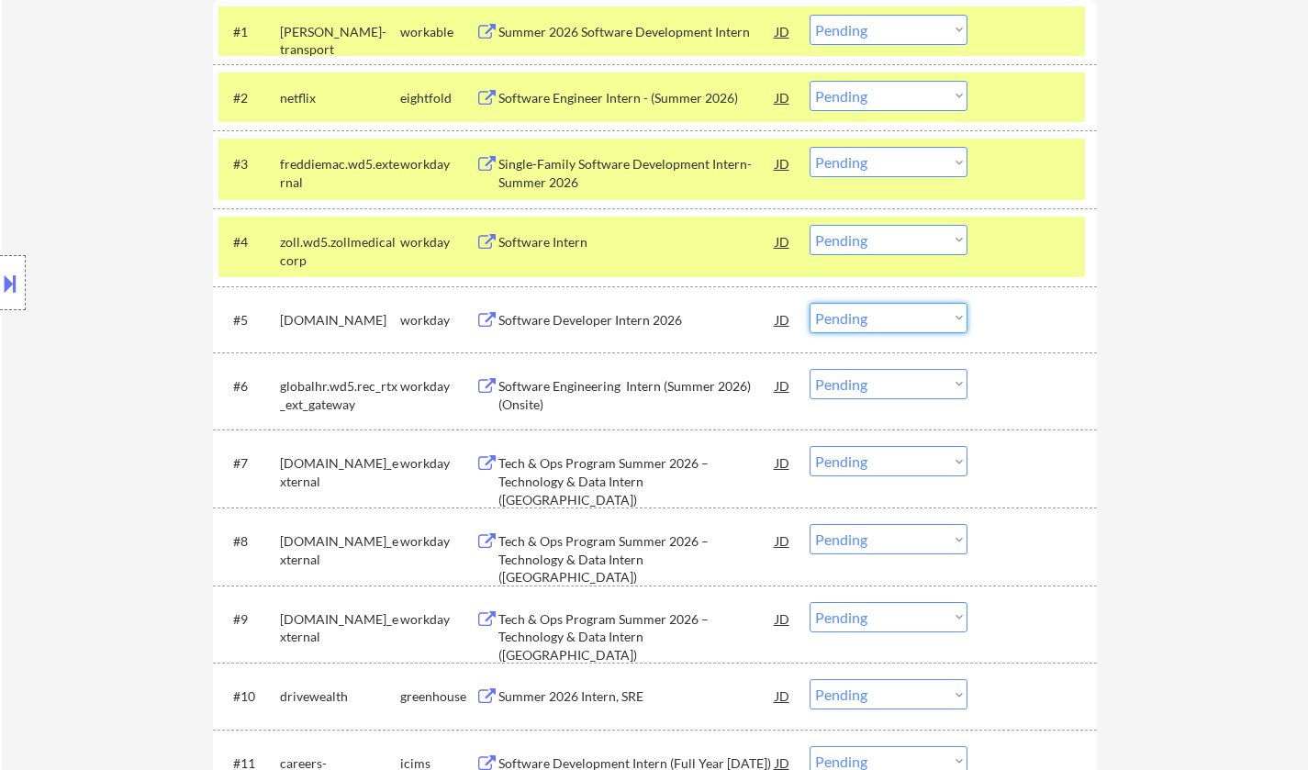
drag, startPoint x: 825, startPoint y: 308, endPoint x: 831, endPoint y: 321, distance: 14.0
click at [825, 308] on select "Choose an option... Pending Applied Excluded (Questions) Excluded (Expired) Exc…" at bounding box center [889, 318] width 158 height 30
click at [810, 303] on select "Choose an option... Pending Applied Excluded (Questions) Excluded (Expired) Exc…" at bounding box center [889, 318] width 158 height 30
select select ""pending""
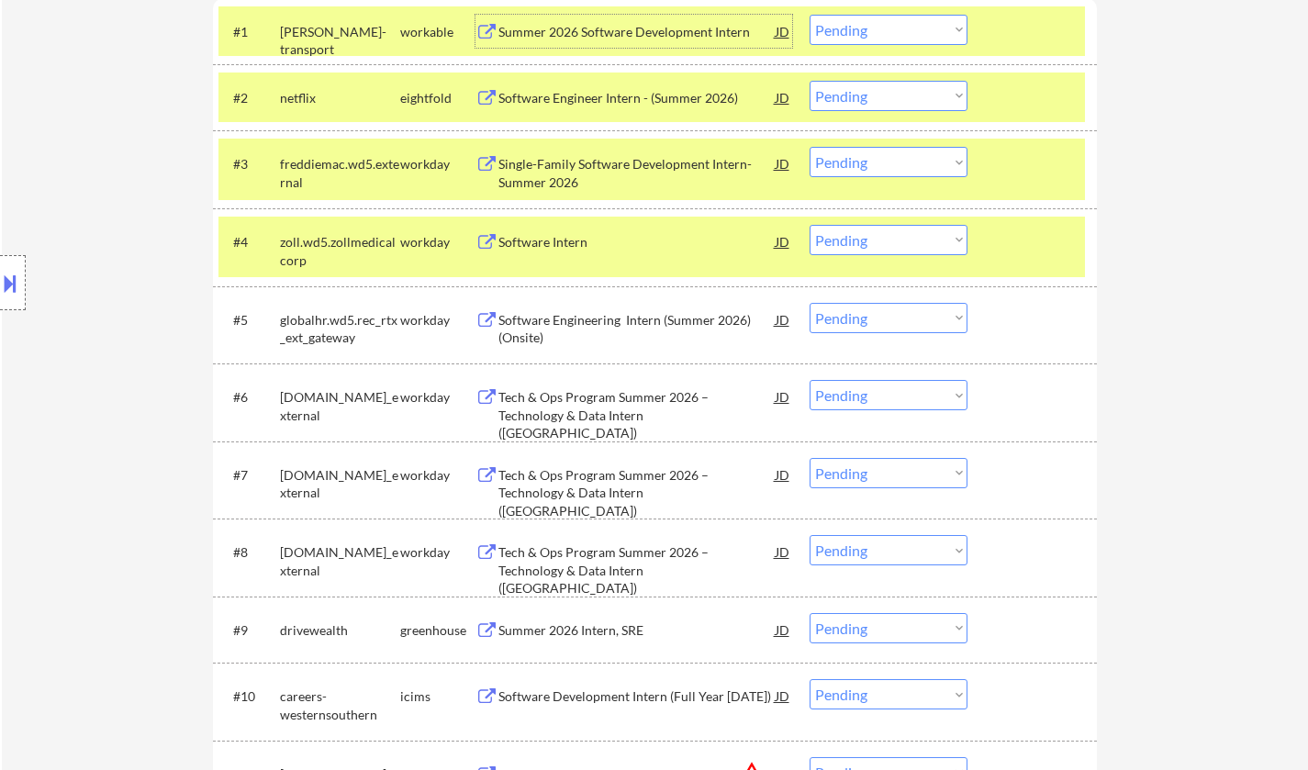
click at [655, 32] on div "Summer 2026 Software Development Intern" at bounding box center [637, 32] width 277 height 18
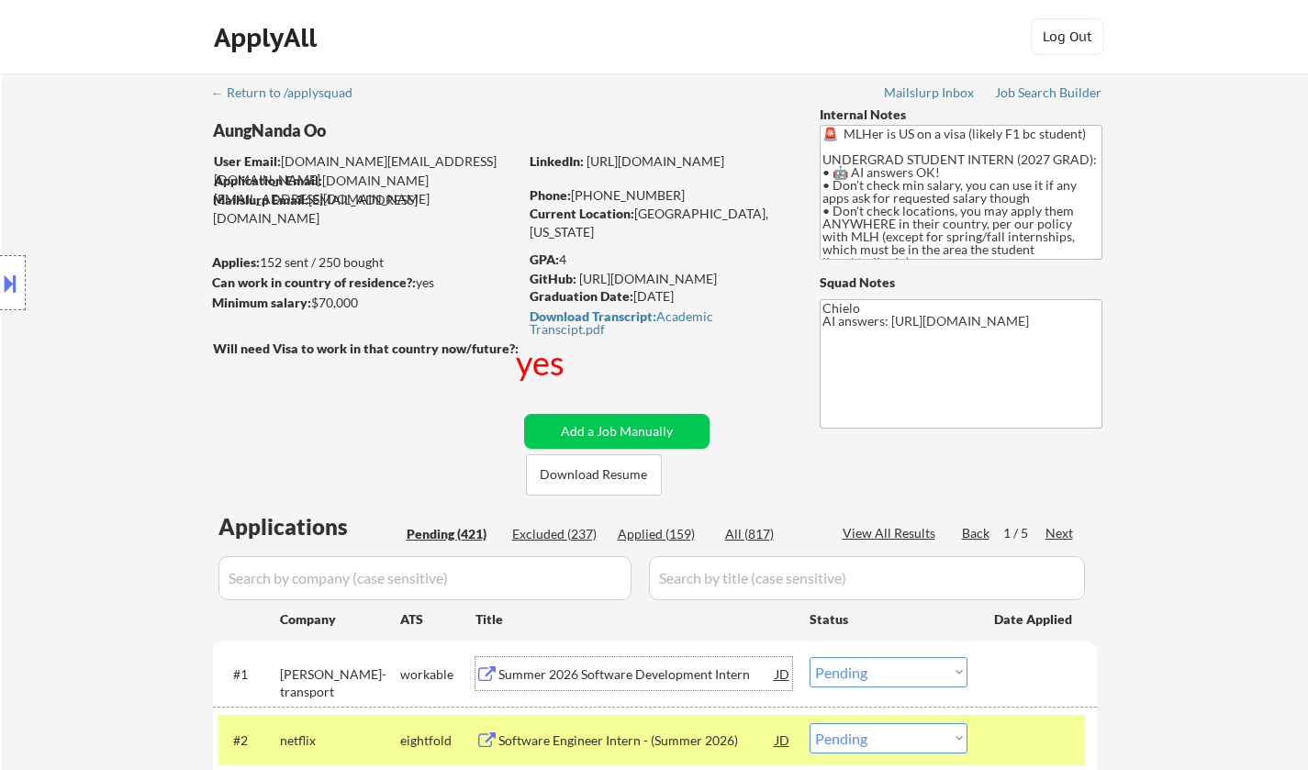
scroll to position [184, 0]
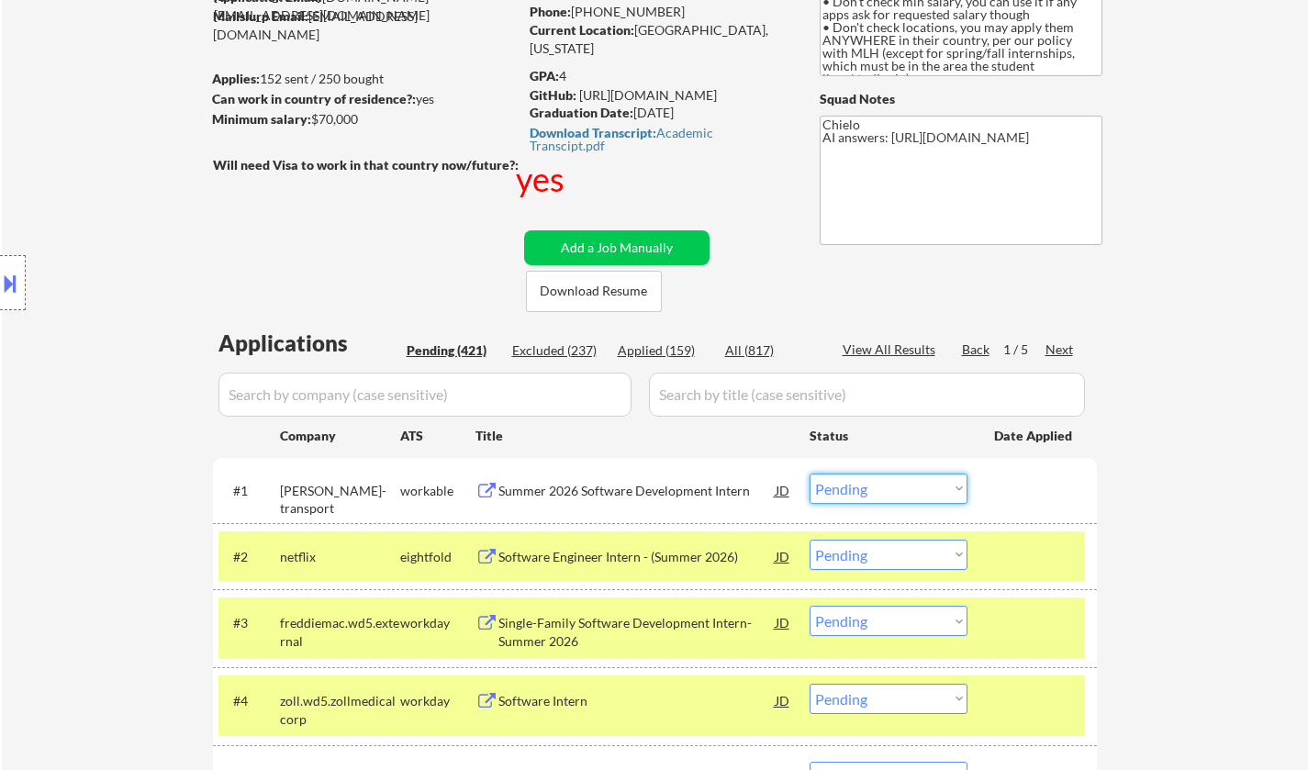
drag, startPoint x: 918, startPoint y: 485, endPoint x: 910, endPoint y: 500, distance: 17.7
click at [918, 485] on select "Choose an option... Pending Applied Excluded (Questions) Excluded (Expired) Exc…" at bounding box center [889, 489] width 158 height 30
click at [810, 474] on select "Choose an option... Pending Applied Excluded (Questions) Excluded (Expired) Exc…" at bounding box center [889, 489] width 158 height 30
select select ""pending""
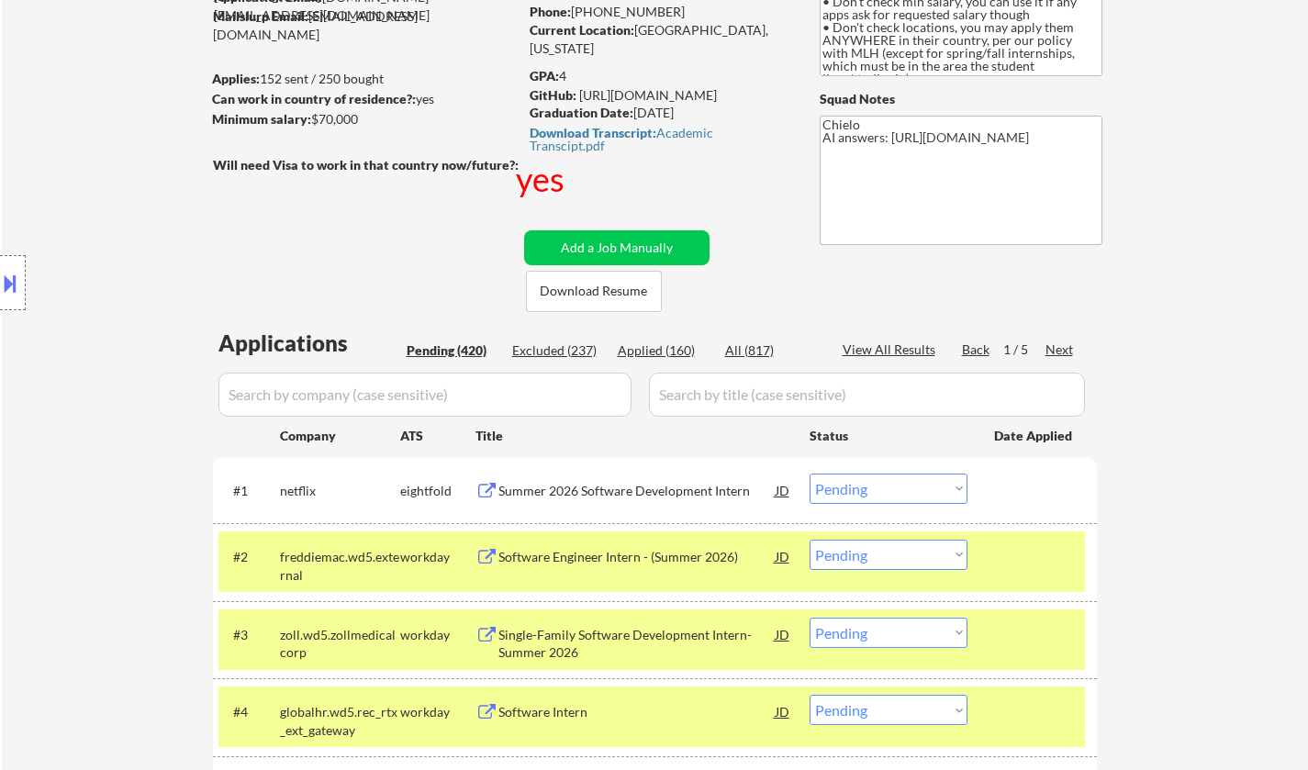
scroll to position [275, 0]
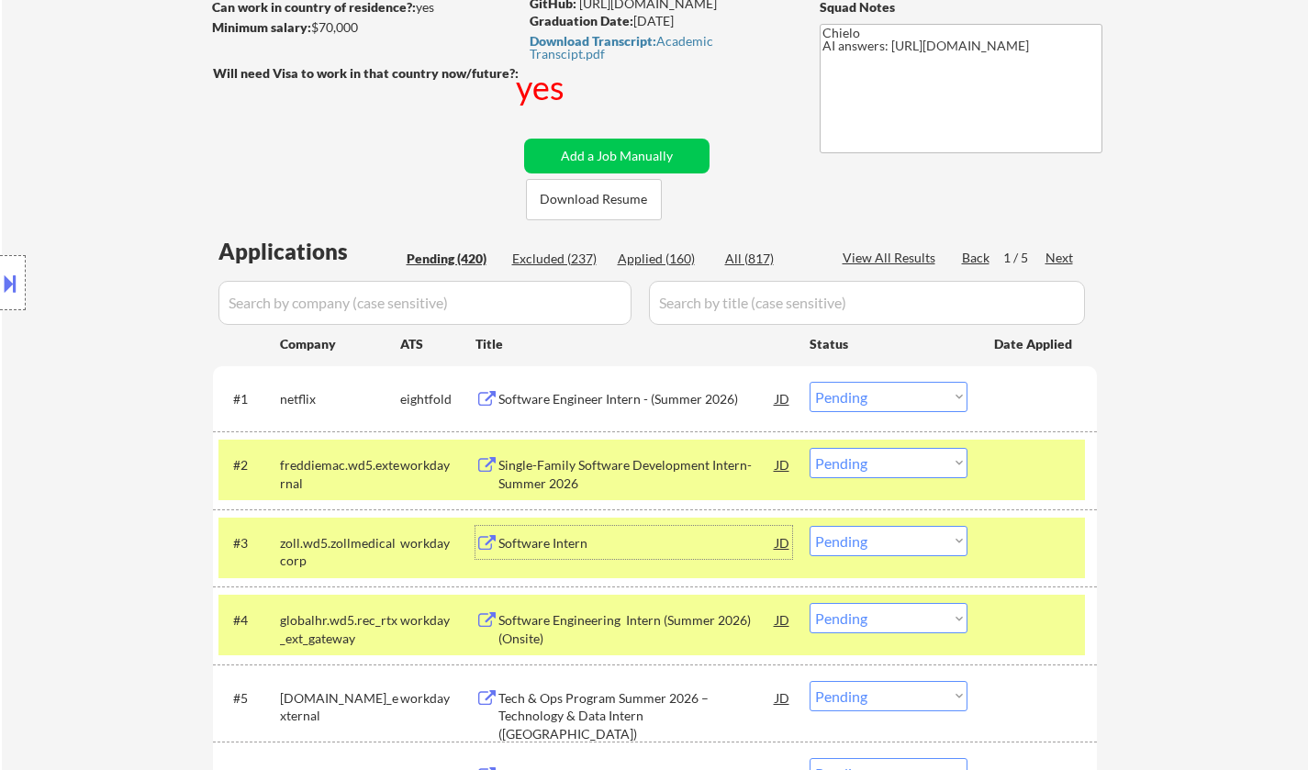
click at [544, 539] on div "Software Intern" at bounding box center [637, 543] width 277 height 18
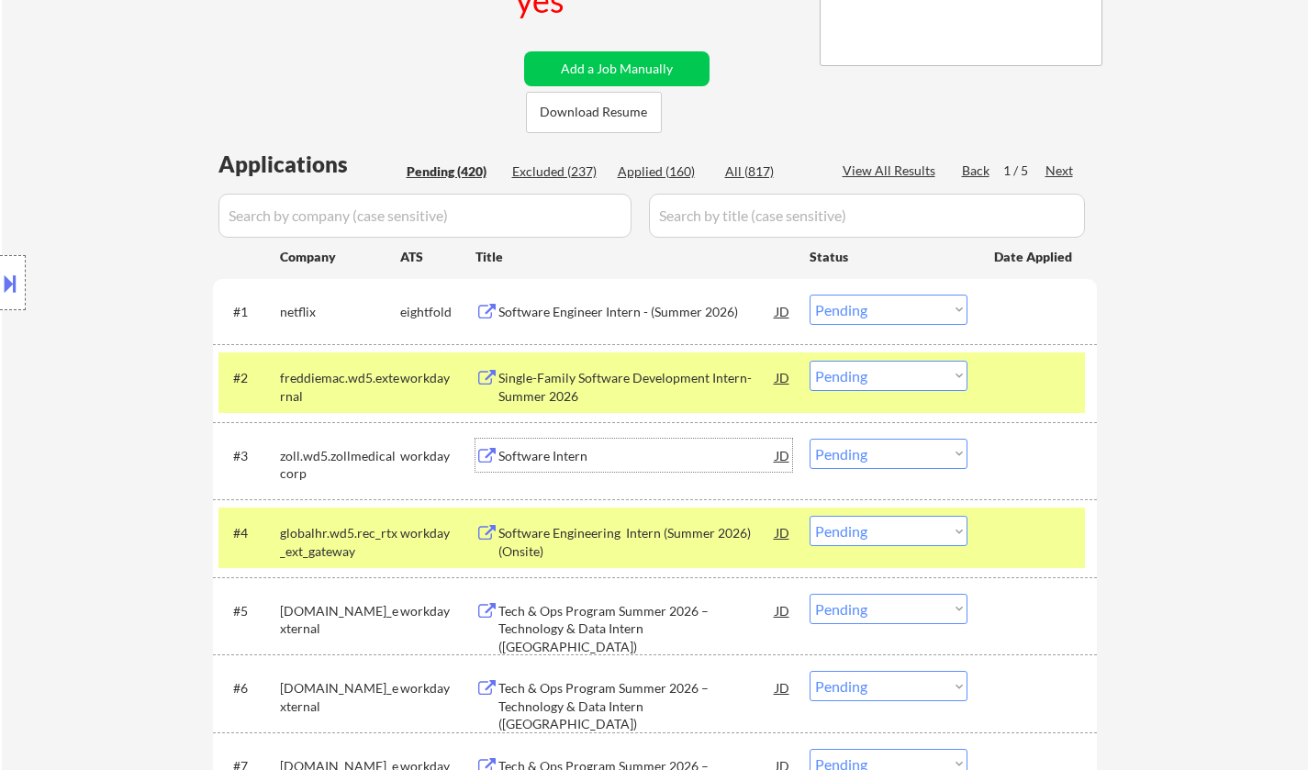
scroll to position [459, 0]
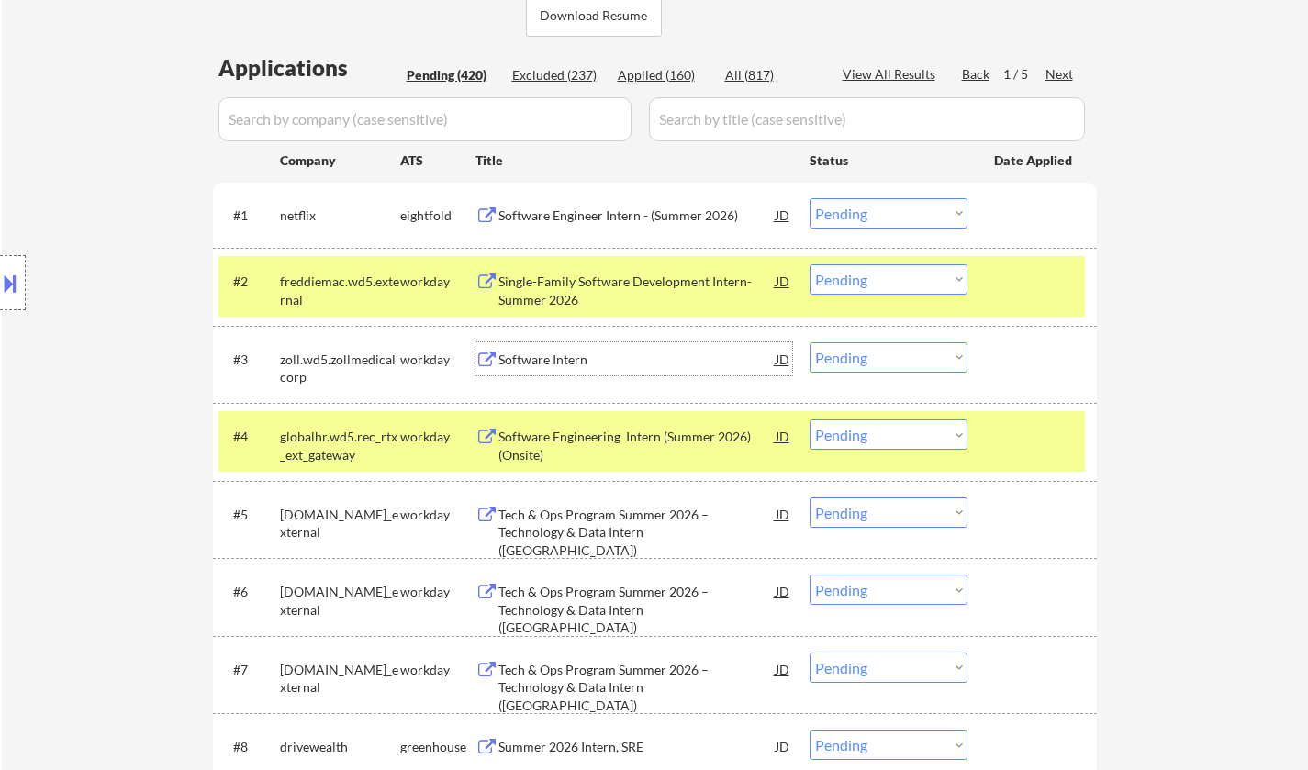
click at [902, 356] on select "Choose an option... Pending Applied Excluded (Questions) Excluded (Expired) Exc…" at bounding box center [889, 357] width 158 height 30
click at [810, 342] on select "Choose an option... Pending Applied Excluded (Questions) Excluded (Expired) Exc…" at bounding box center [889, 357] width 158 height 30
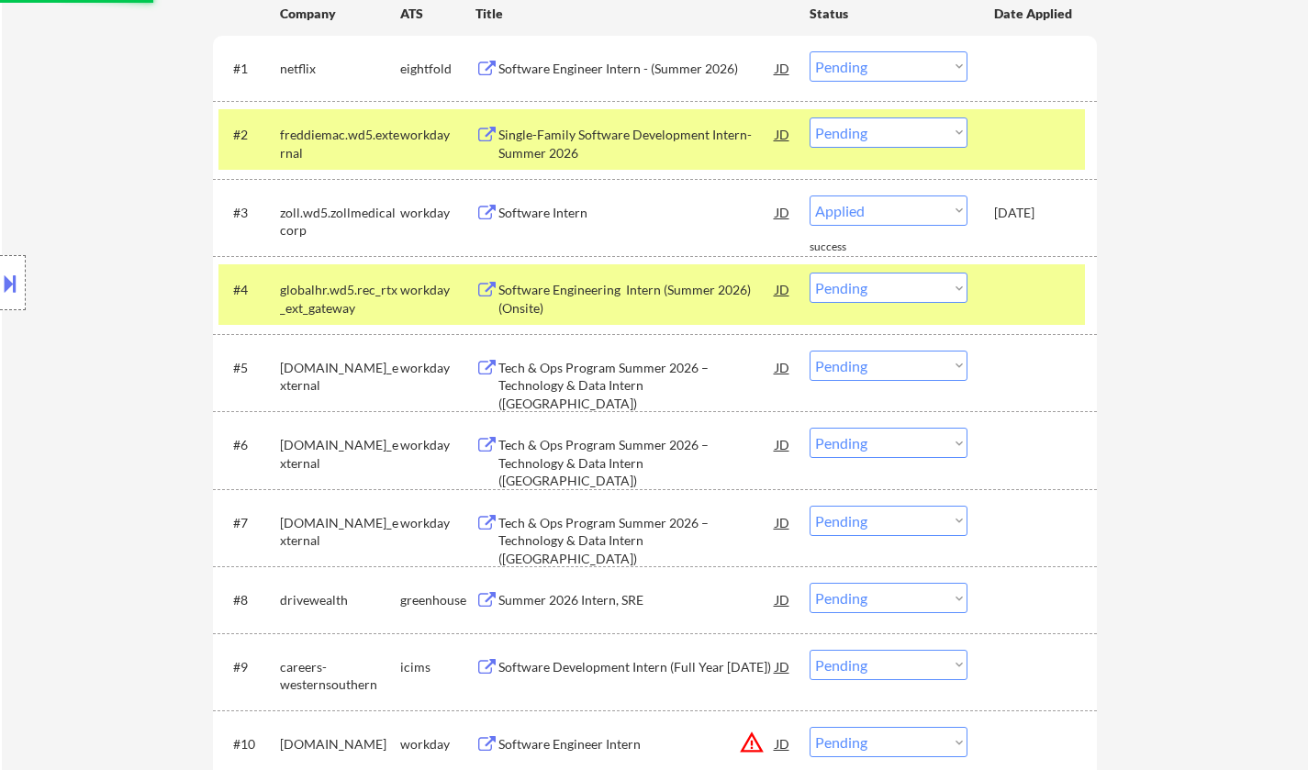
scroll to position [826, 0]
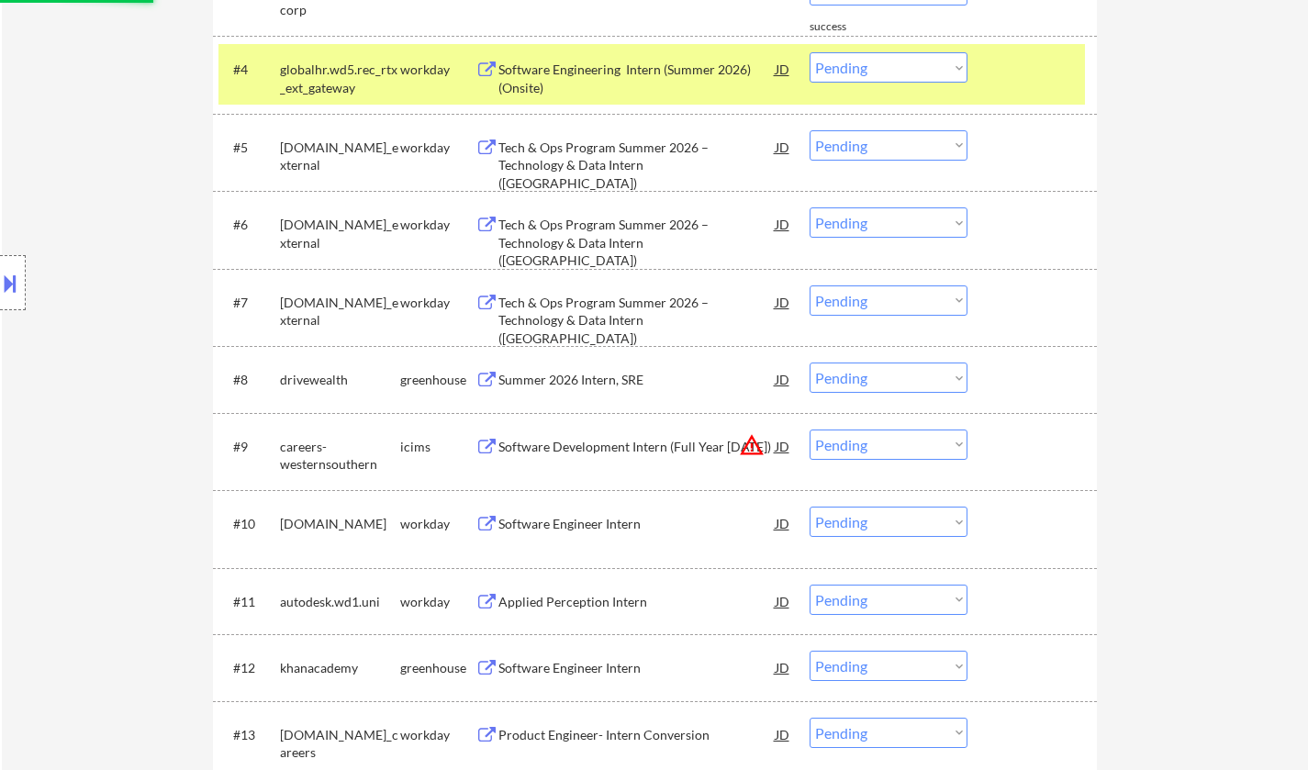
select select ""pending""
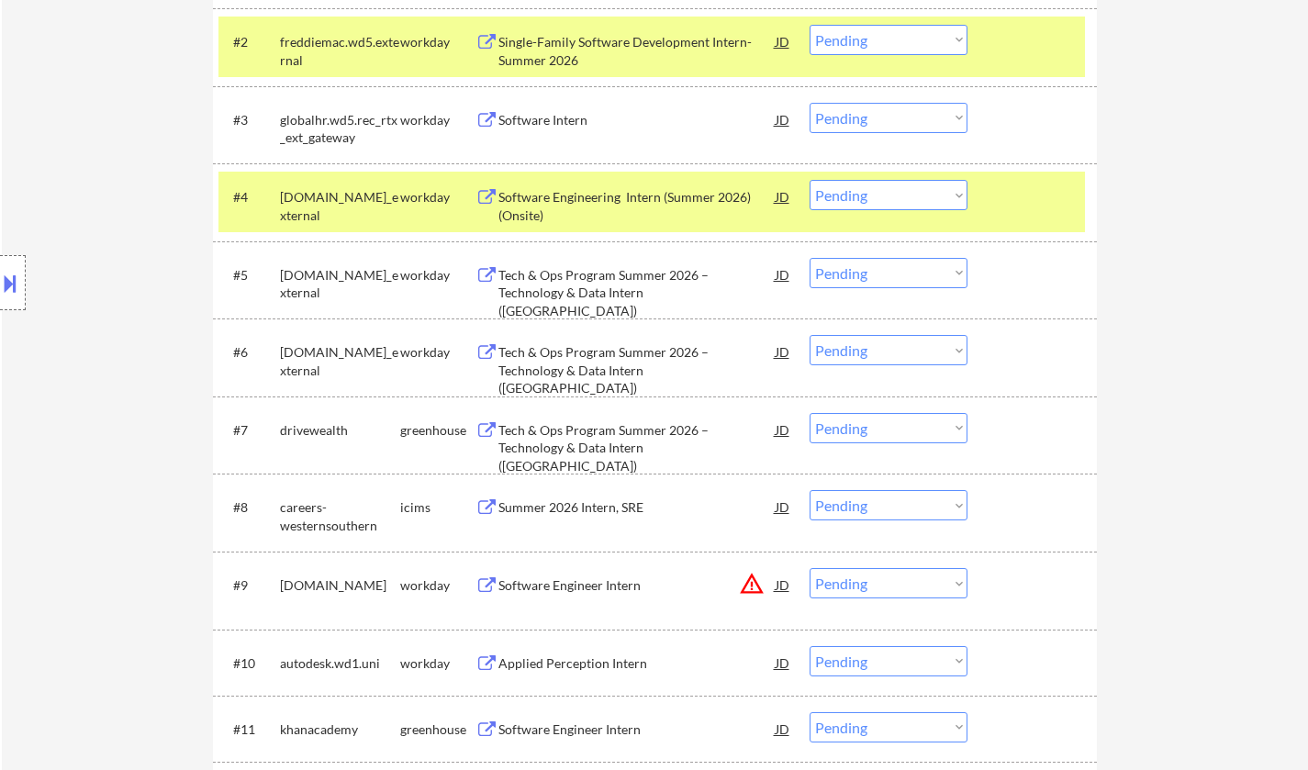
scroll to position [643, 0]
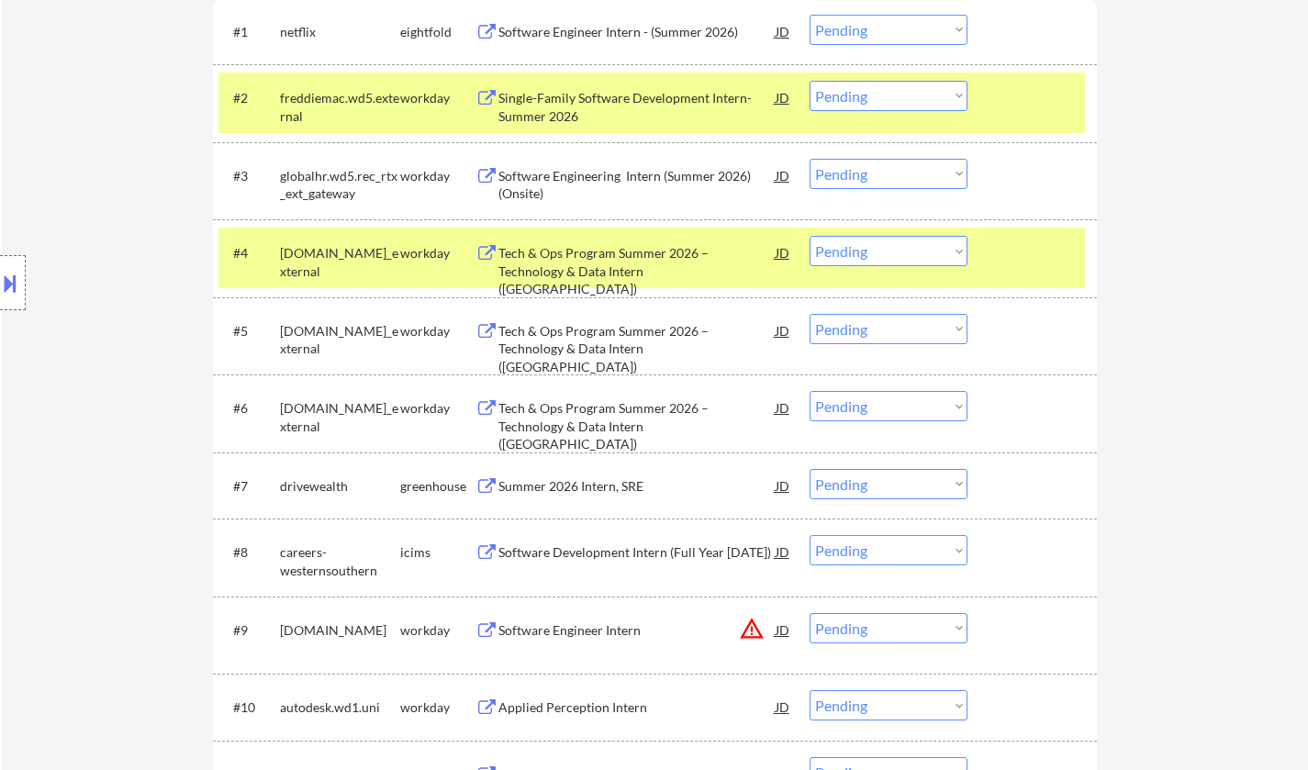
click at [580, 477] on div "Summer 2026 Intern, SRE" at bounding box center [637, 486] width 277 height 18
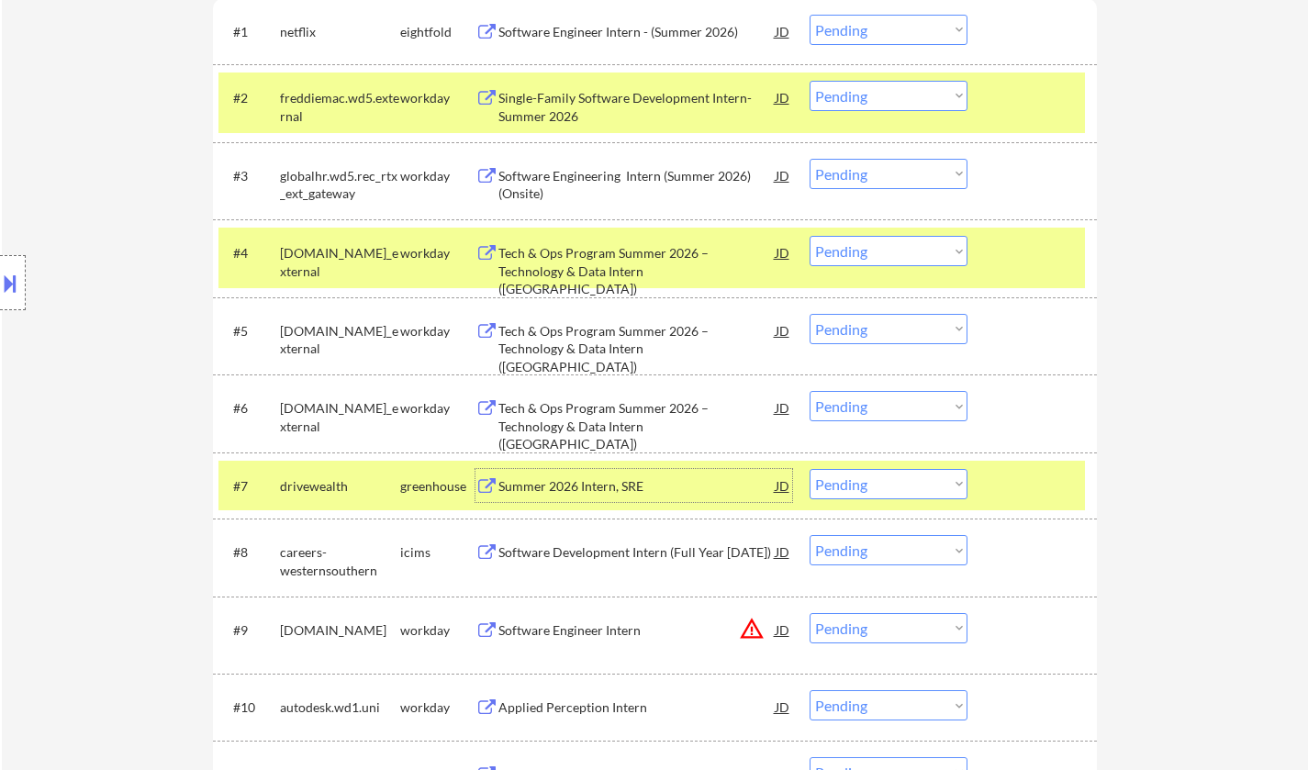
click at [869, 491] on select "Choose an option... Pending Applied Excluded (Questions) Excluded (Expired) Exc…" at bounding box center [889, 484] width 158 height 30
click at [810, 469] on select "Choose an option... Pending Applied Excluded (Questions) Excluded (Expired) Exc…" at bounding box center [889, 484] width 158 height 30
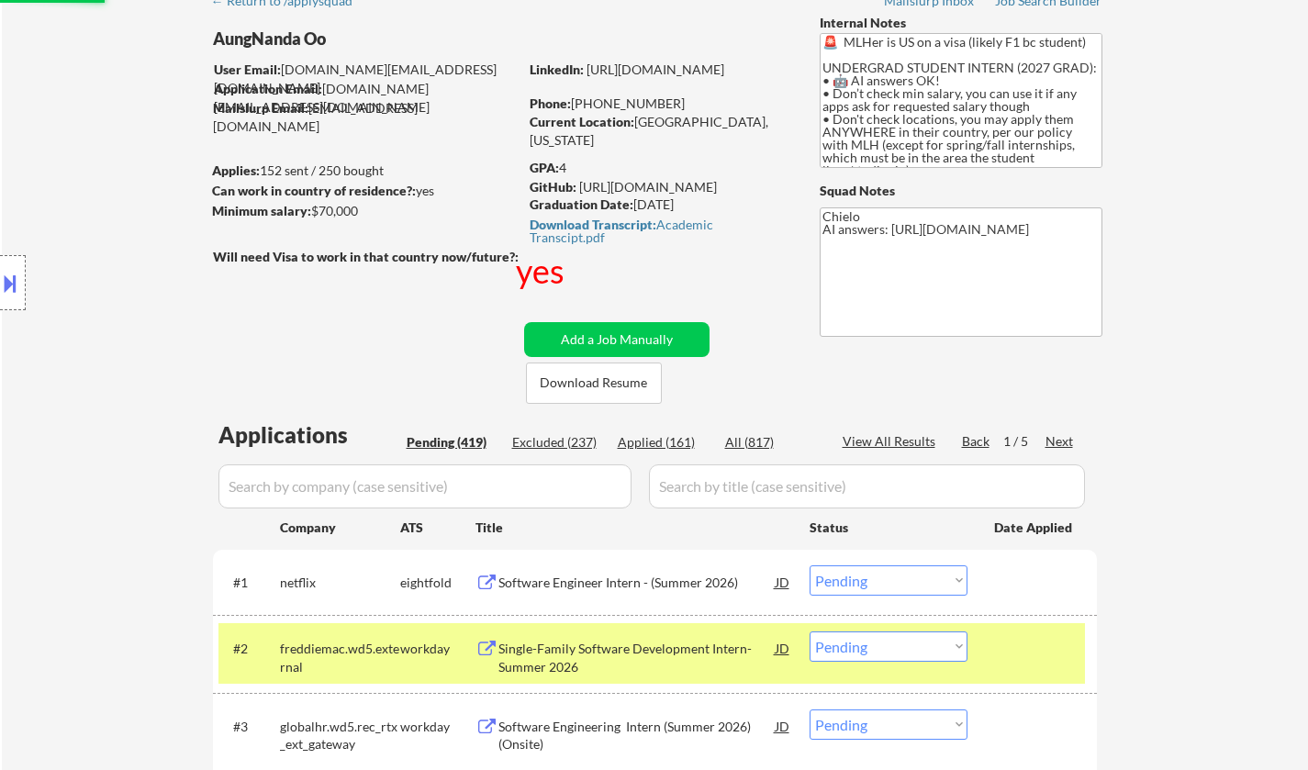
scroll to position [0, 0]
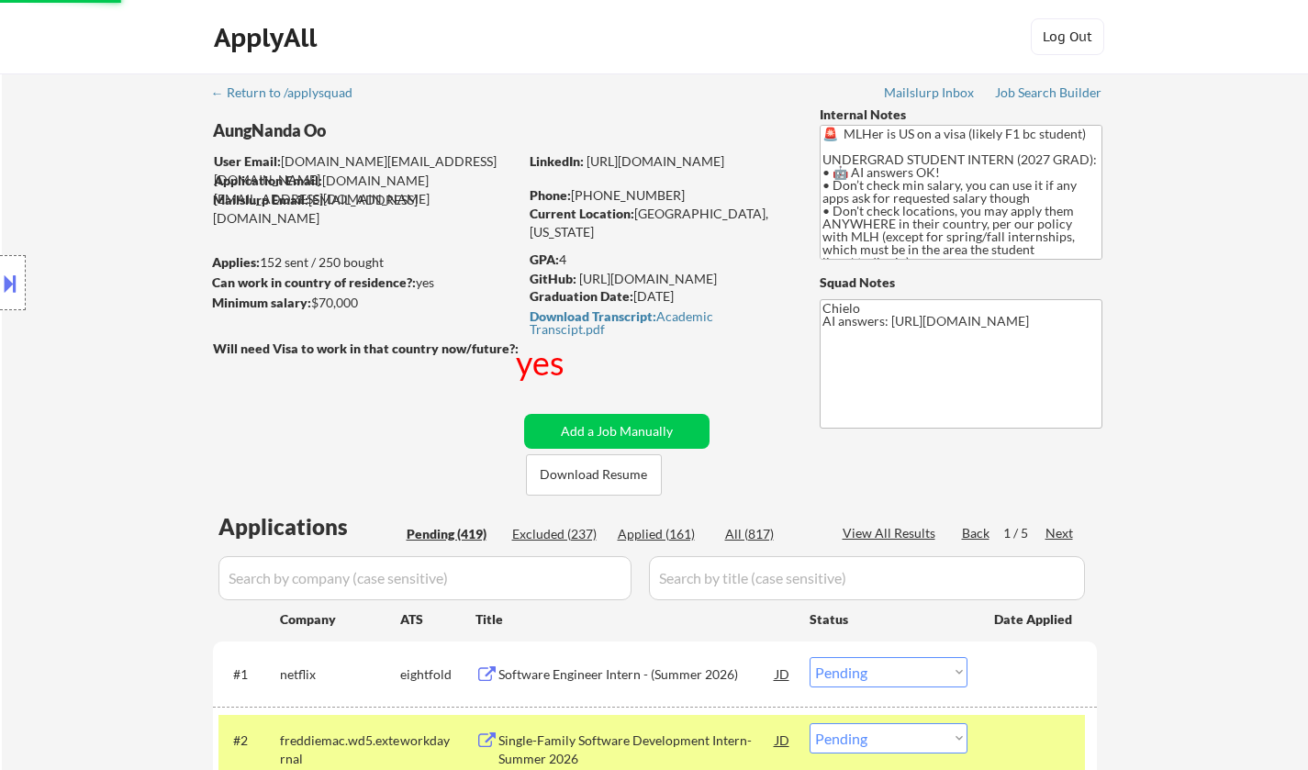
select select ""pending""
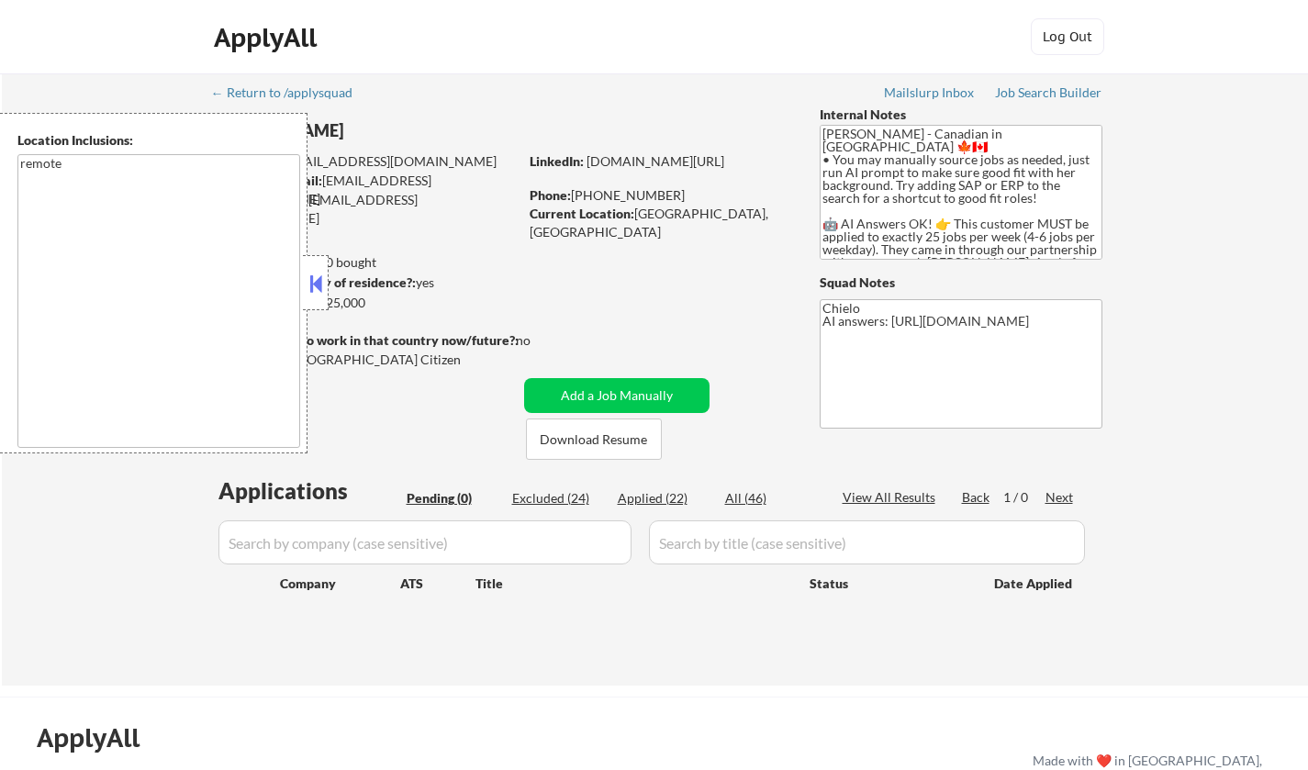
click at [317, 285] on button at bounding box center [316, 284] width 20 height 28
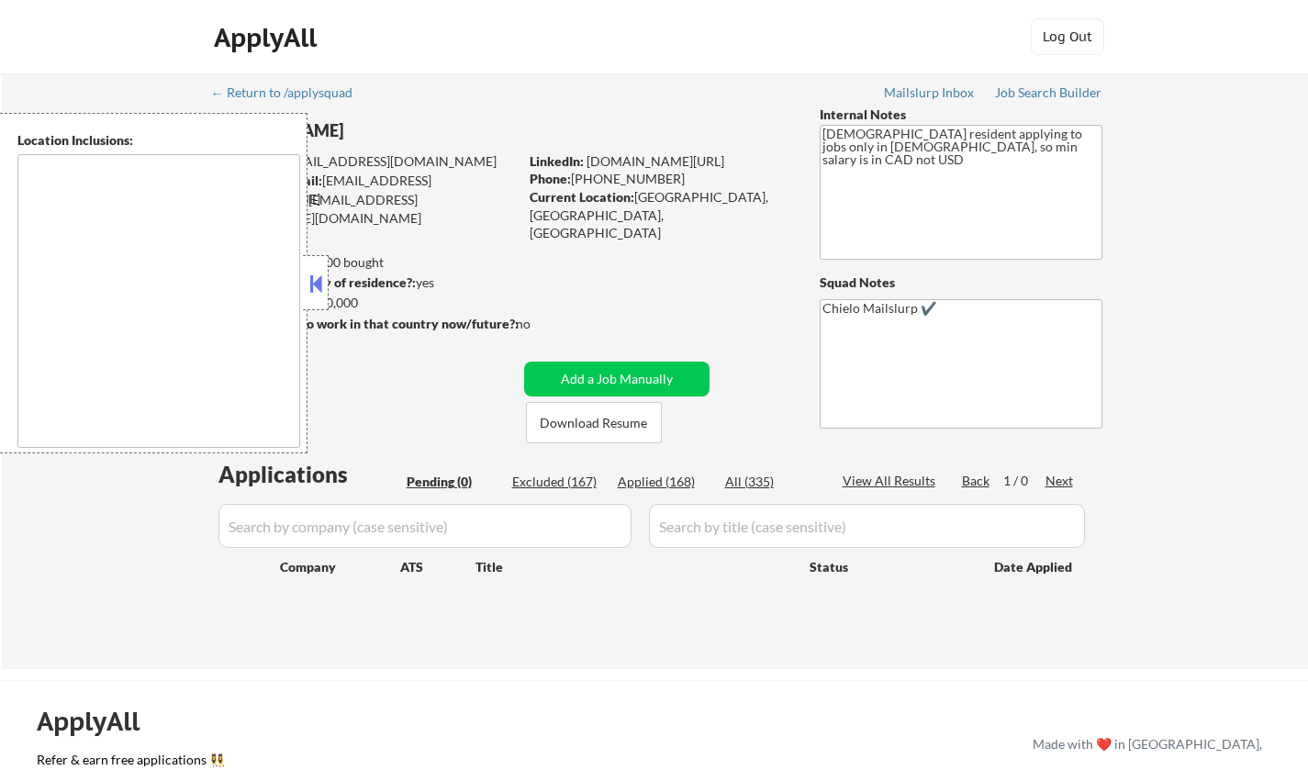
click at [319, 297] on button at bounding box center [316, 284] width 20 height 28
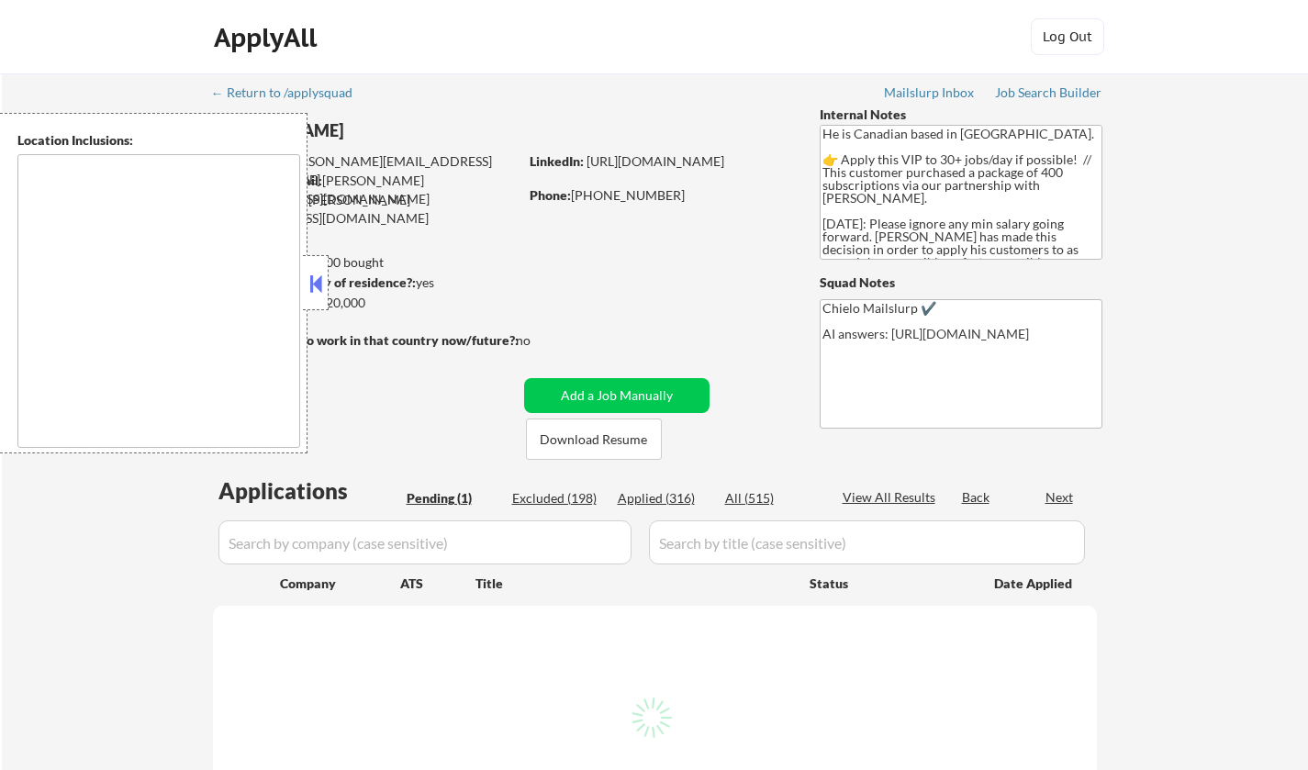
type textarea "[GEOGRAPHIC_DATA], ON [GEOGRAPHIC_DATA], ON [GEOGRAPHIC_DATA], ON [GEOGRAPHIC_D…"
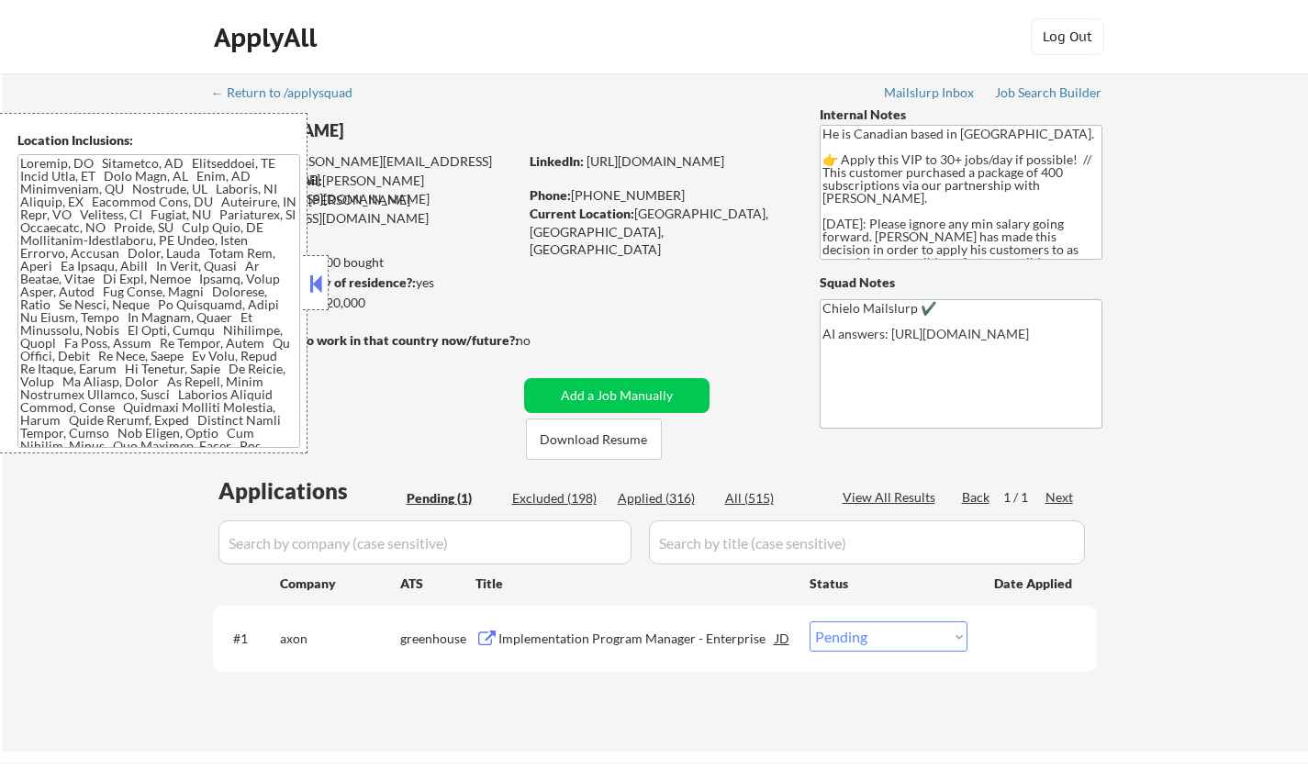
click at [316, 289] on button at bounding box center [316, 284] width 20 height 28
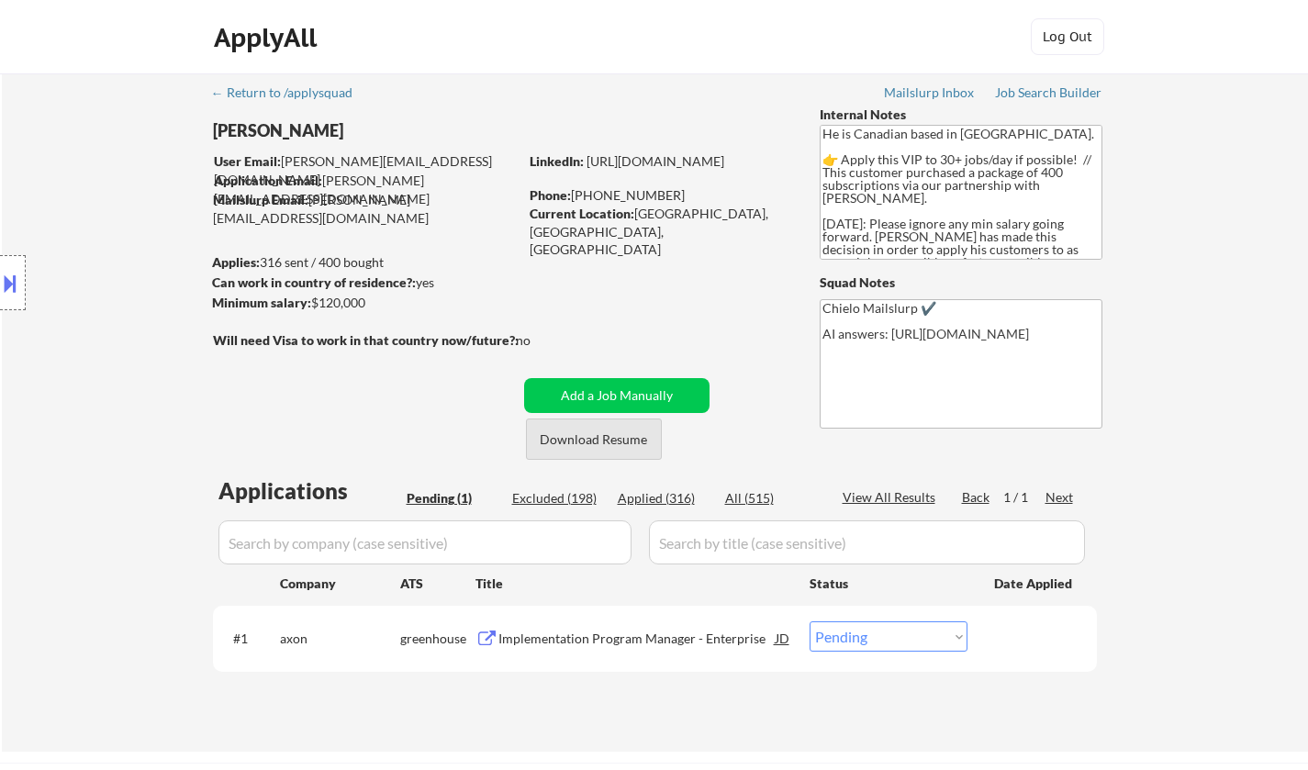
click at [569, 443] on button "Download Resume" at bounding box center [594, 439] width 136 height 41
click at [666, 643] on div "Implementation Program Manager - Enterprise" at bounding box center [637, 639] width 277 height 18
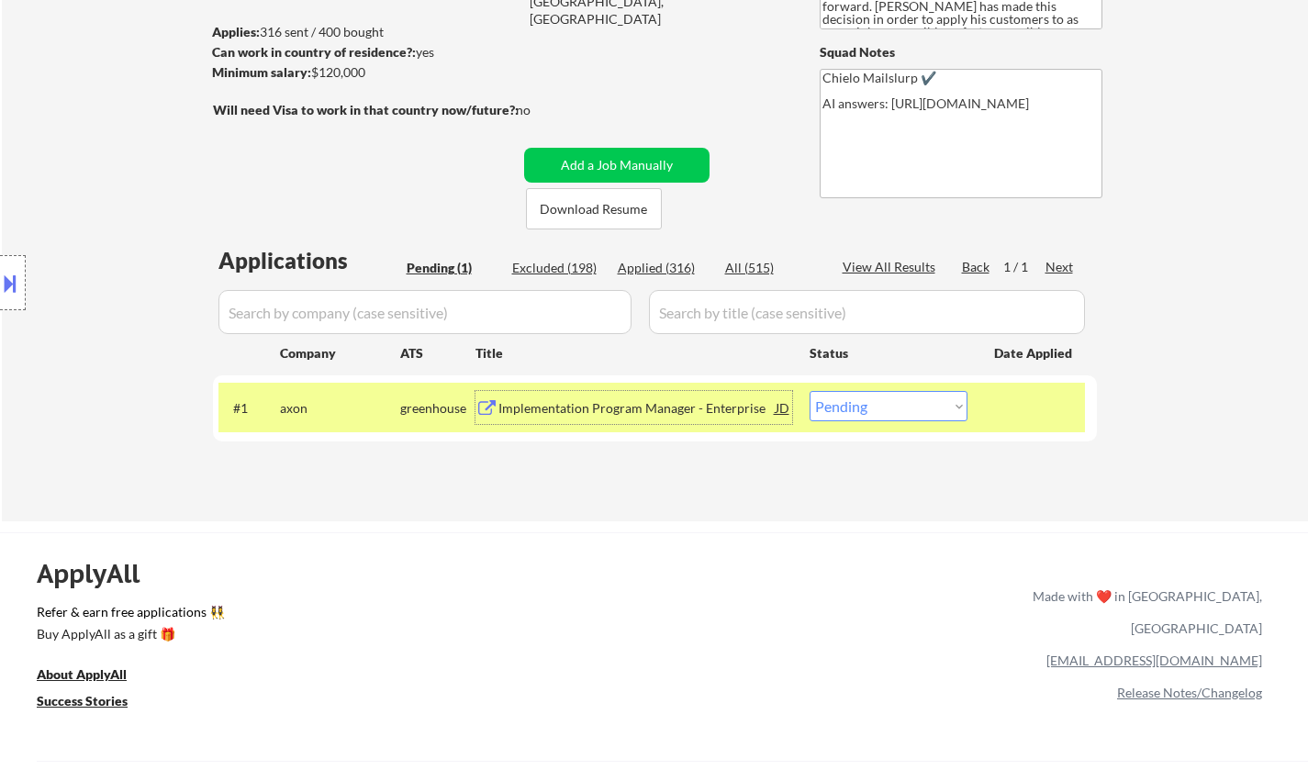
scroll to position [275, 0]
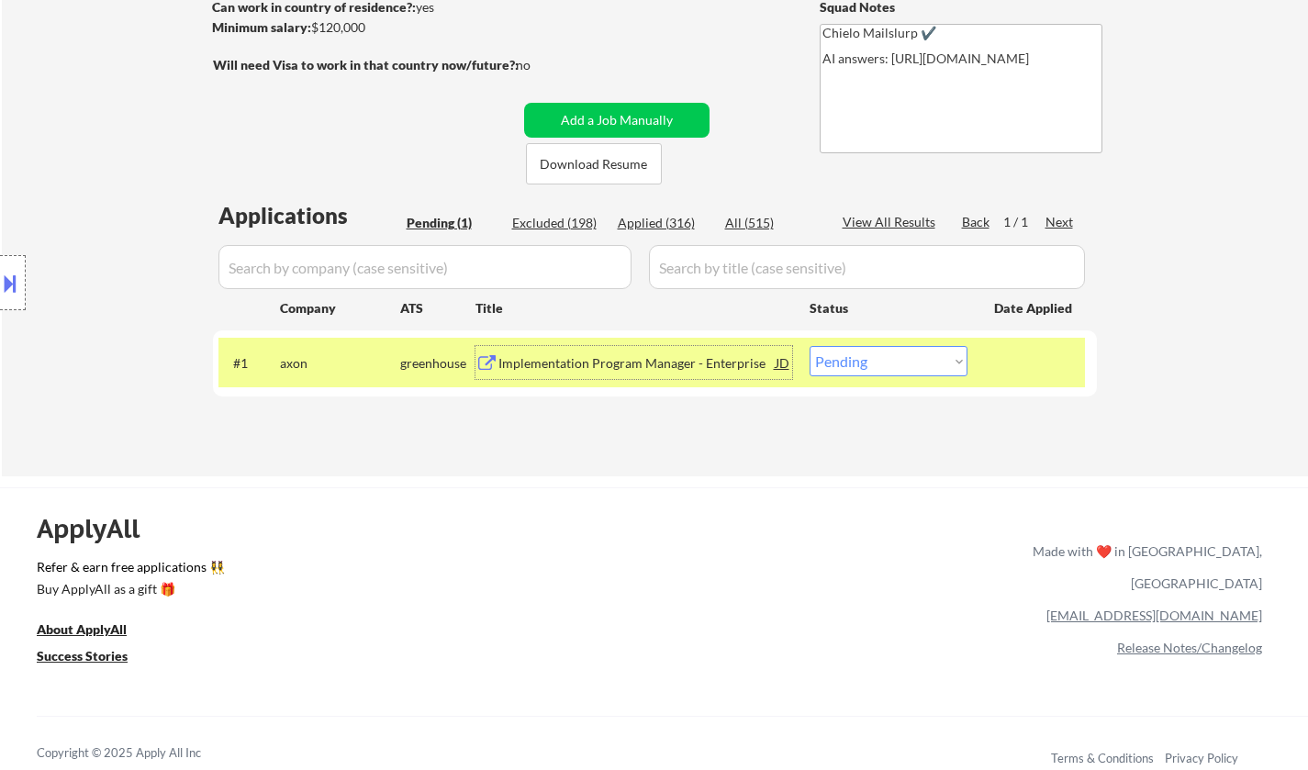
click at [904, 362] on select "Choose an option... Pending Applied Excluded (Questions) Excluded (Expired) Exc…" at bounding box center [889, 361] width 158 height 30
select select ""applied""
click at [810, 346] on select "Choose an option... Pending Applied Excluded (Questions) Excluded (Expired) Exc…" at bounding box center [889, 361] width 158 height 30
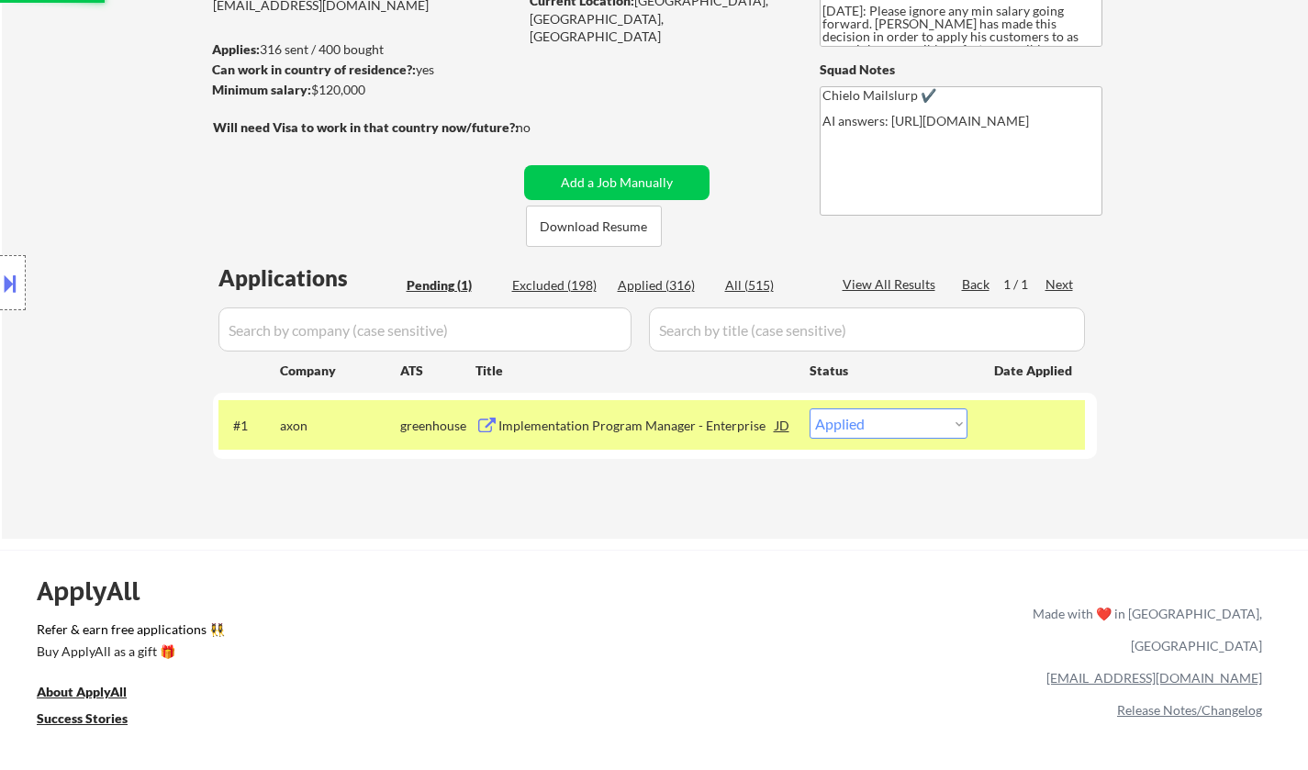
scroll to position [0, 0]
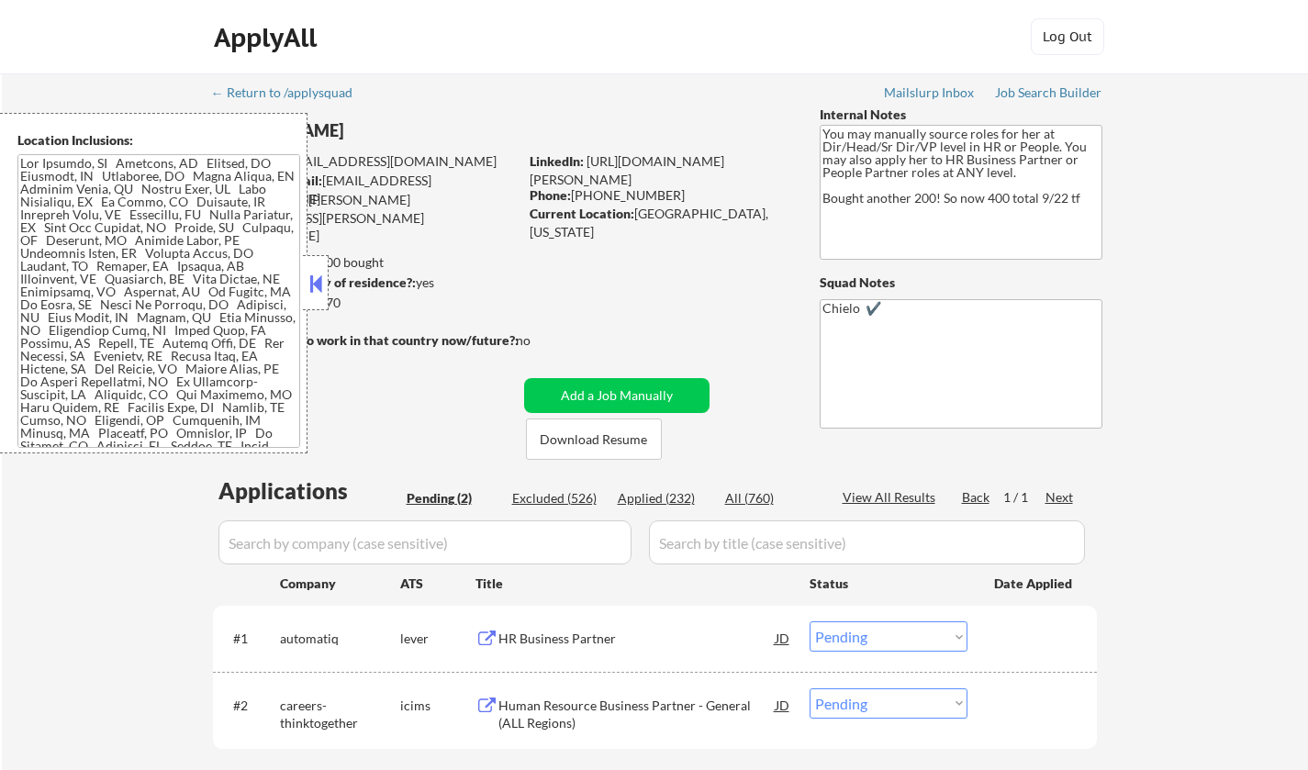
select select ""pending""
click at [317, 285] on button at bounding box center [316, 284] width 20 height 28
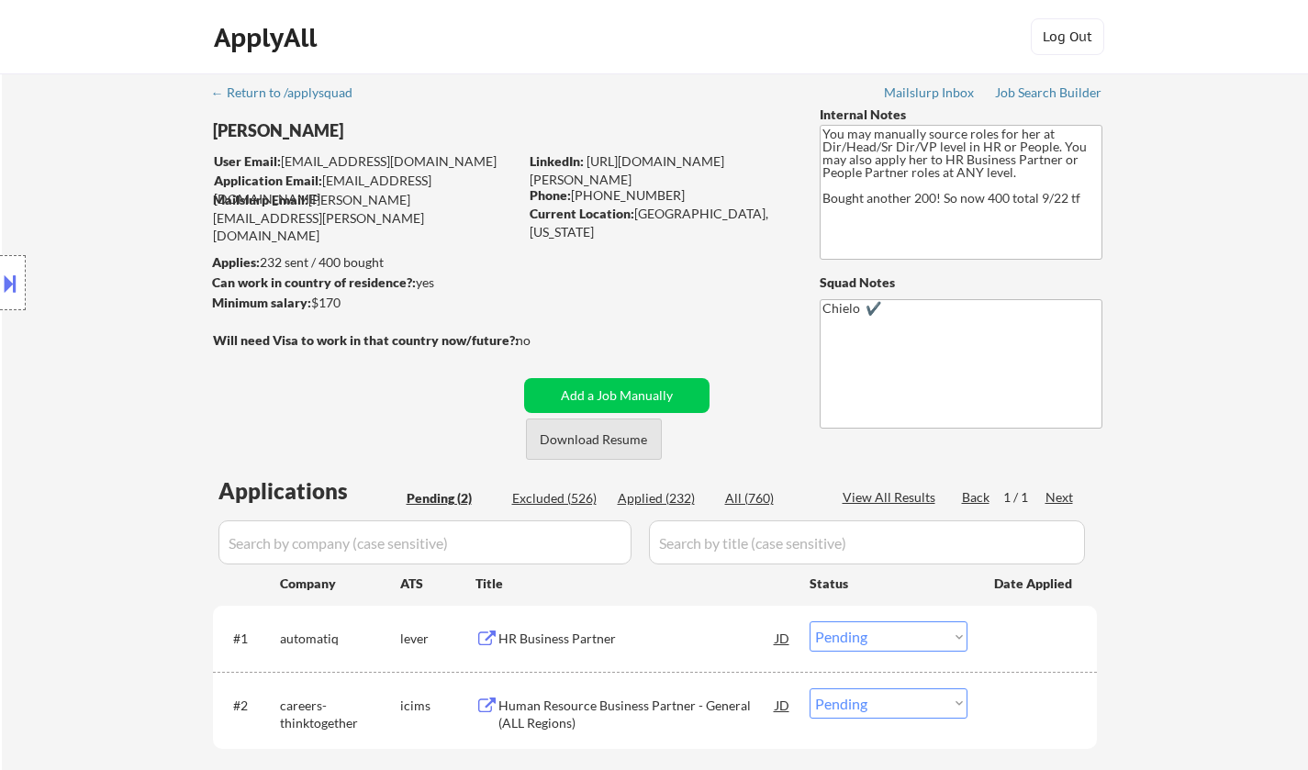
click at [583, 443] on button "Download Resume" at bounding box center [594, 439] width 136 height 41
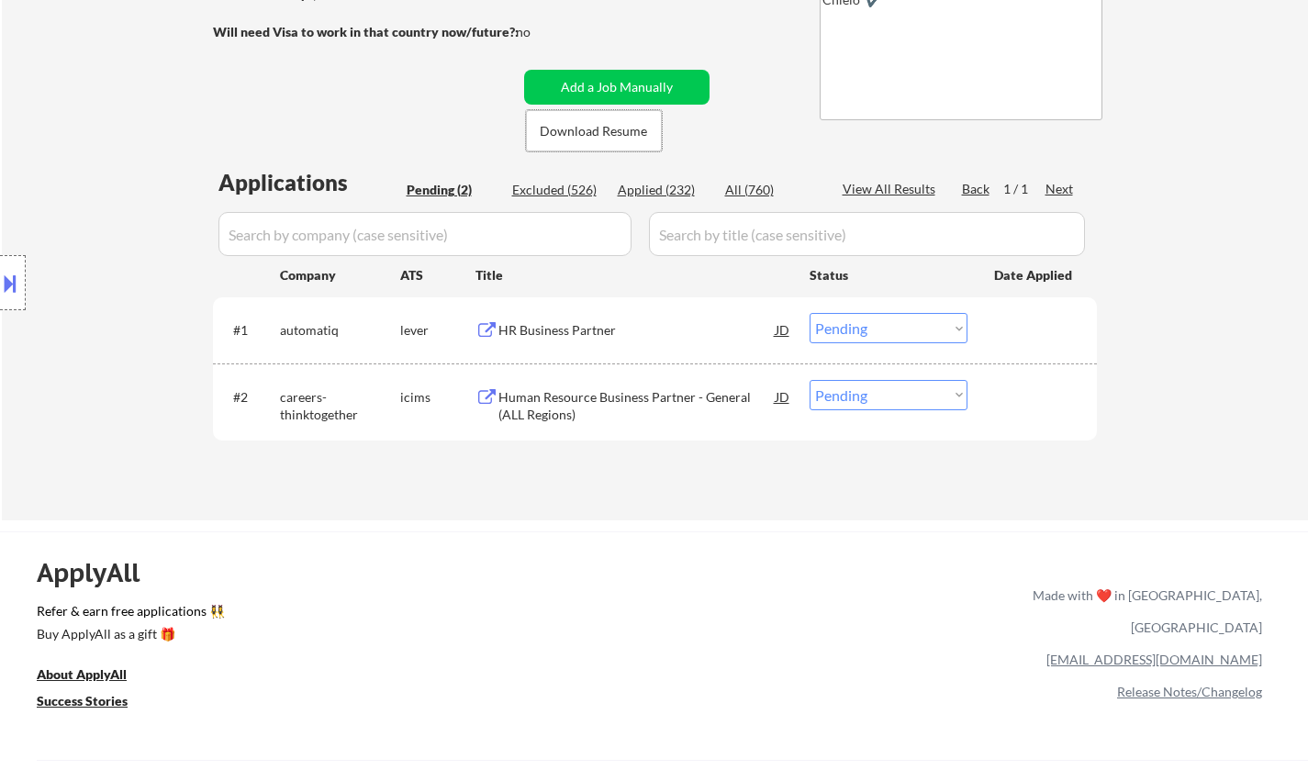
scroll to position [275, 0]
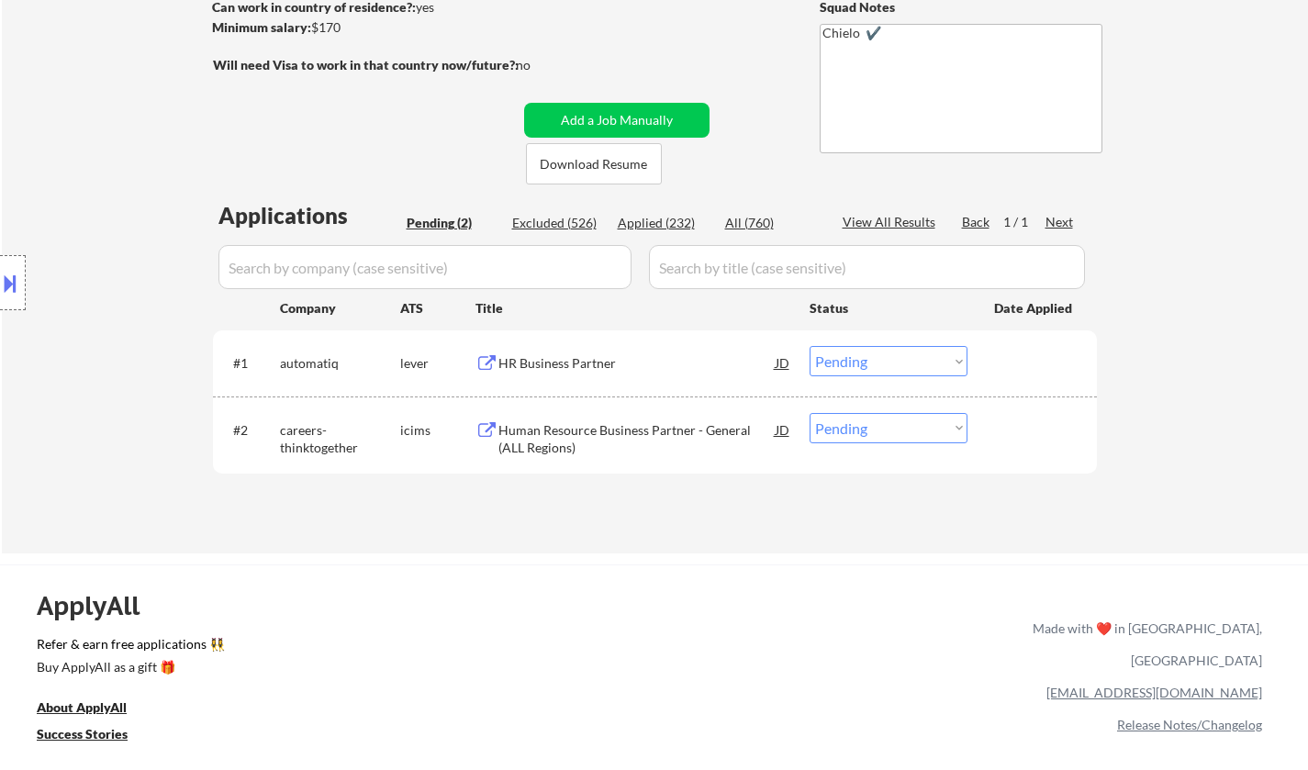
click at [1209, 472] on div "← Return to /applysquad Mailslurp Inbox Job Search Builder Amy Bresnahan User E…" at bounding box center [655, 176] width 1306 height 756
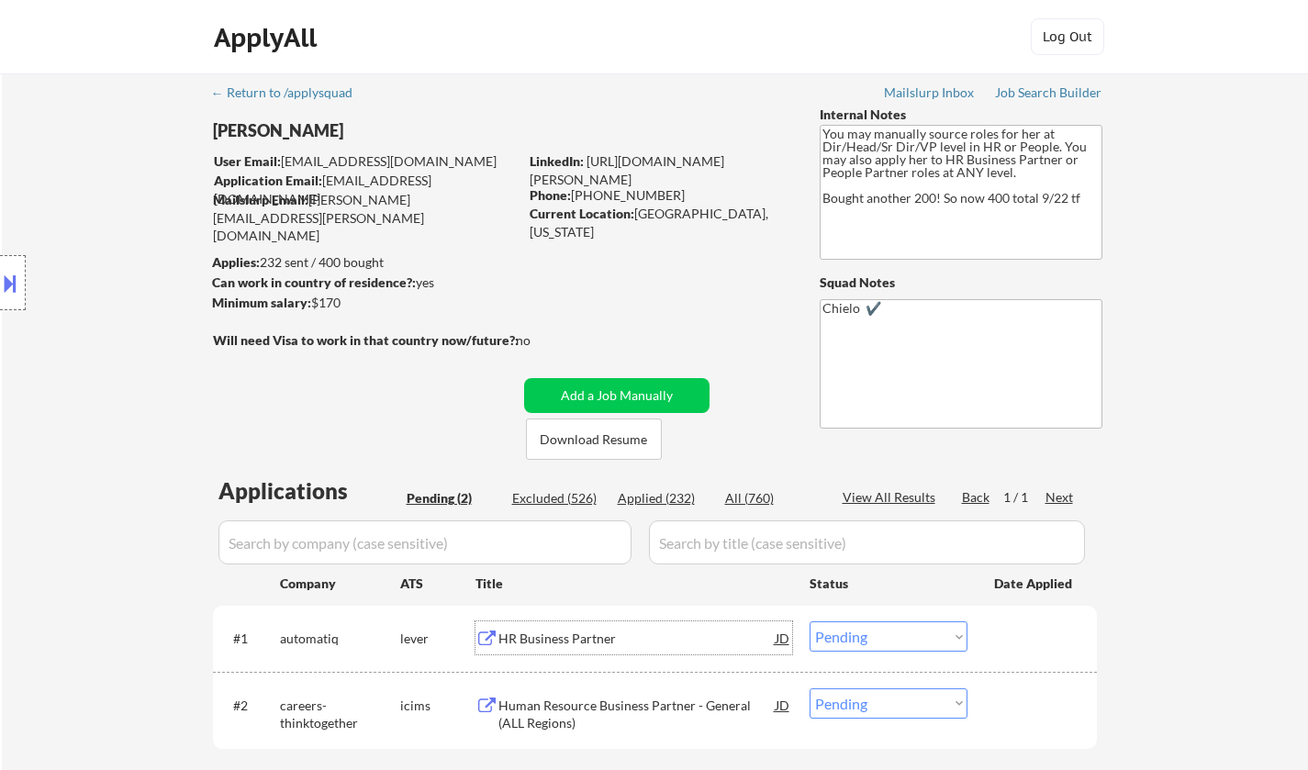
click at [555, 636] on div "HR Business Partner" at bounding box center [637, 639] width 277 height 18
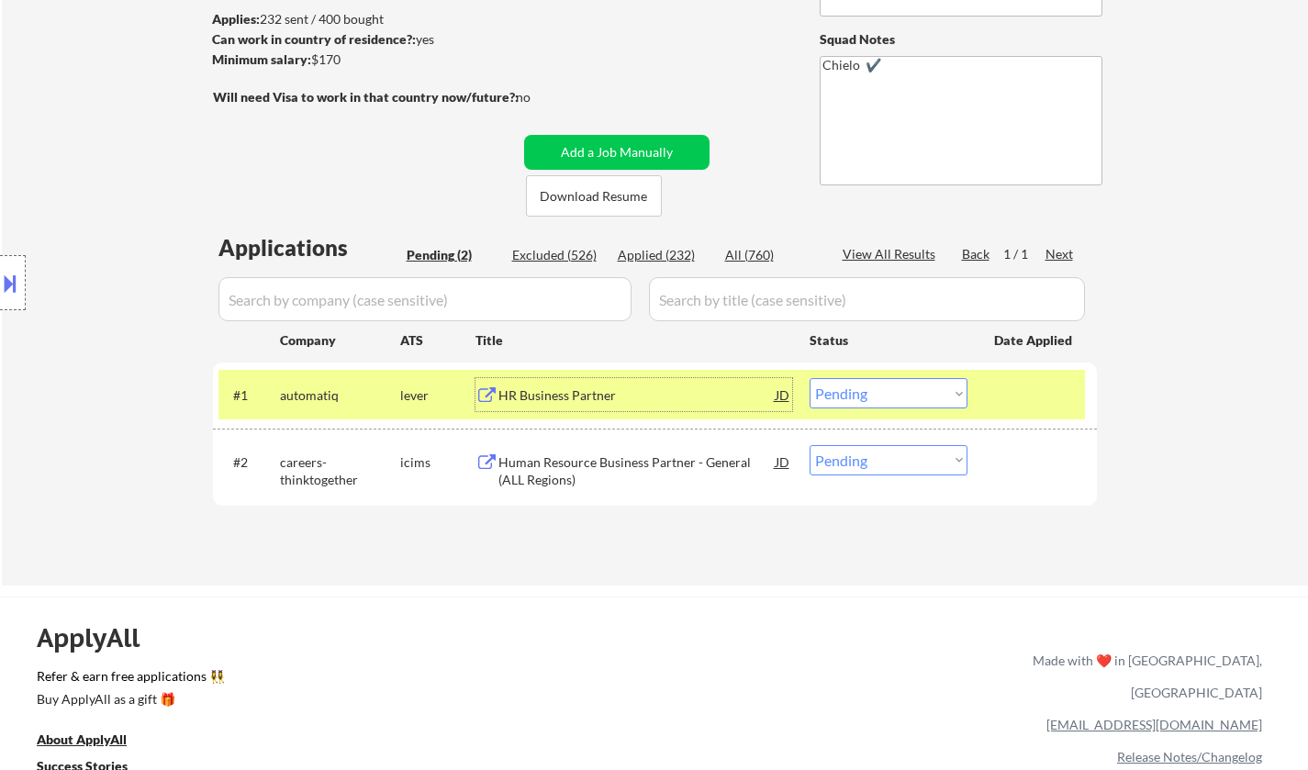
scroll to position [367, 0]
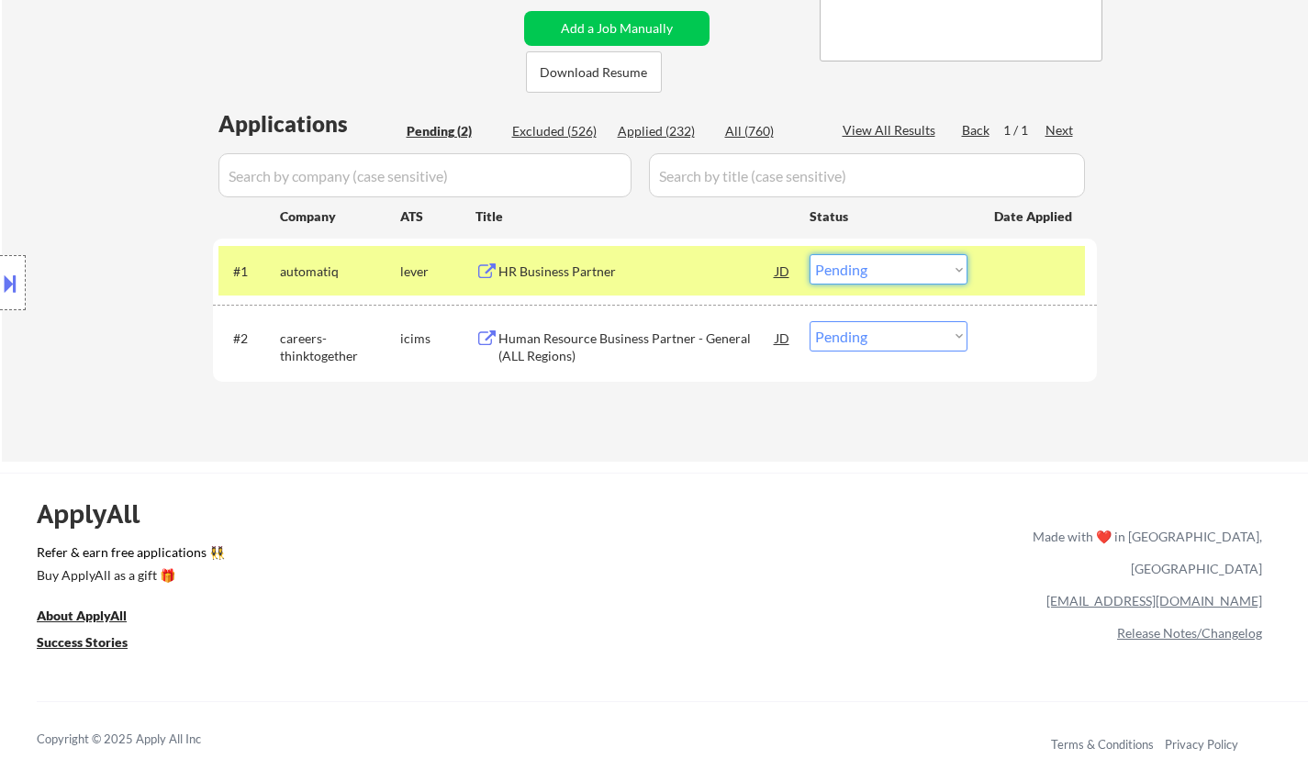
click at [884, 275] on select "Choose an option... Pending Applied Excluded (Questions) Excluded (Expired) Exc…" at bounding box center [889, 269] width 158 height 30
click at [810, 254] on select "Choose an option... Pending Applied Excluded (Questions) Excluded (Expired) Exc…" at bounding box center [889, 269] width 158 height 30
click at [568, 325] on div "Human Resource Business Partner - General (ALL Regions)" at bounding box center [637, 343] width 277 height 44
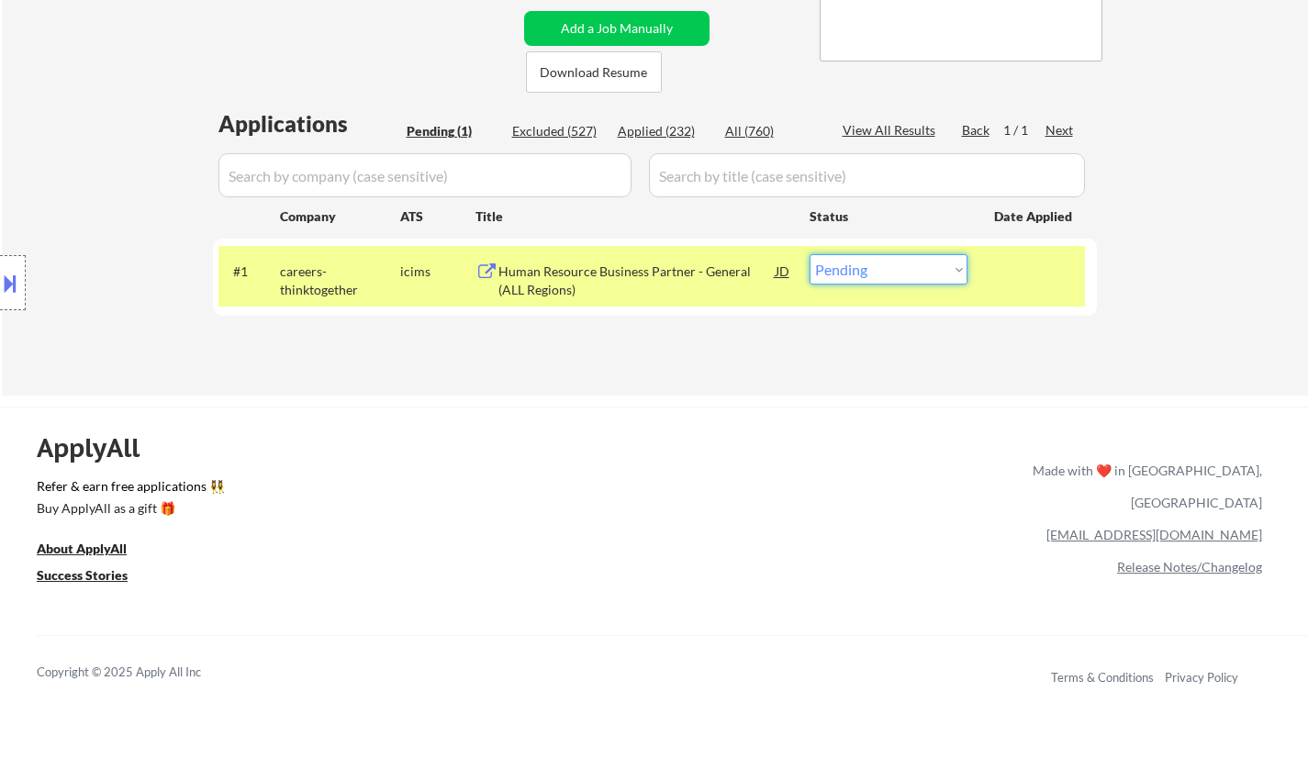
drag, startPoint x: 938, startPoint y: 263, endPoint x: 934, endPoint y: 281, distance: 18.0
click at [935, 269] on select "Choose an option... Pending Applied Excluded (Questions) Excluded (Expired) Exc…" at bounding box center [889, 269] width 158 height 30
select select ""excluded__salary_""
click at [810, 254] on select "Choose an option... Pending Applied Excluded (Questions) Excluded (Expired) Exc…" at bounding box center [889, 269] width 158 height 30
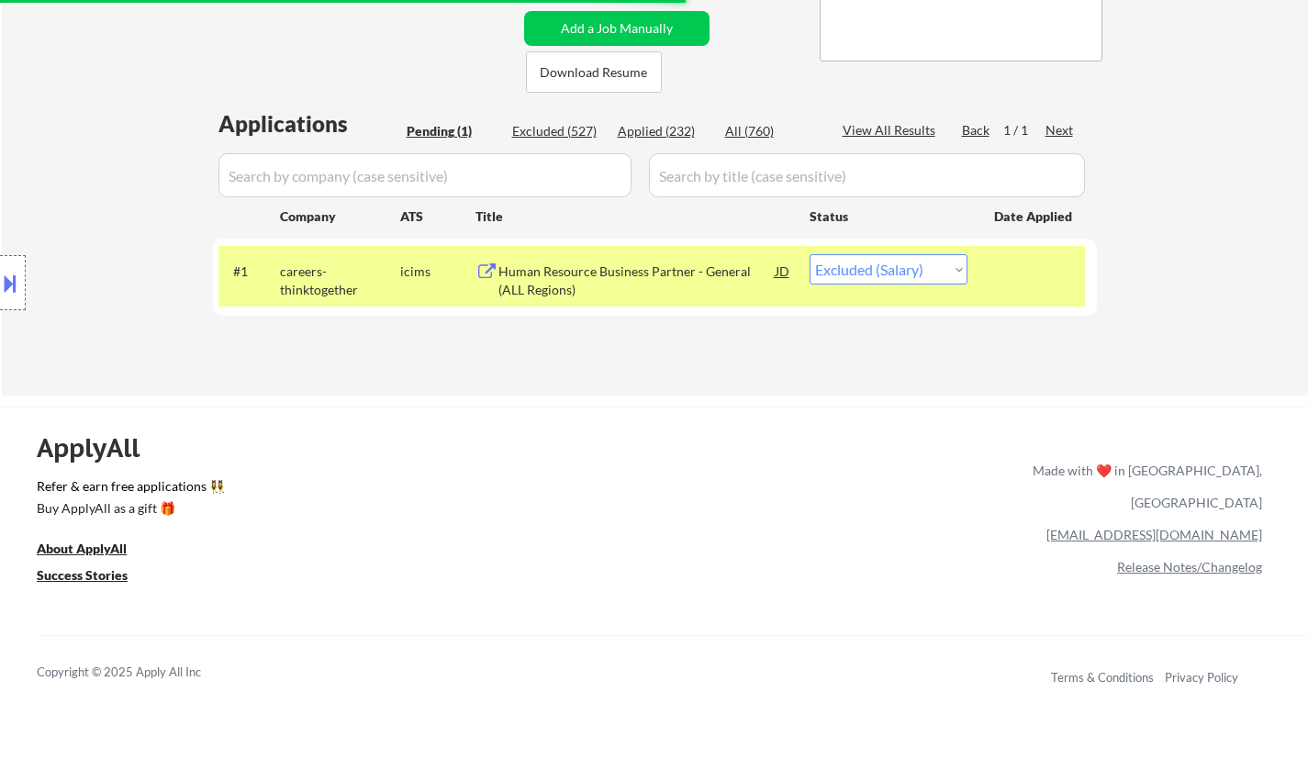
click at [483, 428] on div "ApplyAll Refer & earn free applications 👯‍♀️ Buy ApplyAll as a gift 🎁 About App…" at bounding box center [654, 565] width 1308 height 291
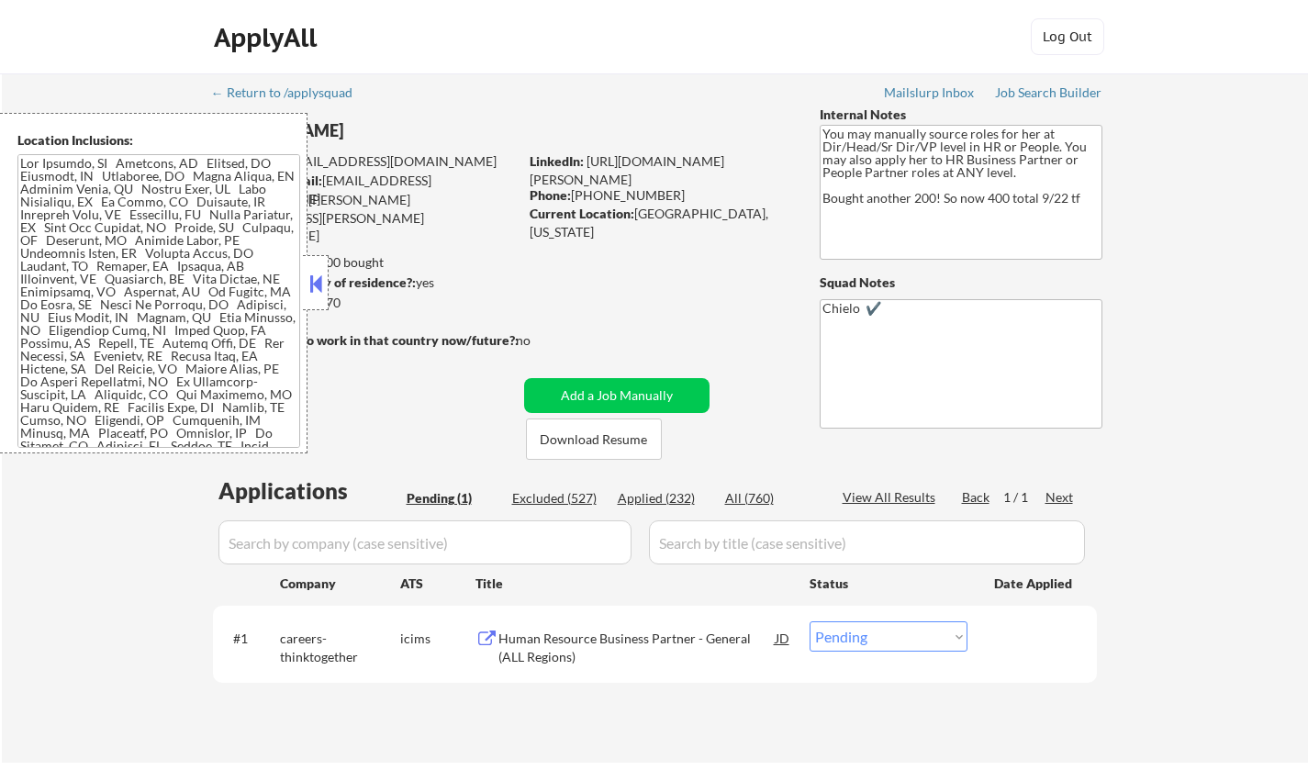
scroll to position [367, 0]
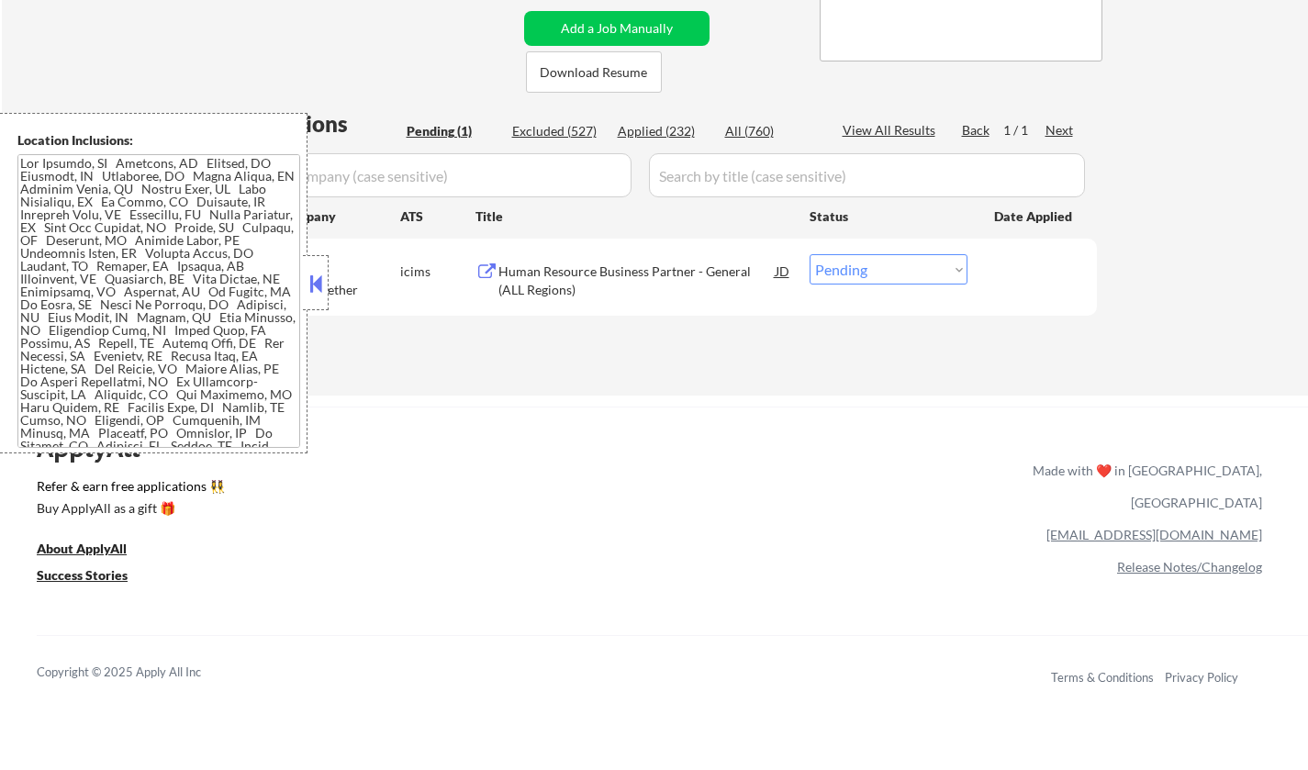
drag, startPoint x: 859, startPoint y: 271, endPoint x: 873, endPoint y: 280, distance: 16.6
click at [865, 274] on select "Choose an option... Pending Applied Excluded (Questions) Excluded (Expired) Exc…" at bounding box center [889, 269] width 158 height 30
select select ""excluded__salary_""
click at [810, 254] on select "Choose an option... Pending Applied Excluded (Questions) Excluded (Expired) Exc…" at bounding box center [889, 269] width 158 height 30
click at [311, 272] on button at bounding box center [316, 284] width 20 height 28
